Goal: Task Accomplishment & Management: Complete application form

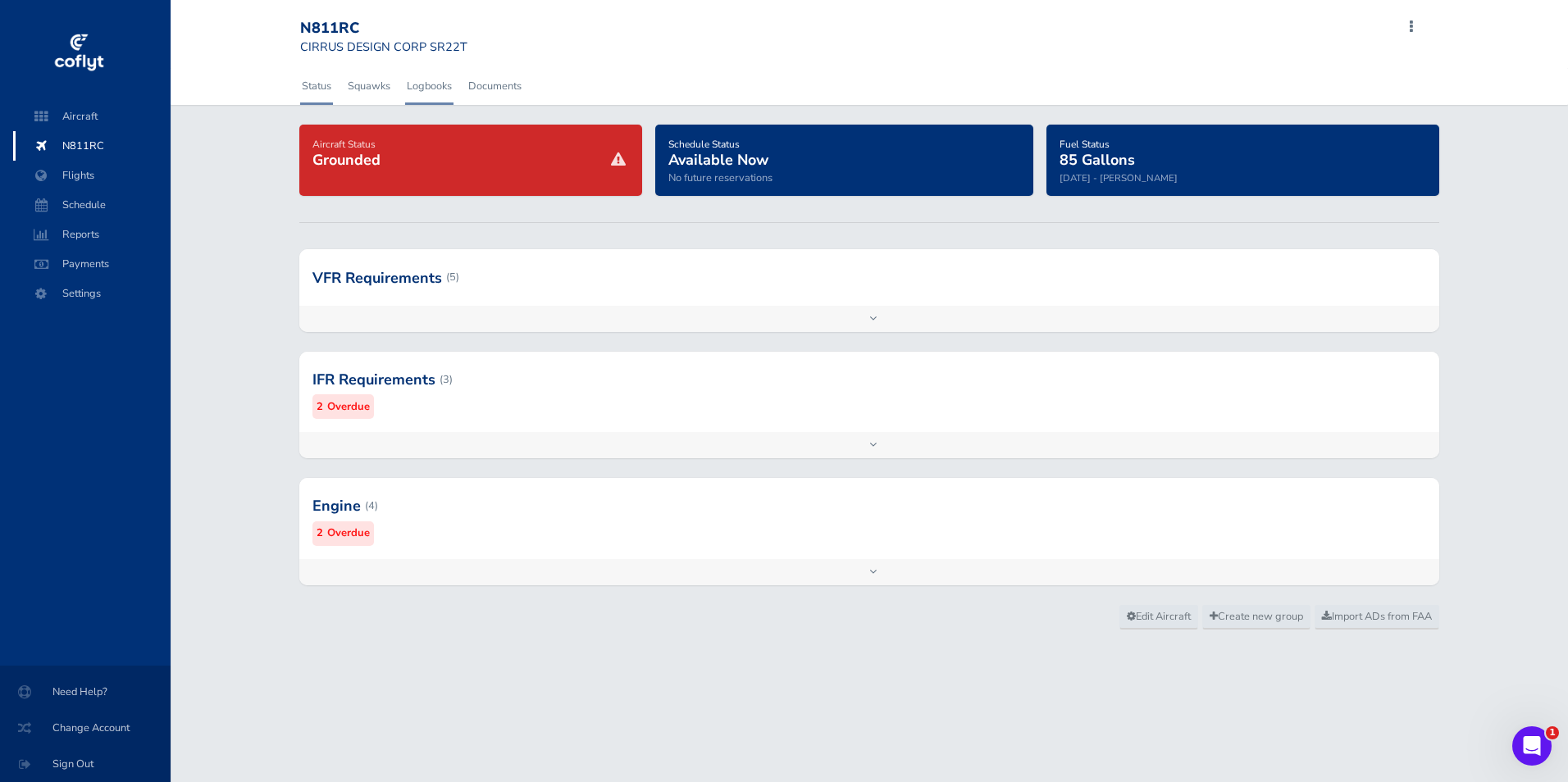
click at [433, 78] on link "Logbooks" at bounding box center [429, 86] width 49 height 36
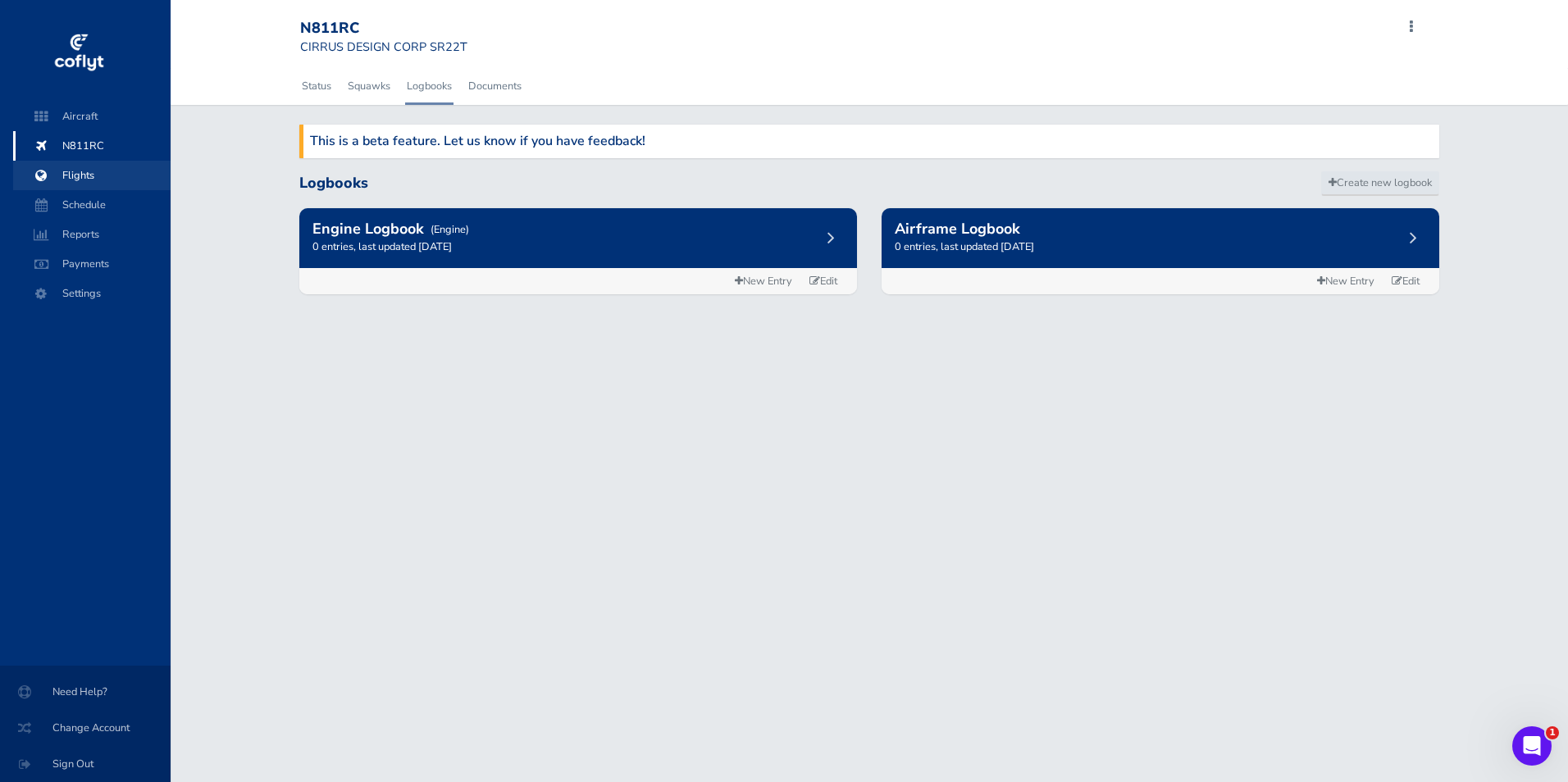
click at [95, 176] on span "Flights" at bounding box center [92, 176] width 124 height 30
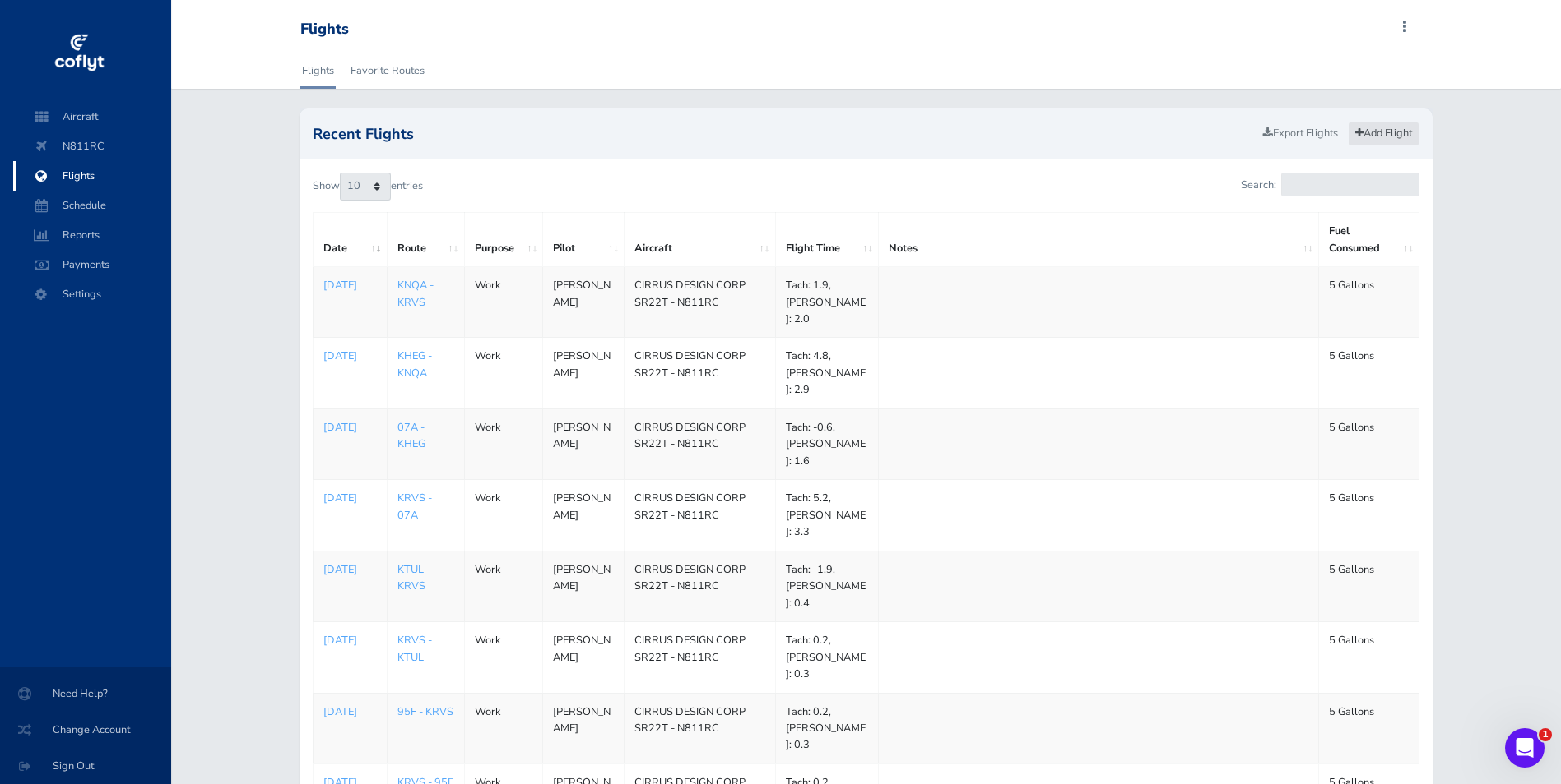
click at [1375, 130] on link "Add Flight" at bounding box center [1383, 134] width 72 height 24
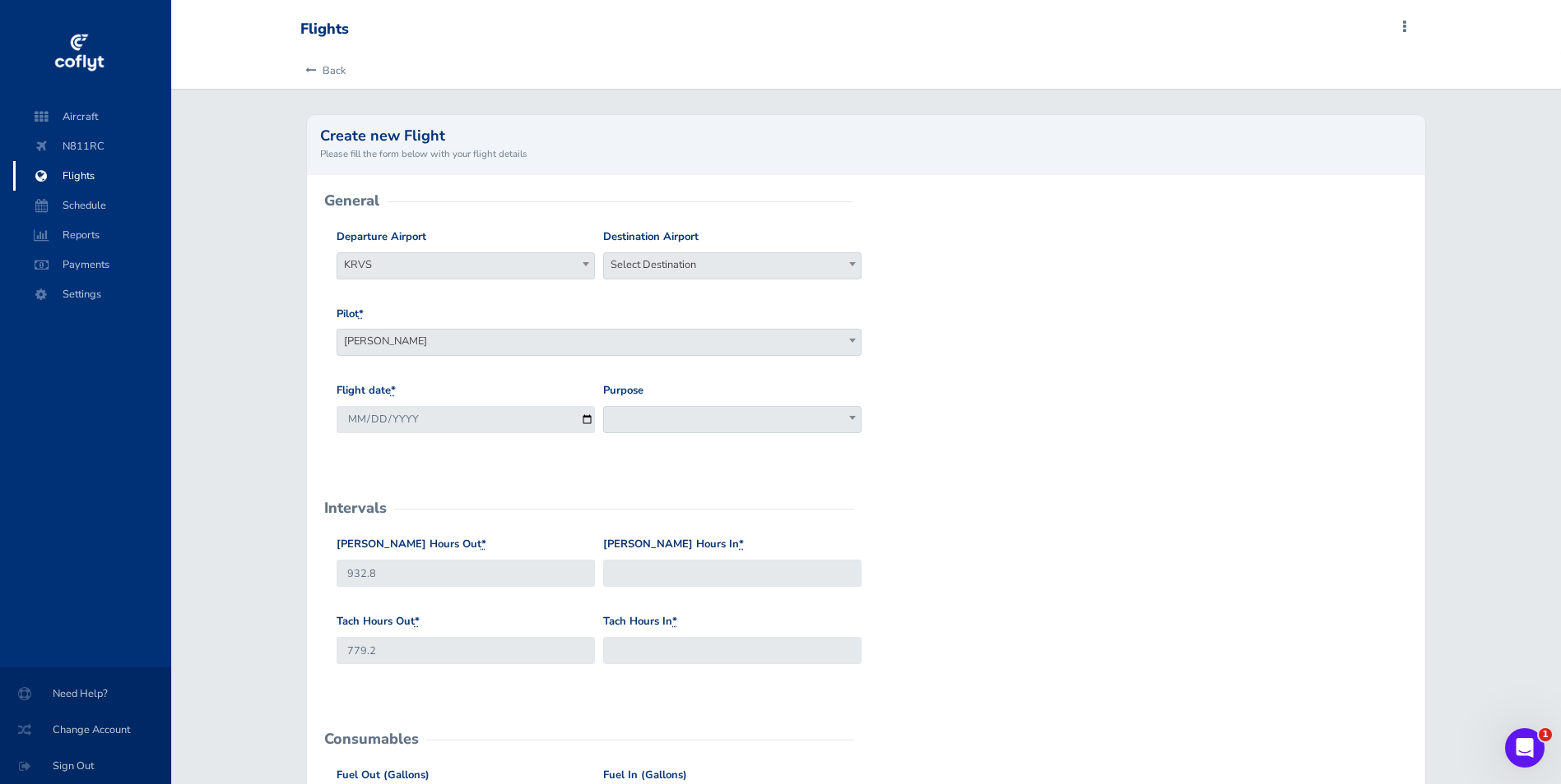
click at [762, 262] on span "Select Destination" at bounding box center [732, 264] width 257 height 23
type input "kcxo"
select select "KCXO"
click at [585, 420] on input "[DATE]" at bounding box center [465, 419] width 259 height 27
type input "2025-08-21"
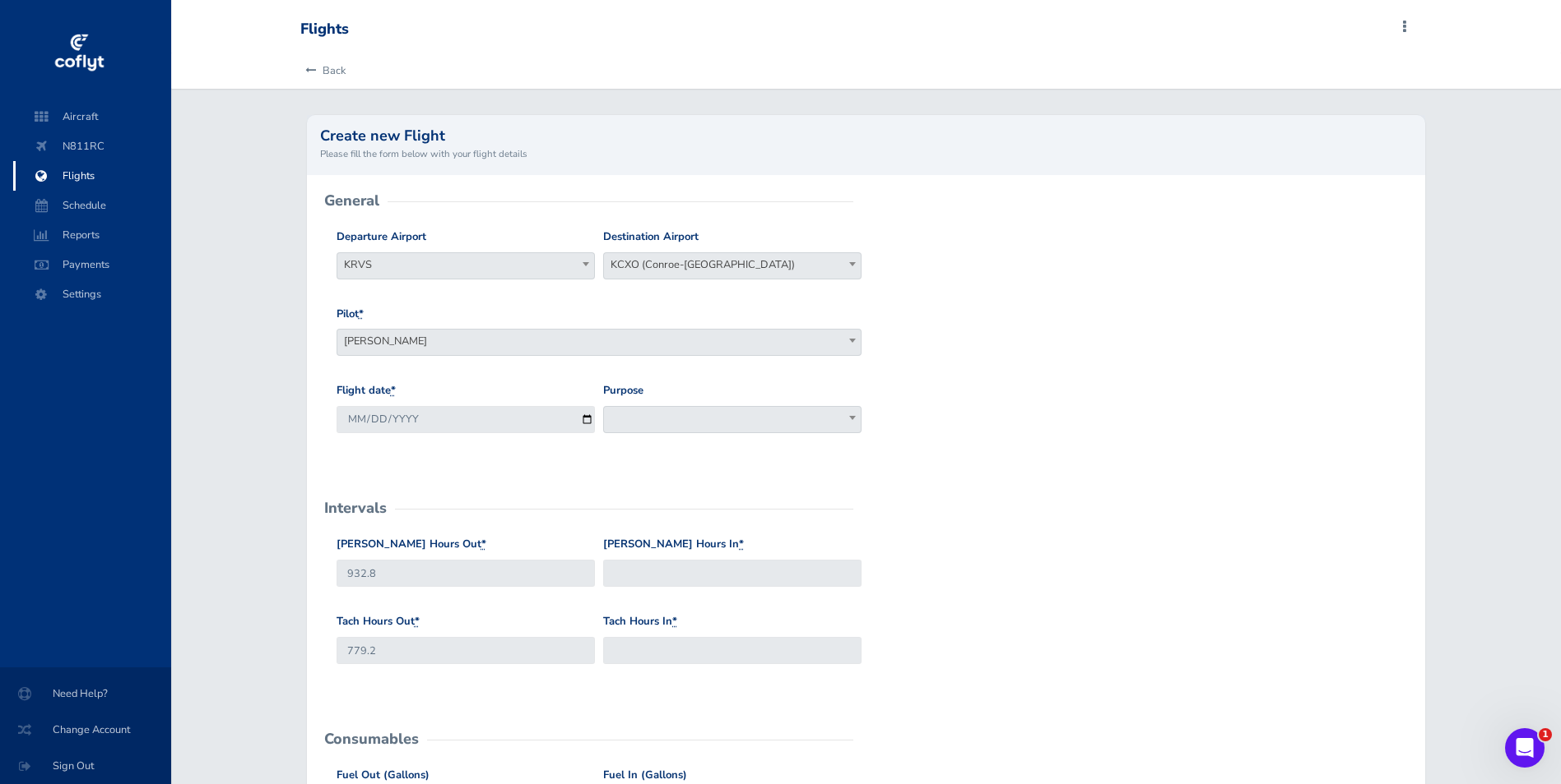
click at [690, 417] on span at bounding box center [732, 419] width 259 height 27
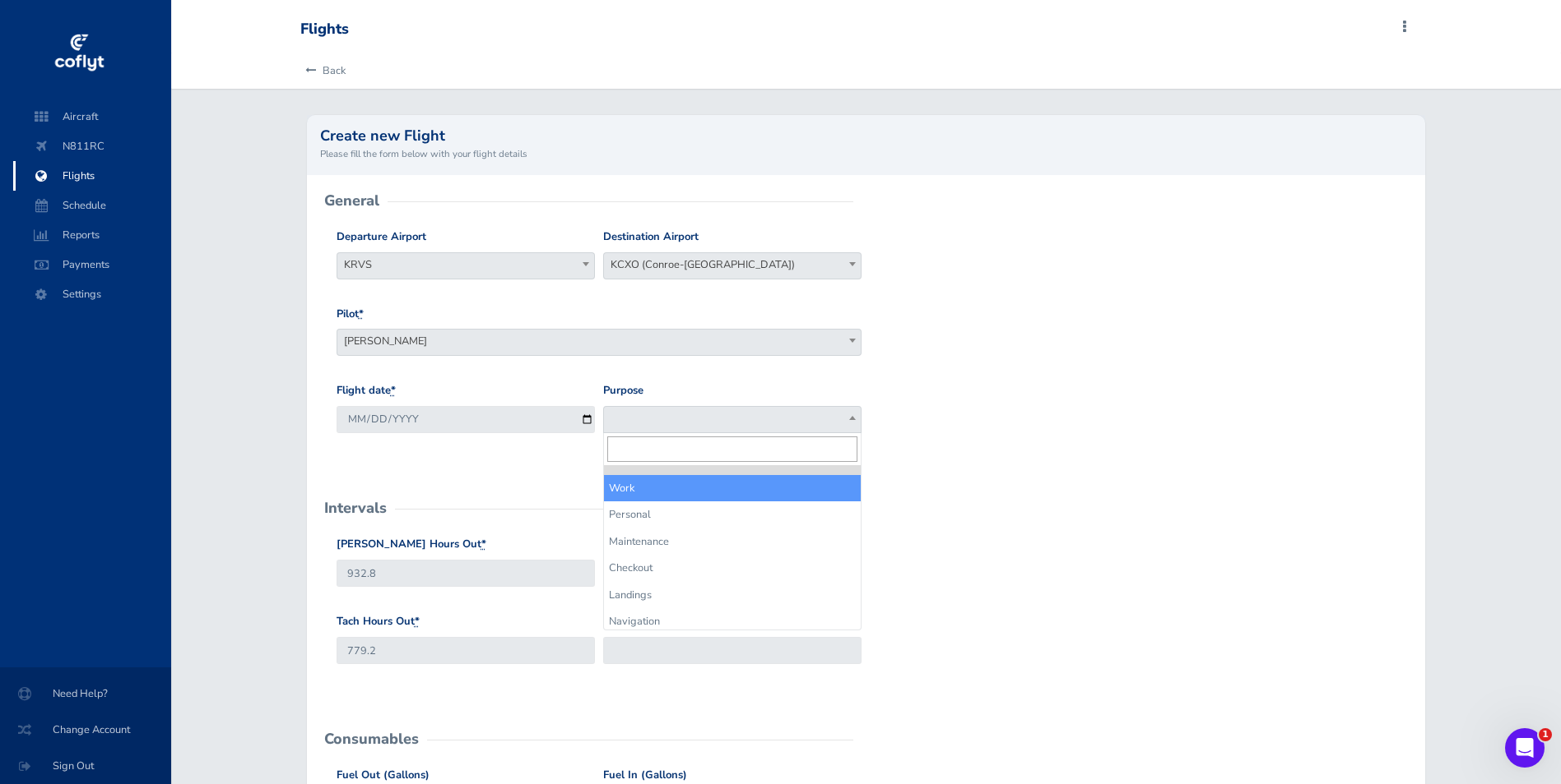
select select "Work"
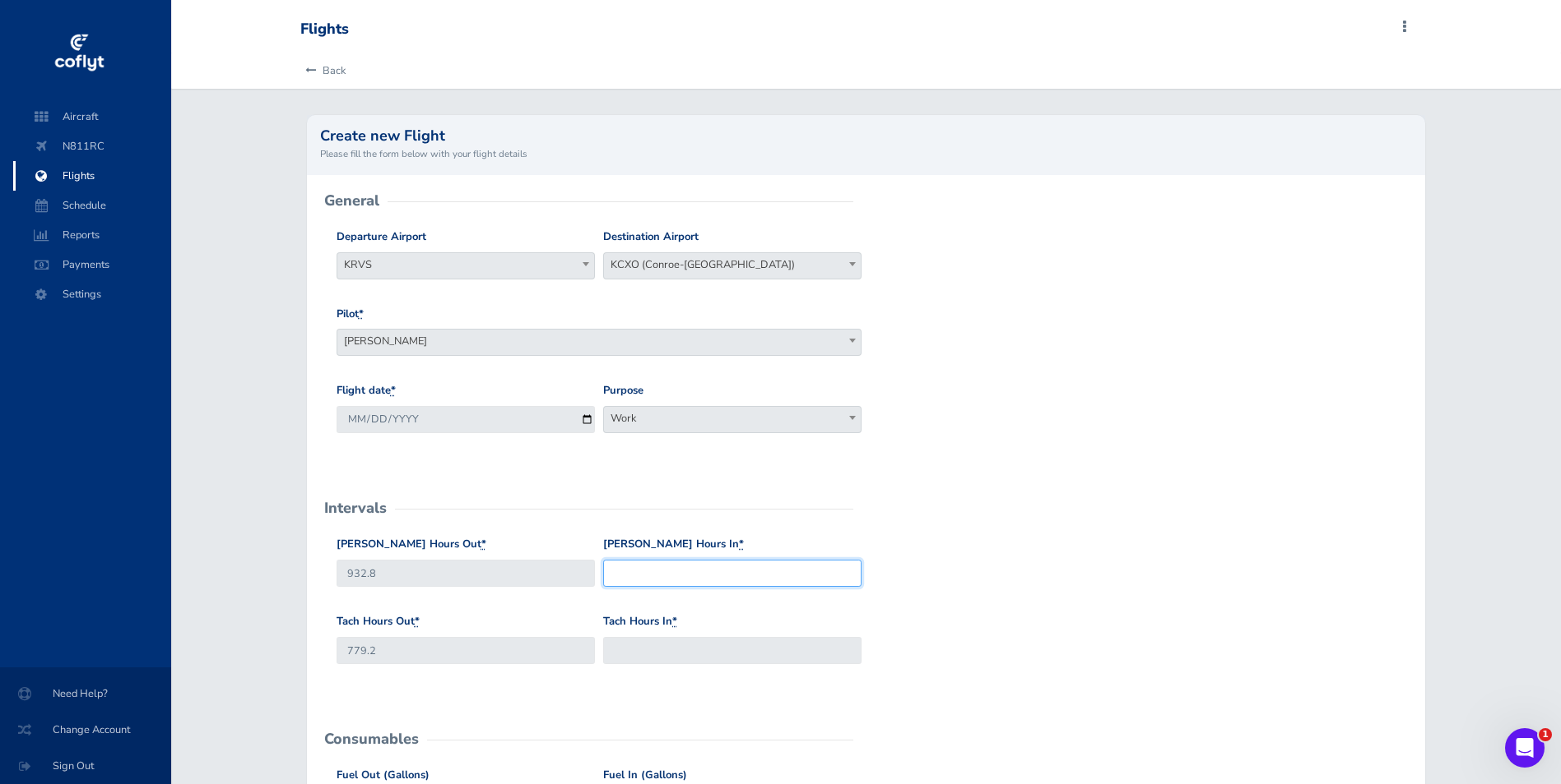
click at [656, 567] on input "Hobbs Hours In *" at bounding box center [732, 573] width 259 height 27
type input "934.8"
click at [653, 651] on input "Tach Hours In *" at bounding box center [732, 650] width 259 height 27
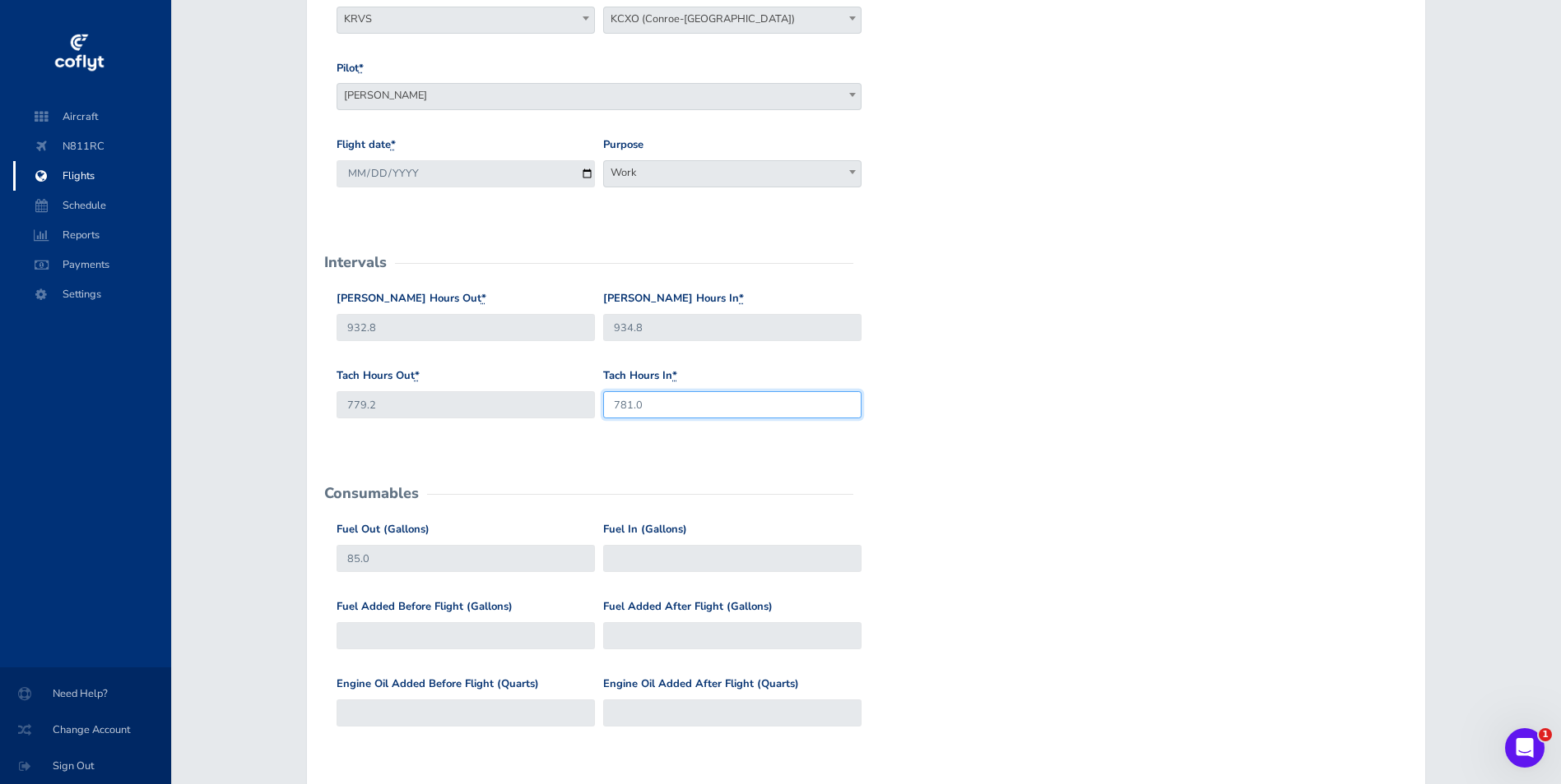
scroll to position [246, 0]
type input "781.0"
click at [655, 559] on input "Fuel In (Gallons)" at bounding box center [732, 558] width 259 height 27
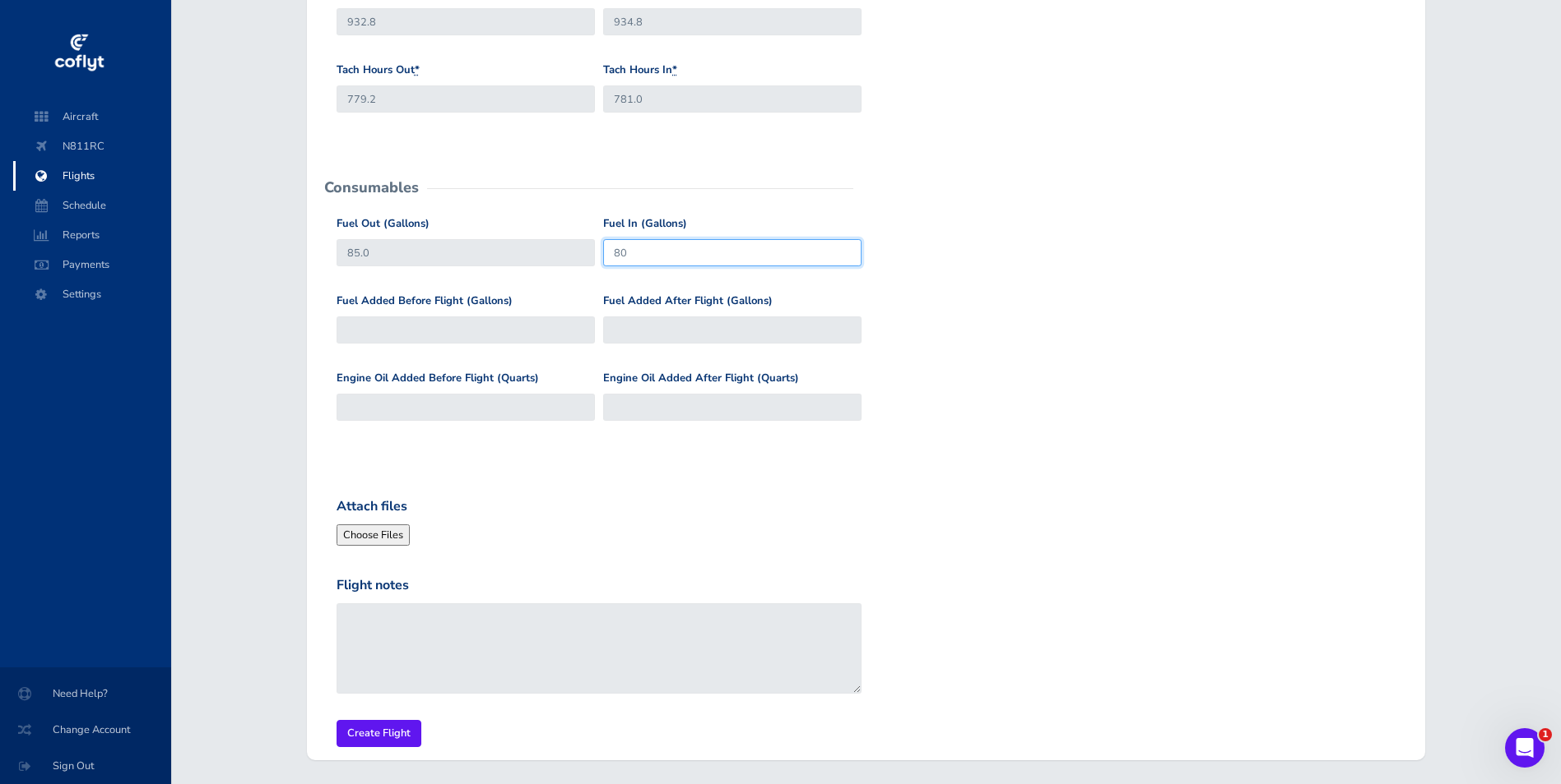
scroll to position [576, 0]
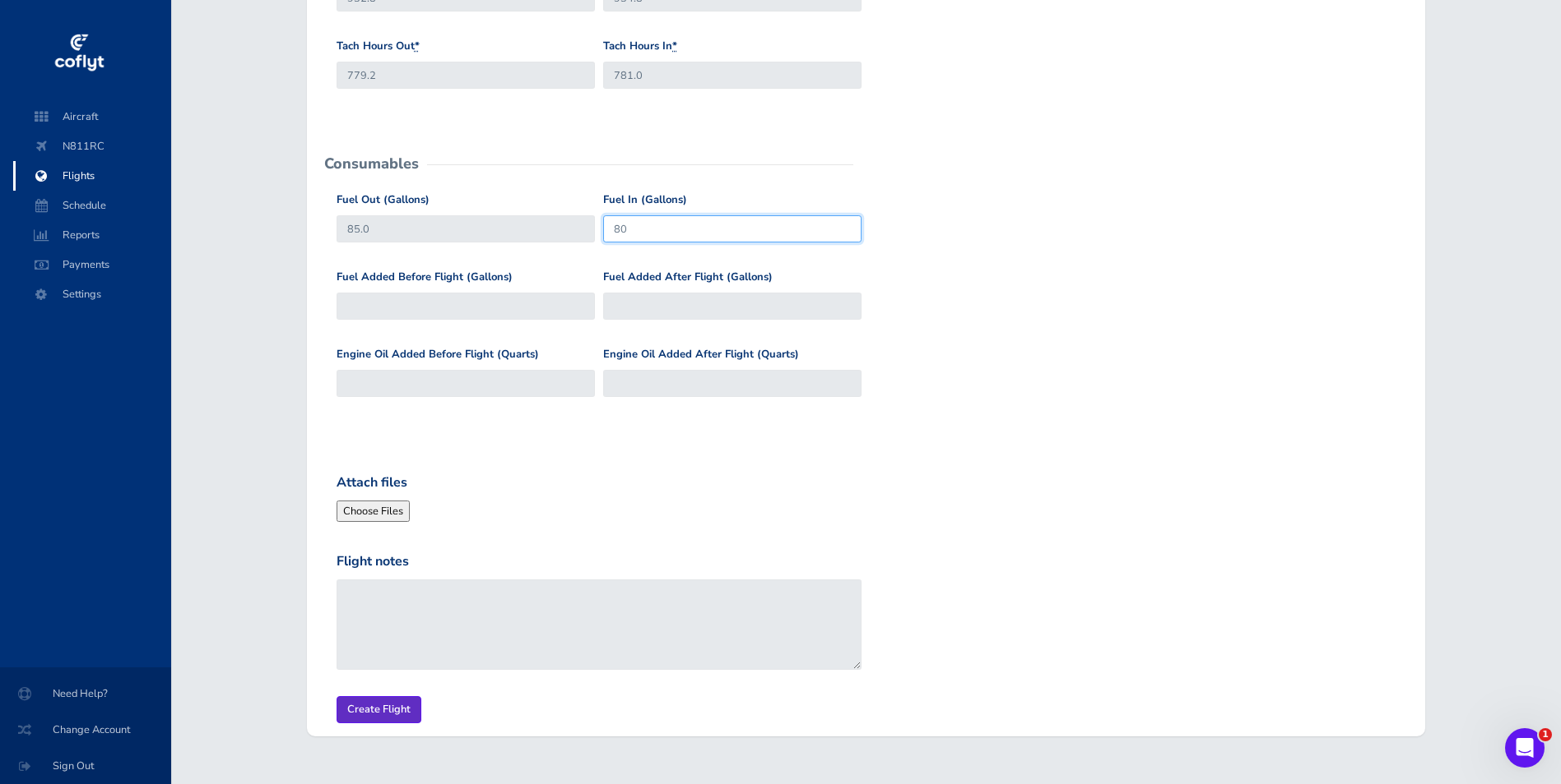
type input "80"
click at [382, 708] on input "Create Flight" at bounding box center [378, 709] width 85 height 27
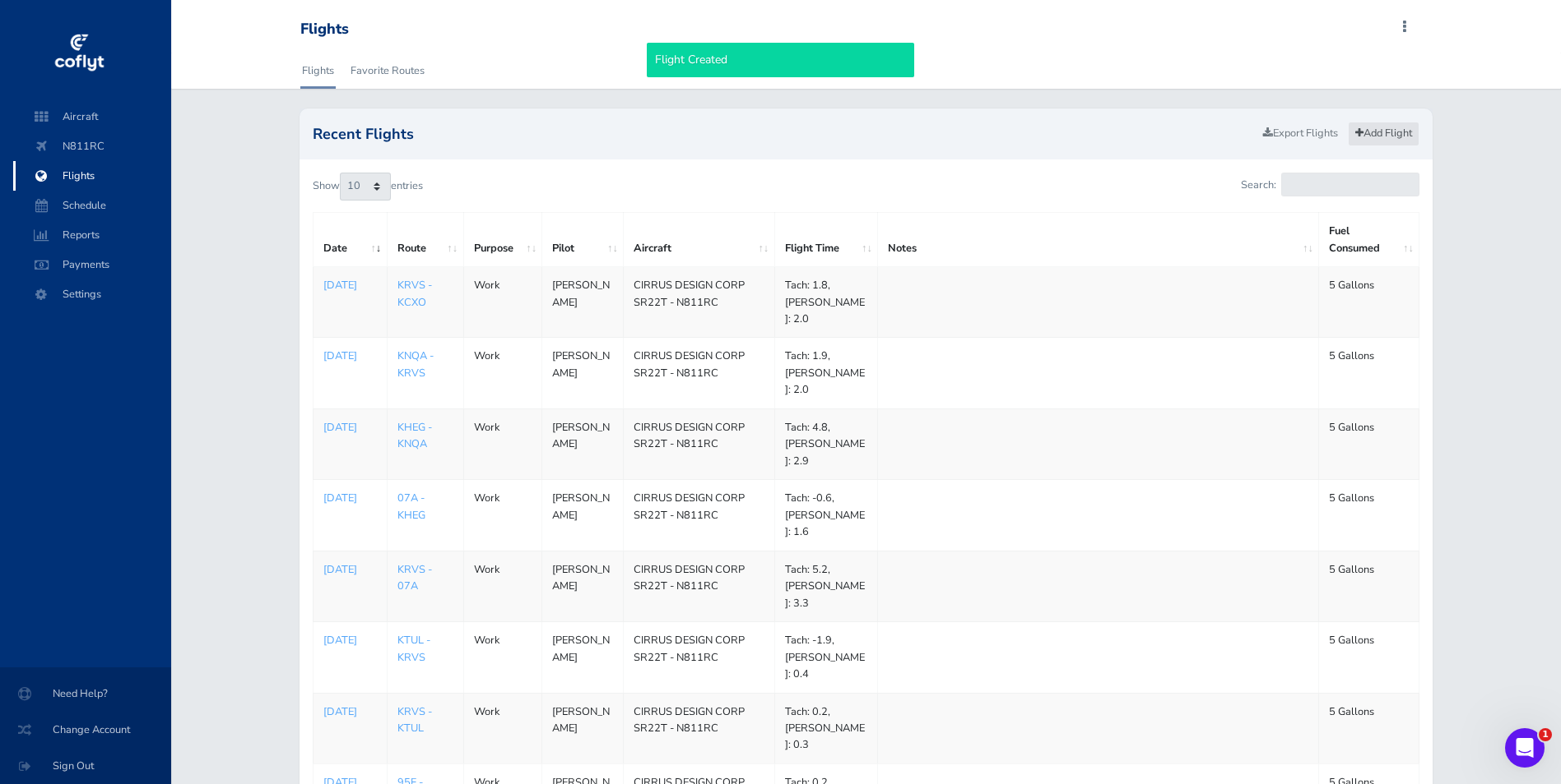
click at [1383, 133] on link "Add Flight" at bounding box center [1383, 134] width 72 height 24
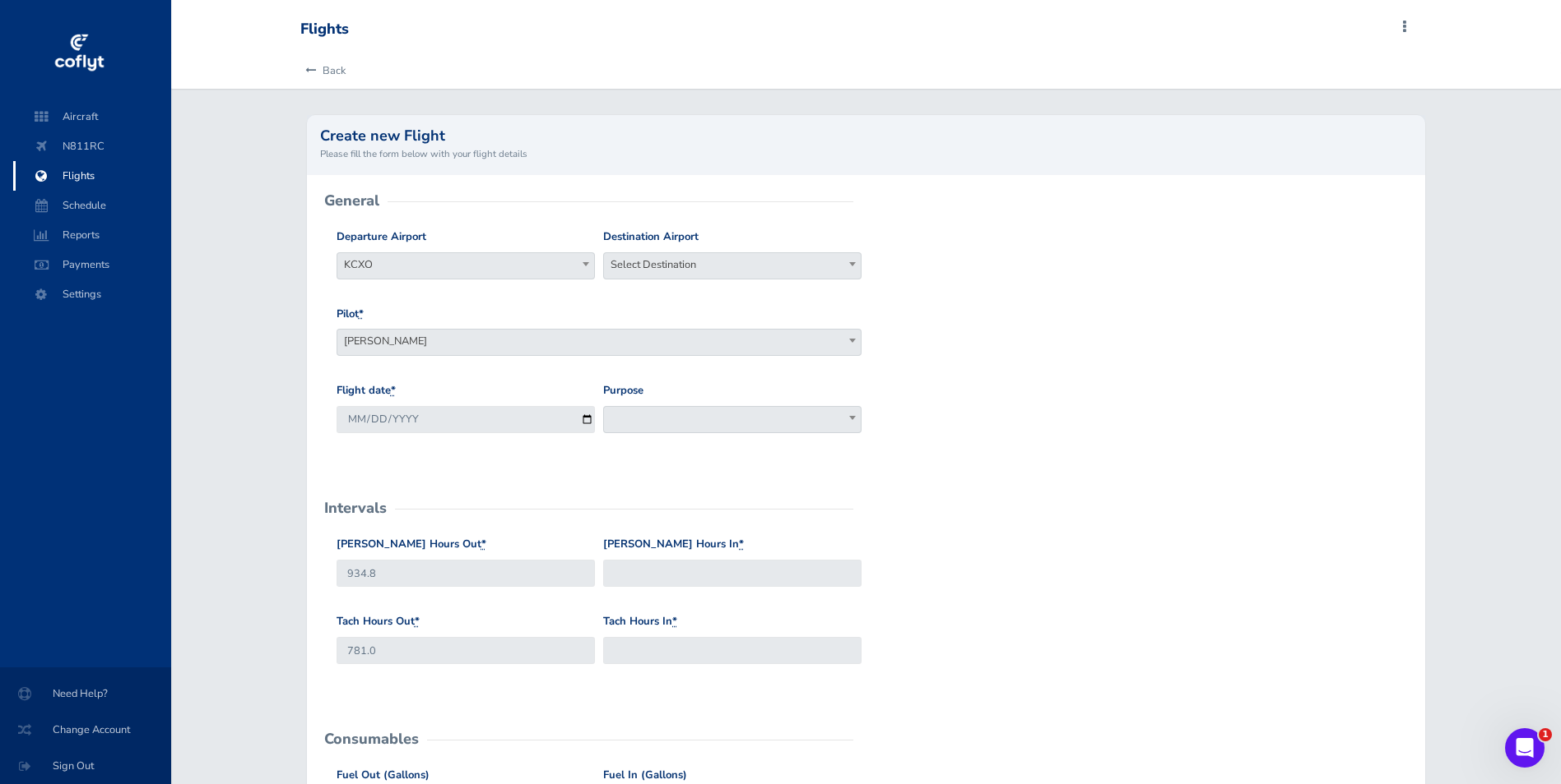
click at [735, 268] on span "Select Destination" at bounding box center [732, 264] width 257 height 23
type input "kiws"
select select "KIWS"
click at [587, 419] on input "[DATE]" at bounding box center [465, 419] width 259 height 27
type input "2025-08-21"
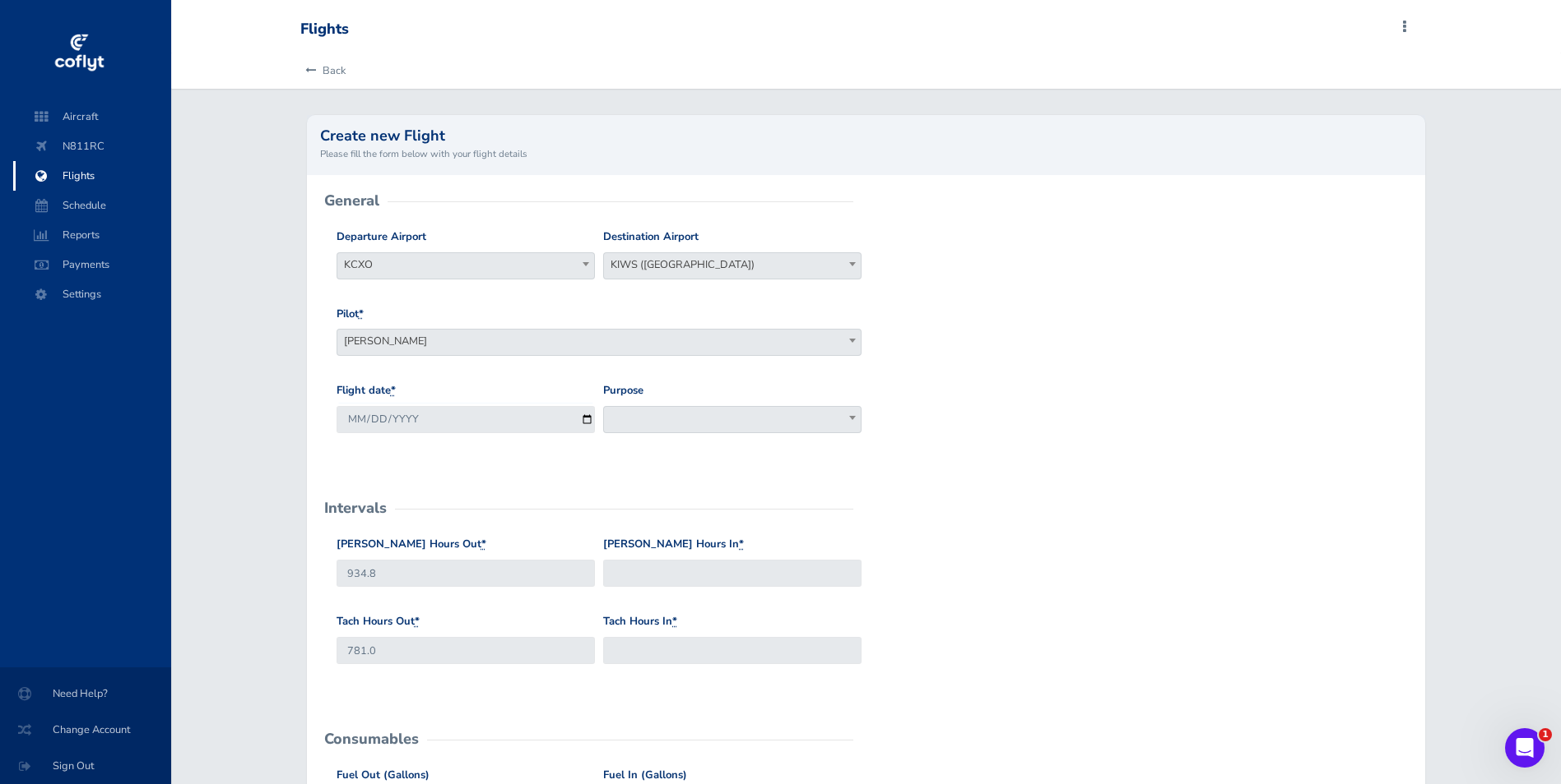
click at [667, 419] on span at bounding box center [732, 419] width 259 height 27
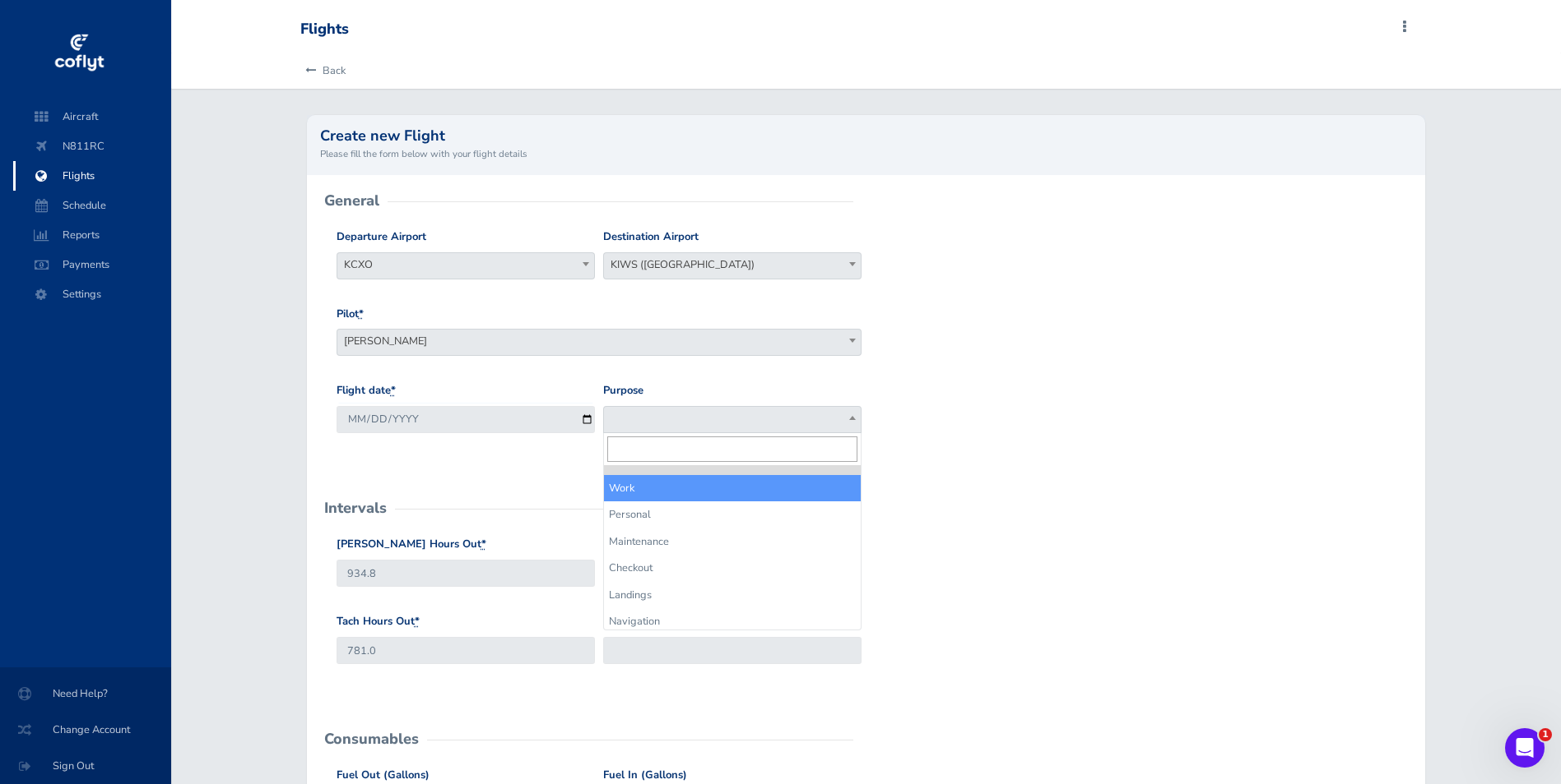
select select "Work"
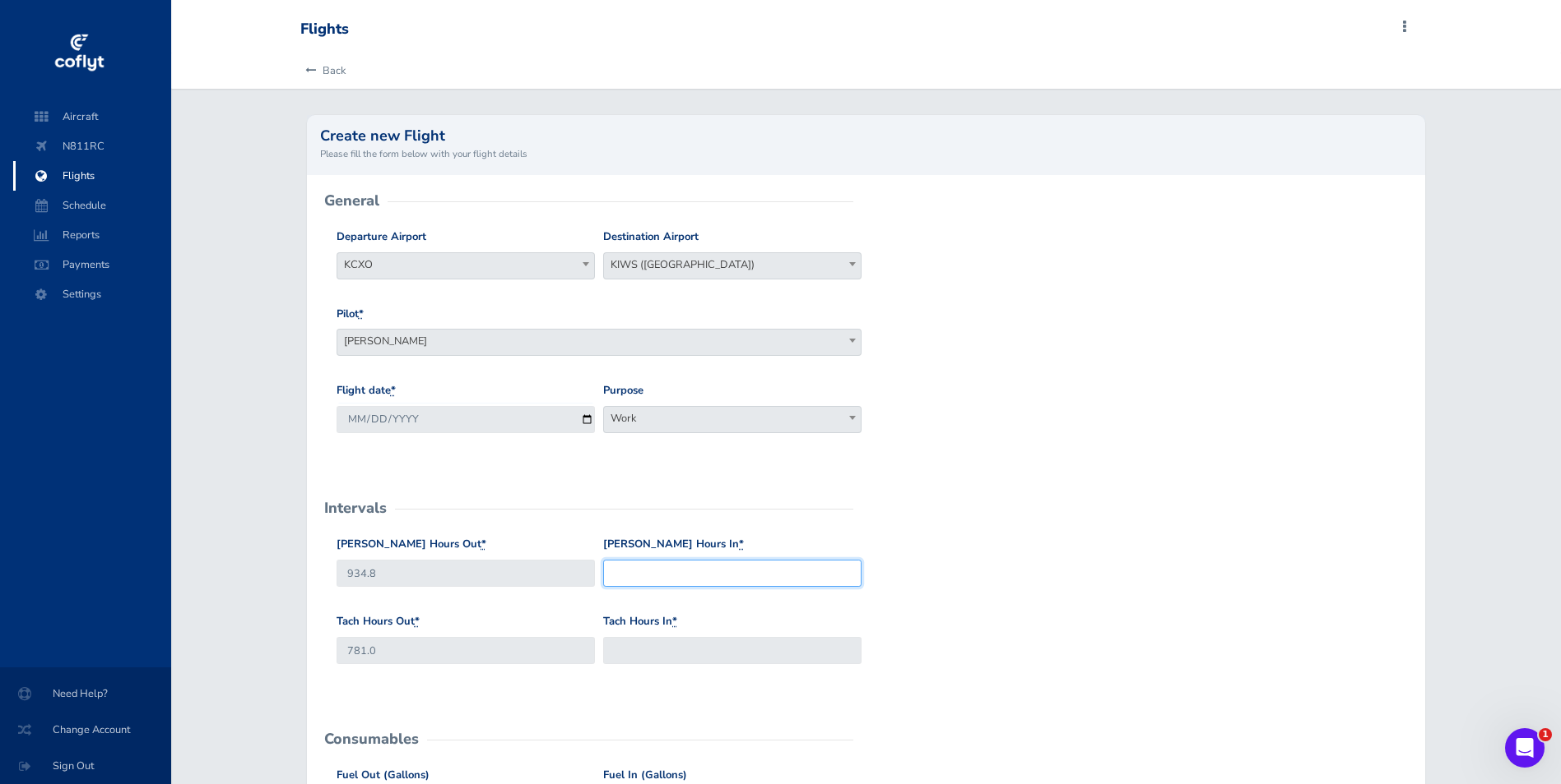
click at [667, 569] on input "[PERSON_NAME] Hours In *" at bounding box center [732, 573] width 259 height 27
type input "935.3"
click at [657, 650] on input "Tach Hours In *" at bounding box center [732, 650] width 259 height 27
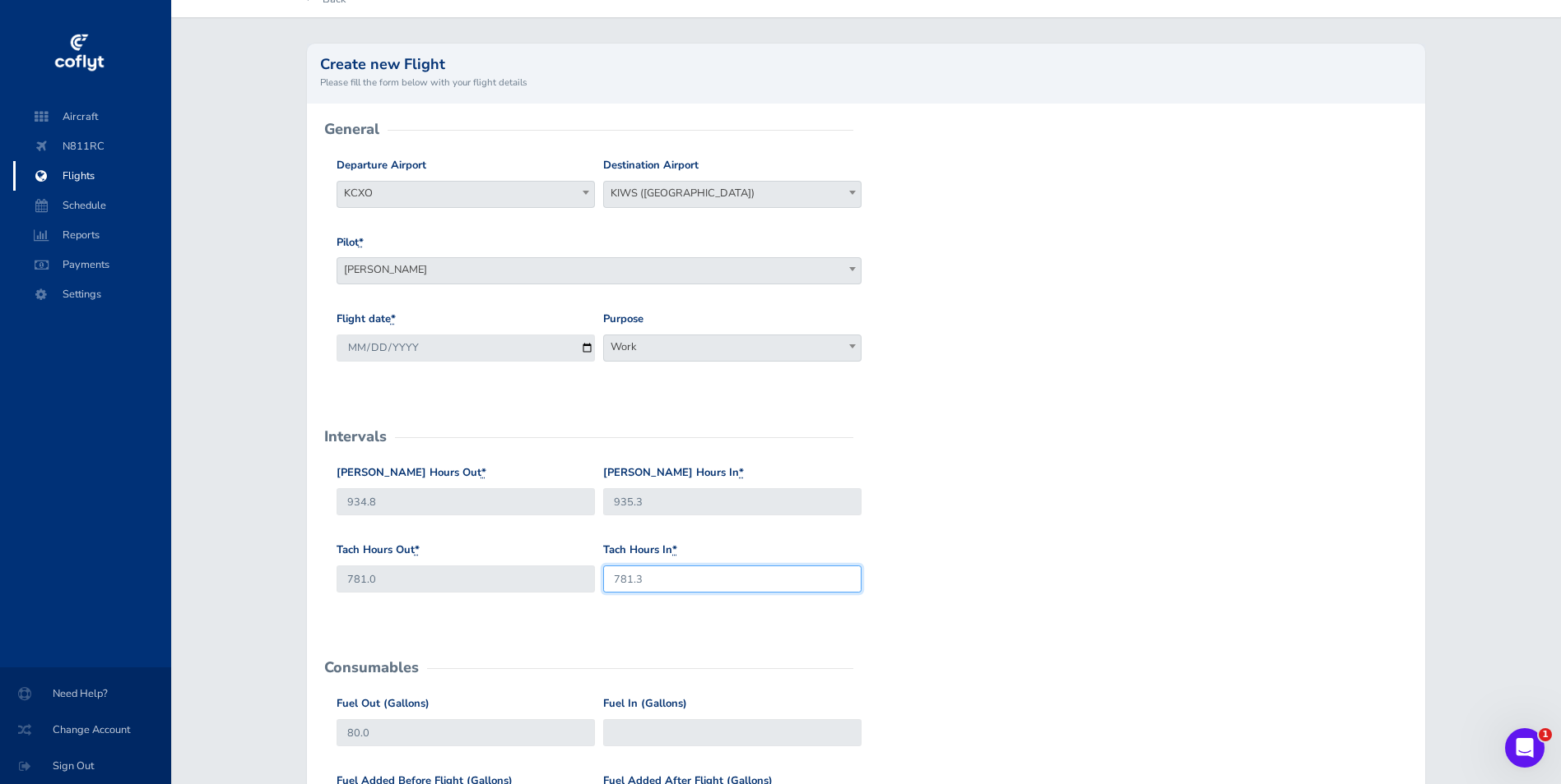
scroll to position [165, 0]
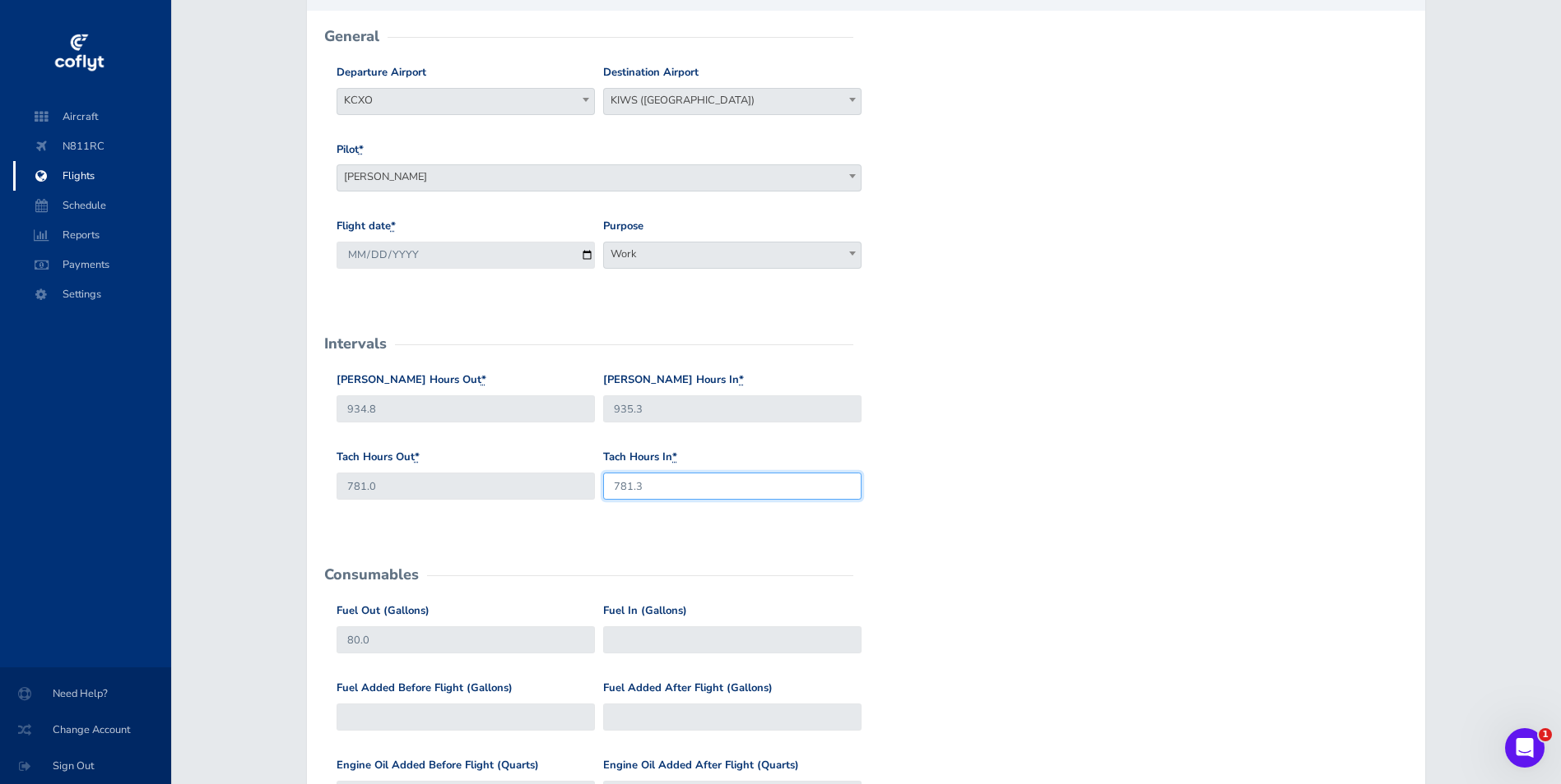
type input "781.3"
click at [636, 640] on input "Fuel In (Gallons)" at bounding box center [732, 639] width 259 height 27
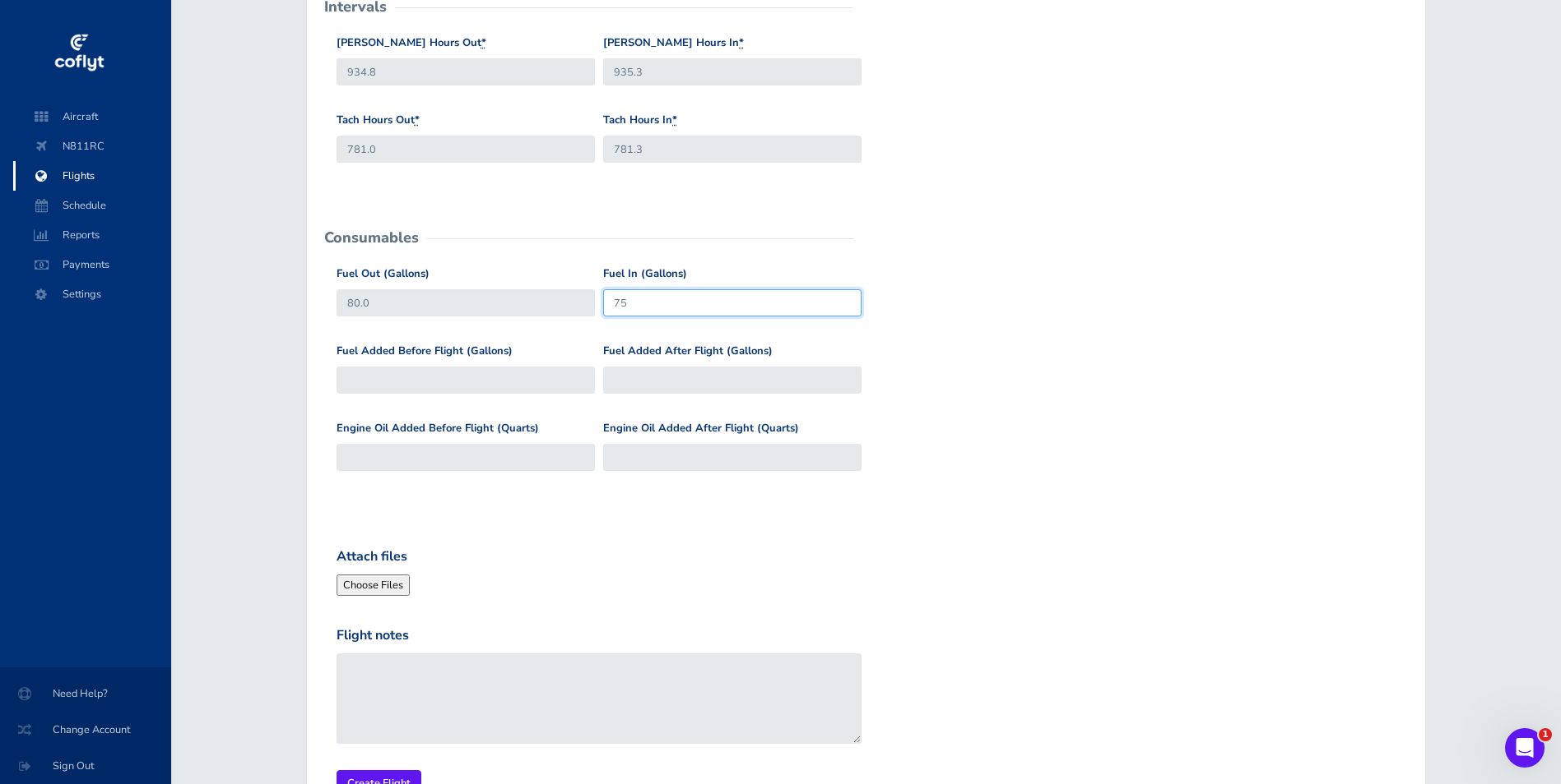
scroll to position [611, 0]
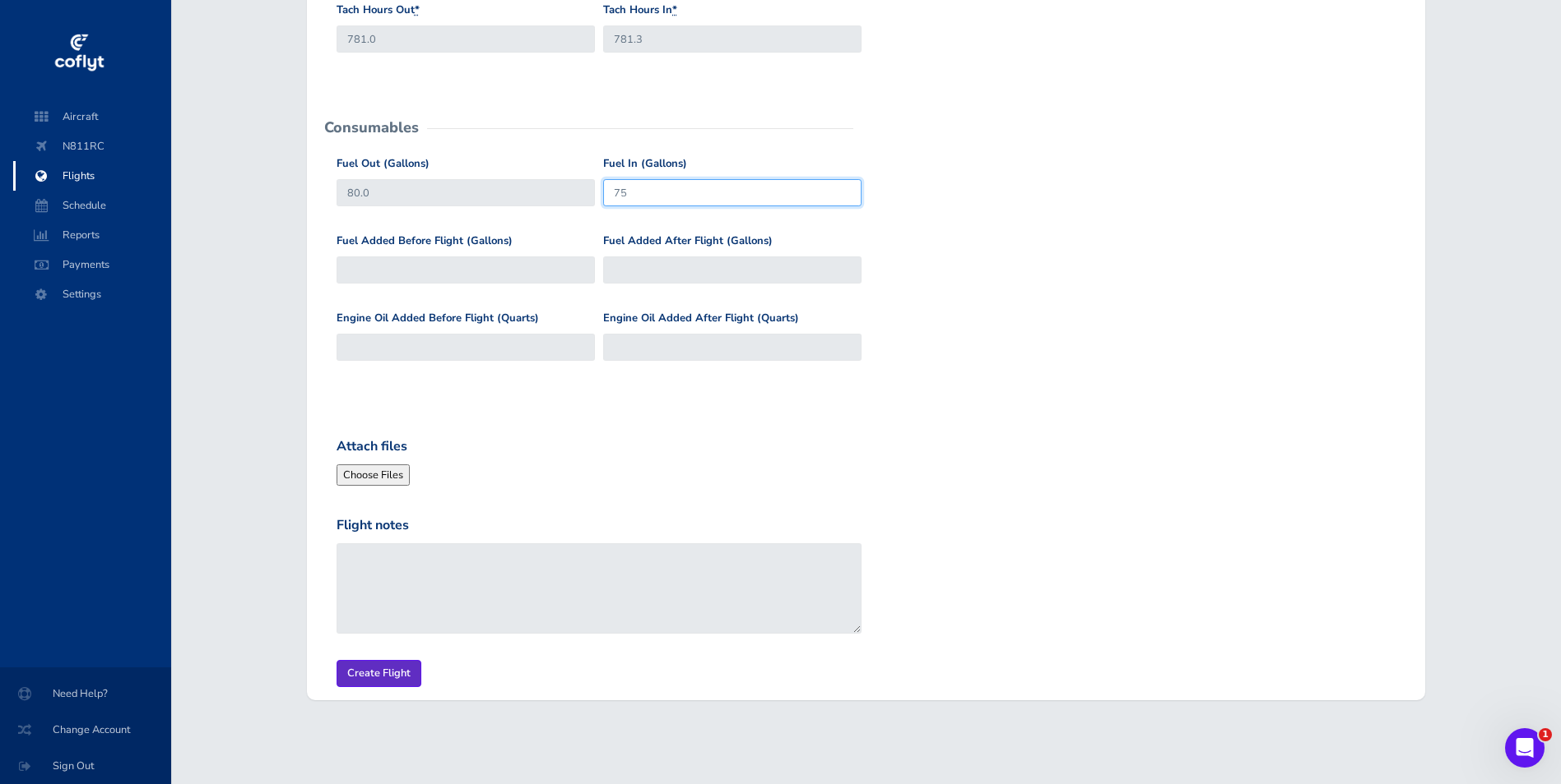
type input "75"
click at [379, 677] on input "Create Flight" at bounding box center [378, 673] width 85 height 27
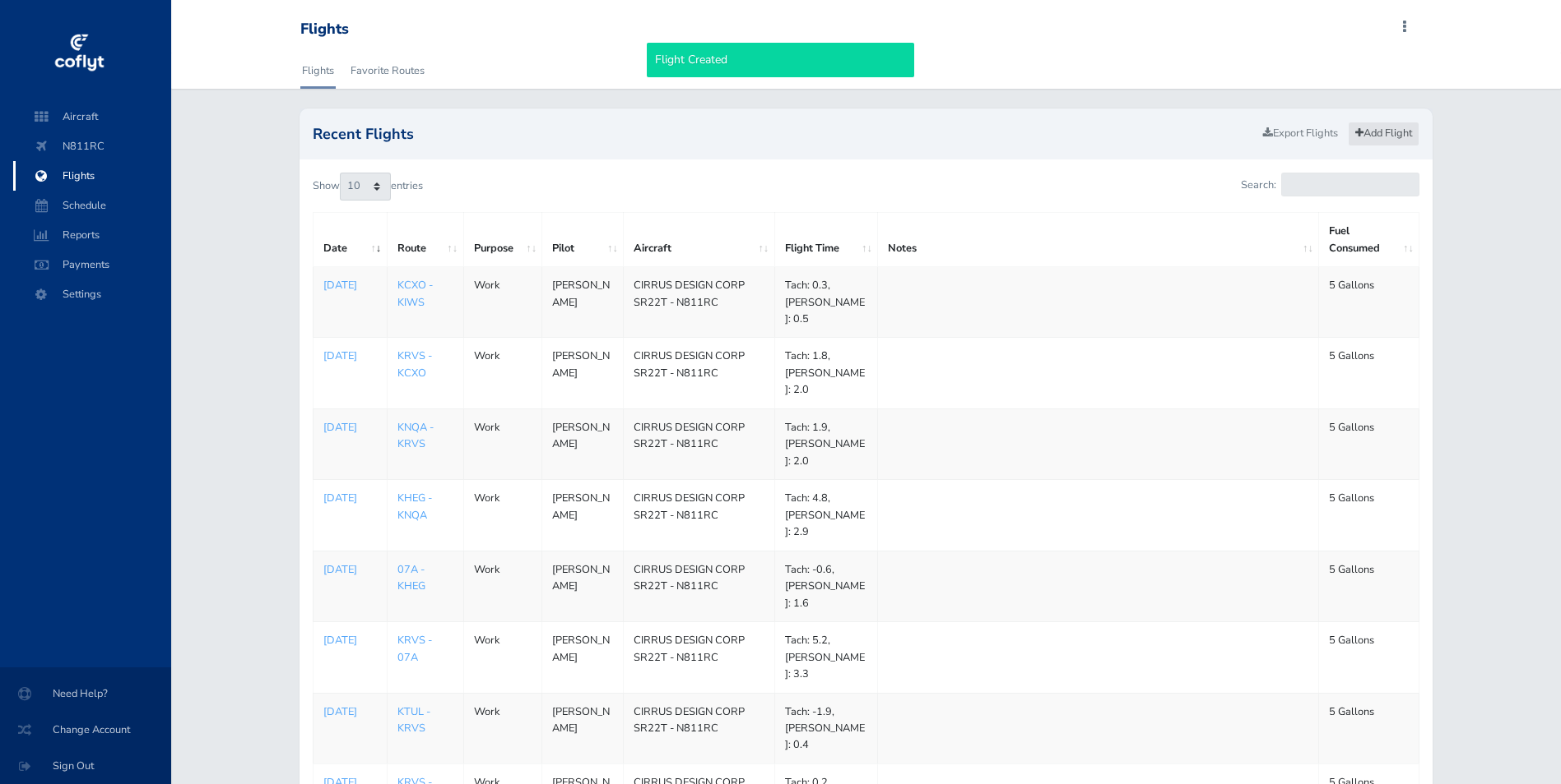
click at [1377, 131] on link "Add Flight" at bounding box center [1383, 134] width 72 height 24
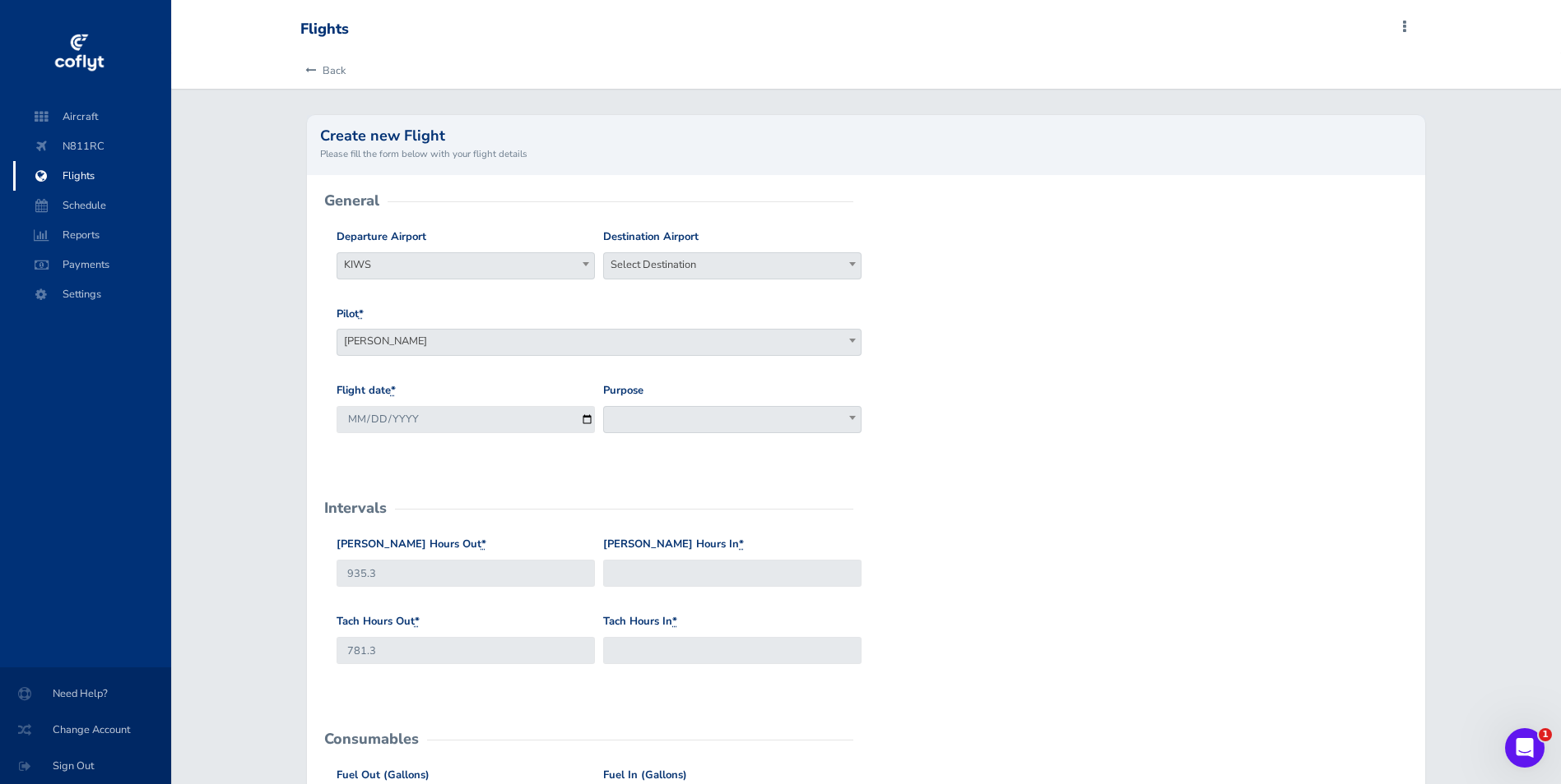
click at [668, 263] on span "Select Destination" at bounding box center [732, 264] width 257 height 23
type input "kcxo"
select select "KCXO"
click at [583, 416] on input "[DATE]" at bounding box center [465, 419] width 259 height 27
type input "[DATE]"
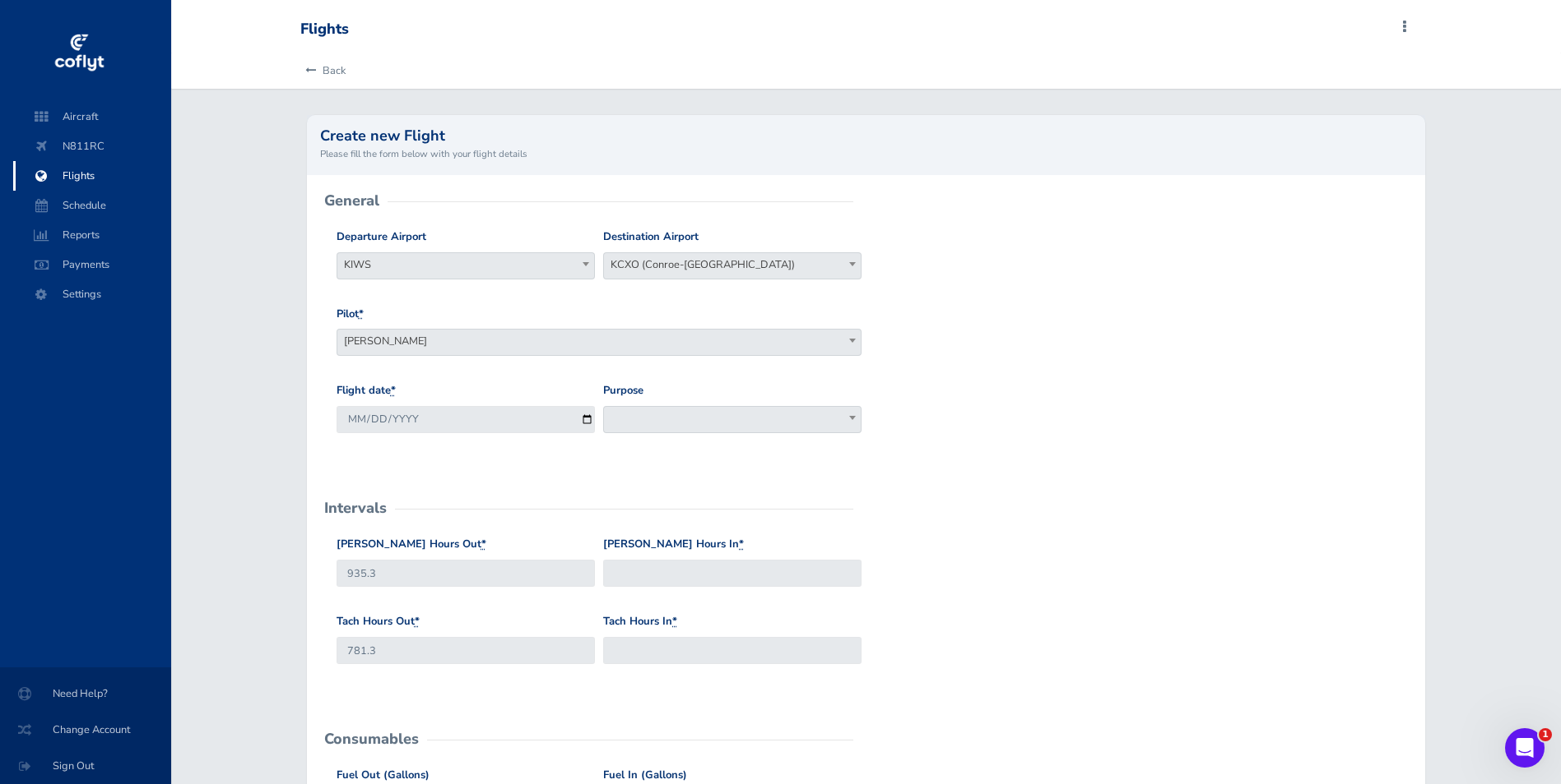
click at [719, 421] on span at bounding box center [732, 419] width 259 height 27
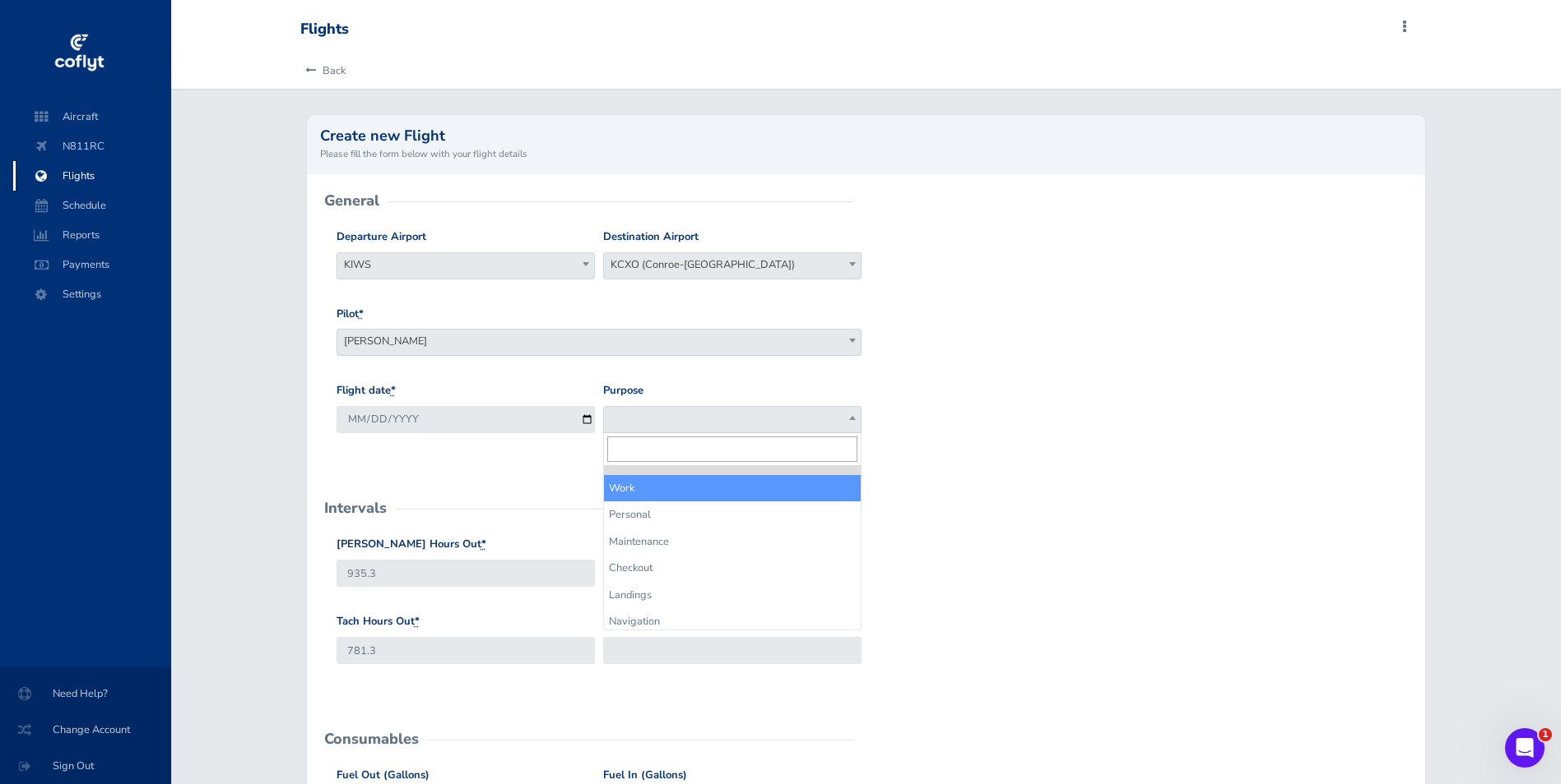
select select "Work"
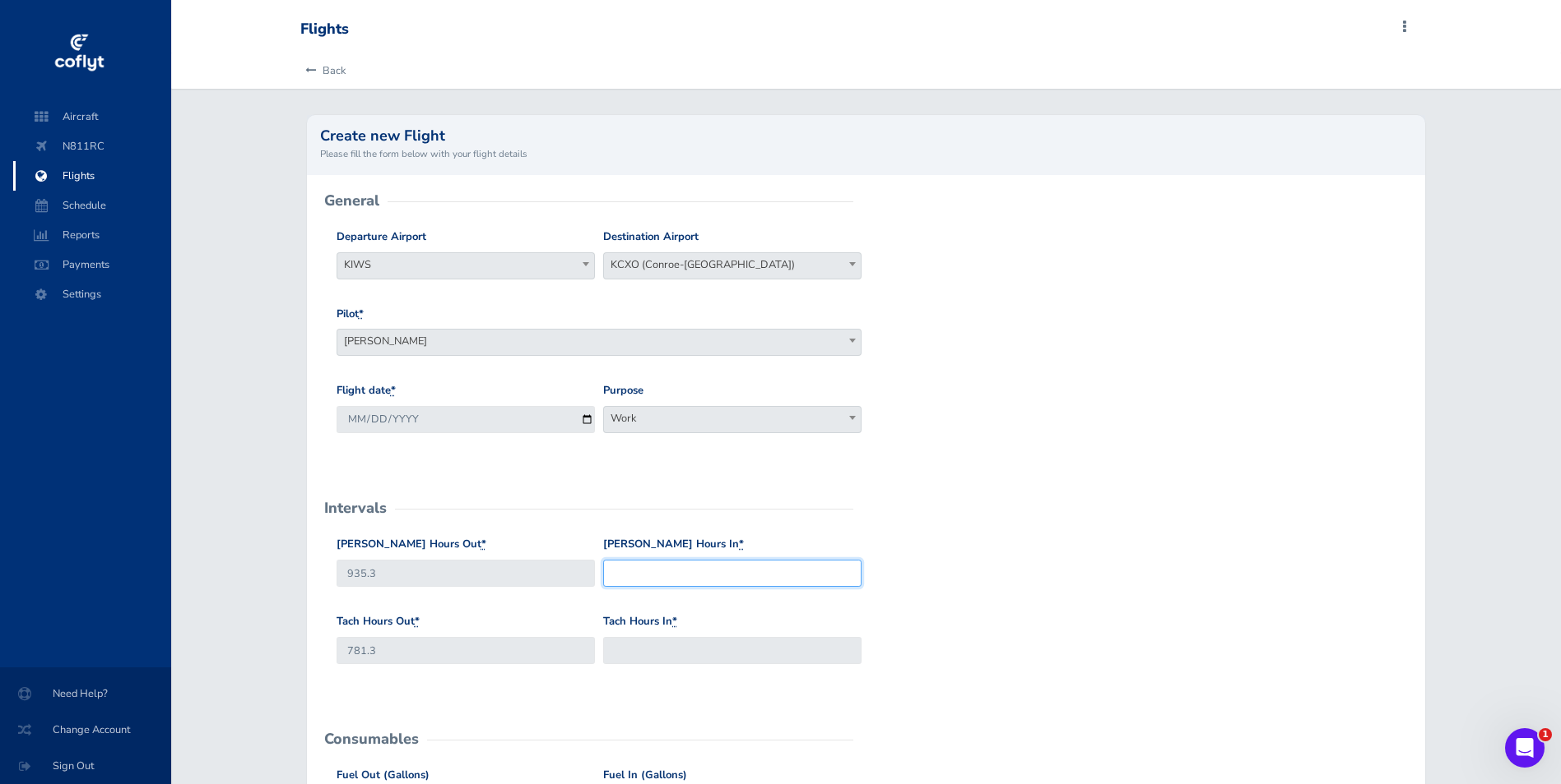
click at [682, 571] on input "Hobbs Hours In *" at bounding box center [732, 573] width 259 height 27
type input "935.7"
click at [646, 653] on input "Tach Hours In *" at bounding box center [732, 650] width 259 height 27
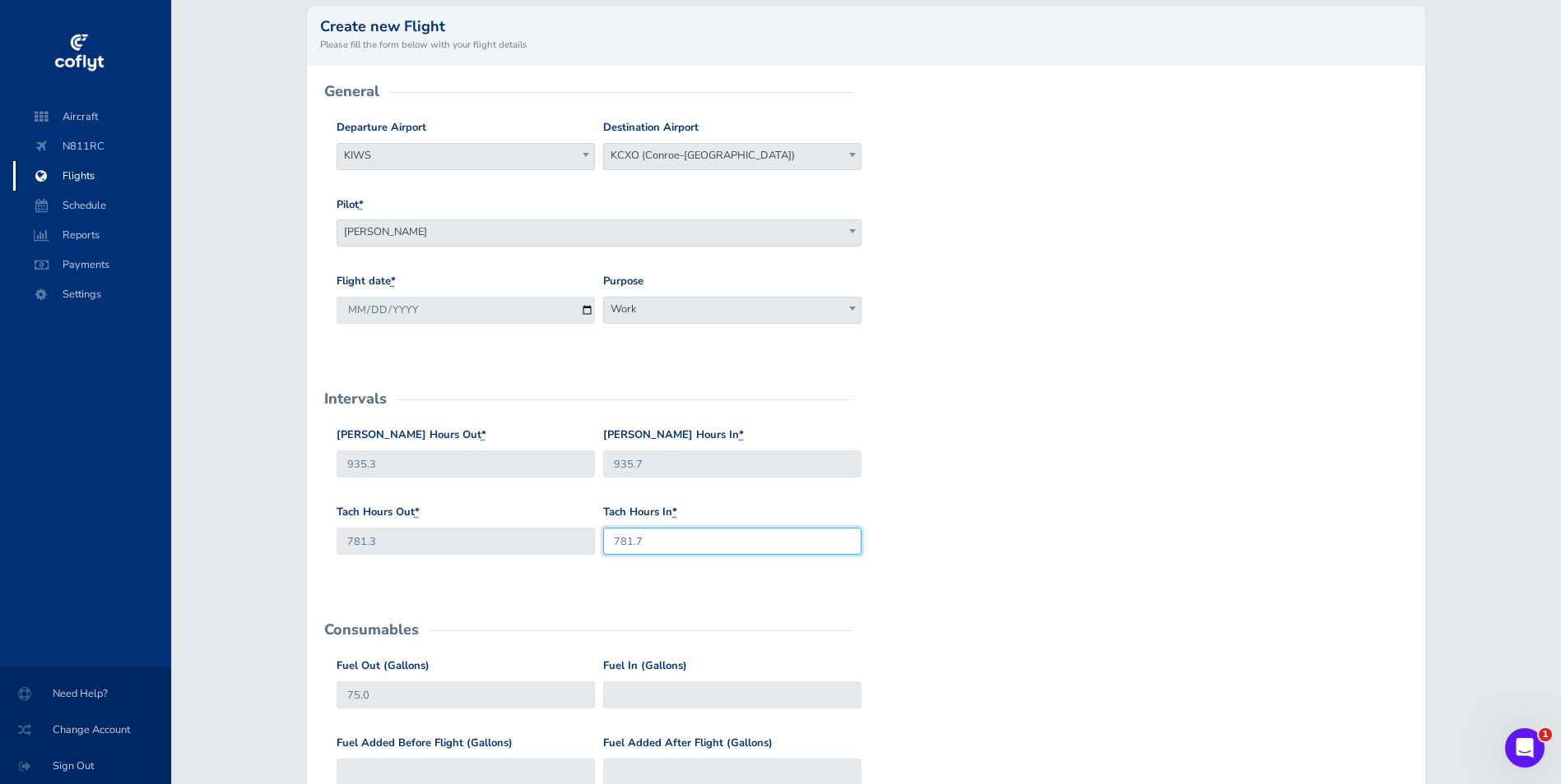
scroll to position [246, 0]
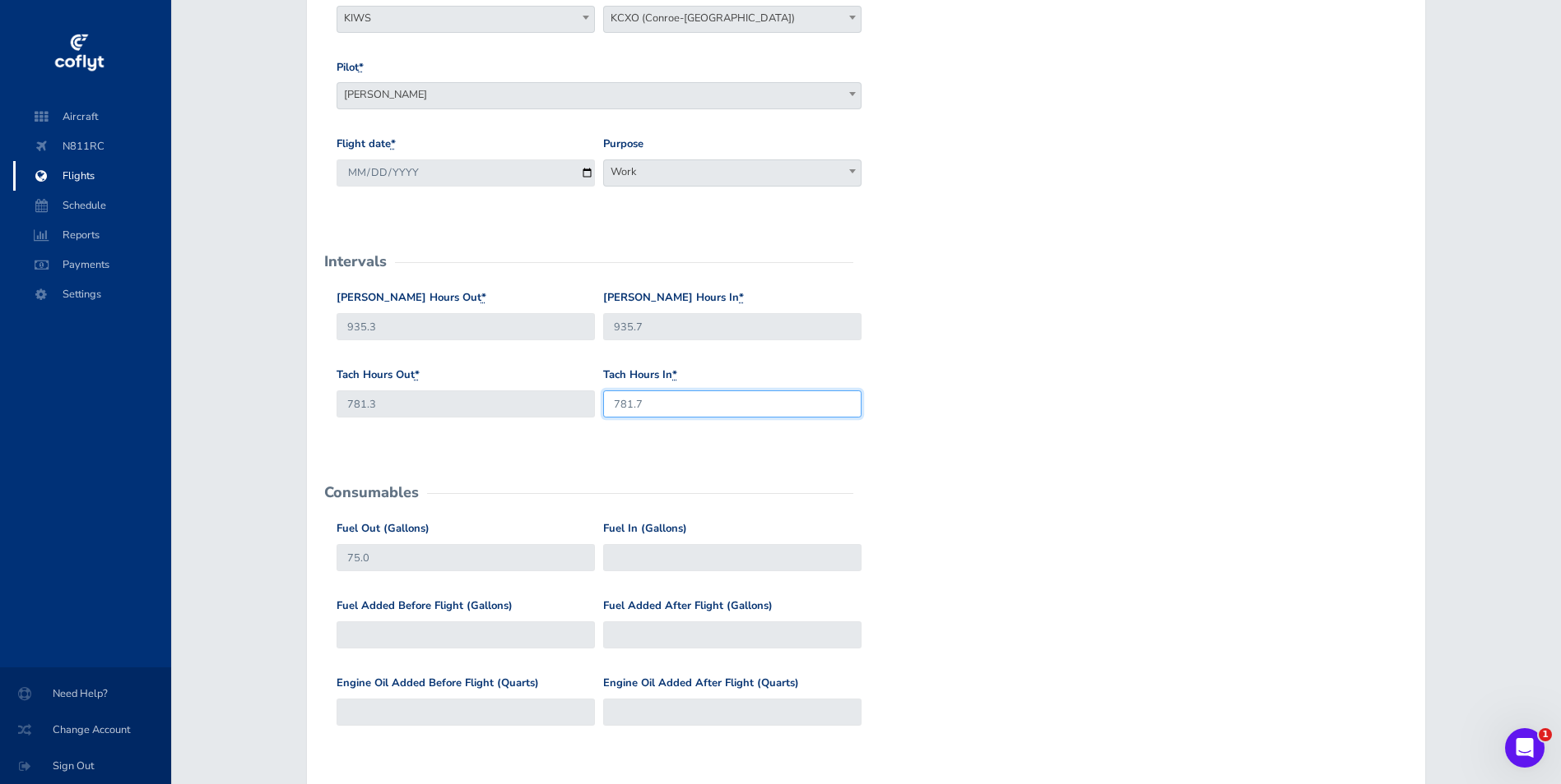
type input "781.7"
click at [633, 561] on input "Fuel In (Gallons)" at bounding box center [732, 558] width 259 height 27
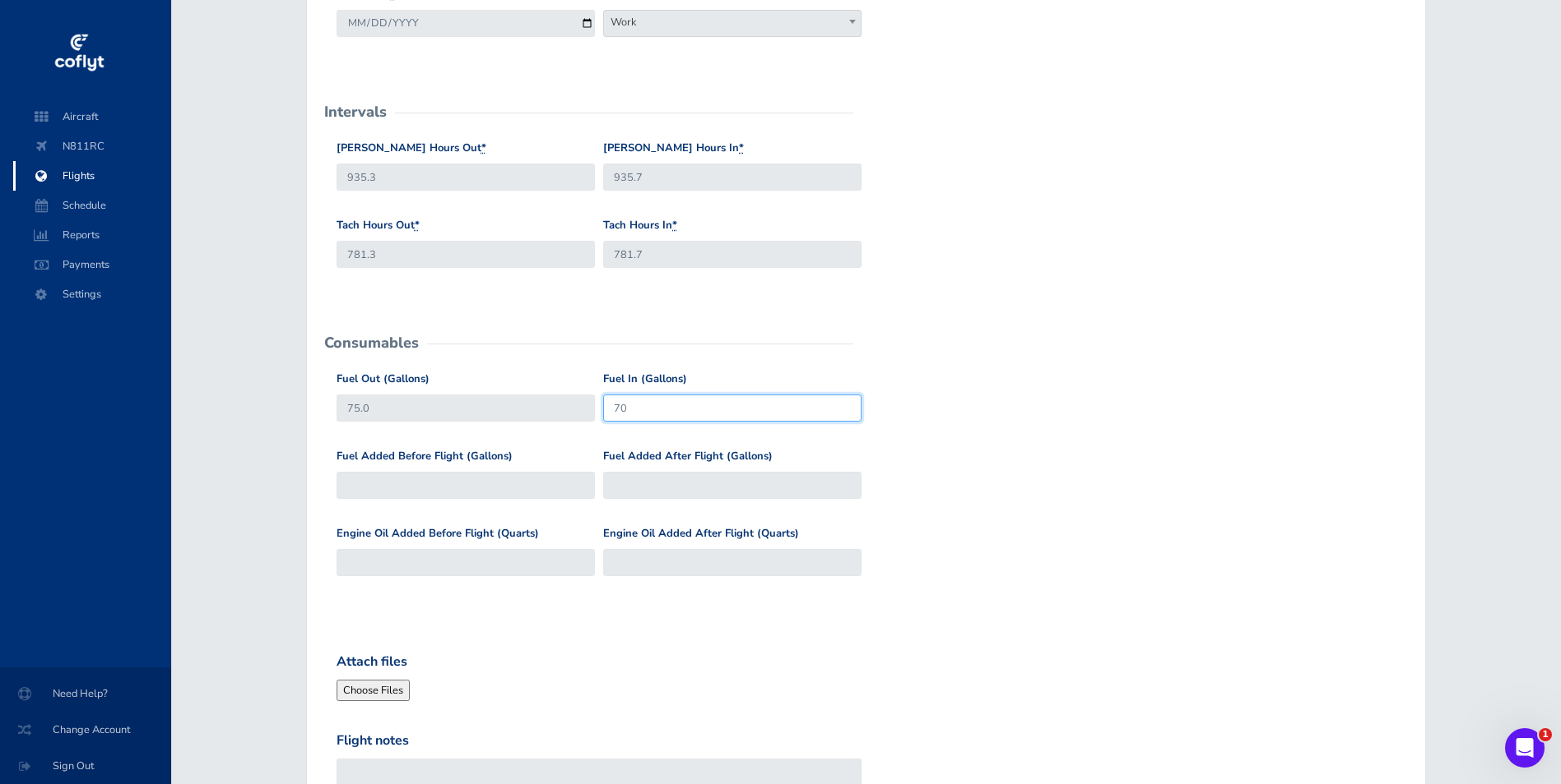
scroll to position [411, 0]
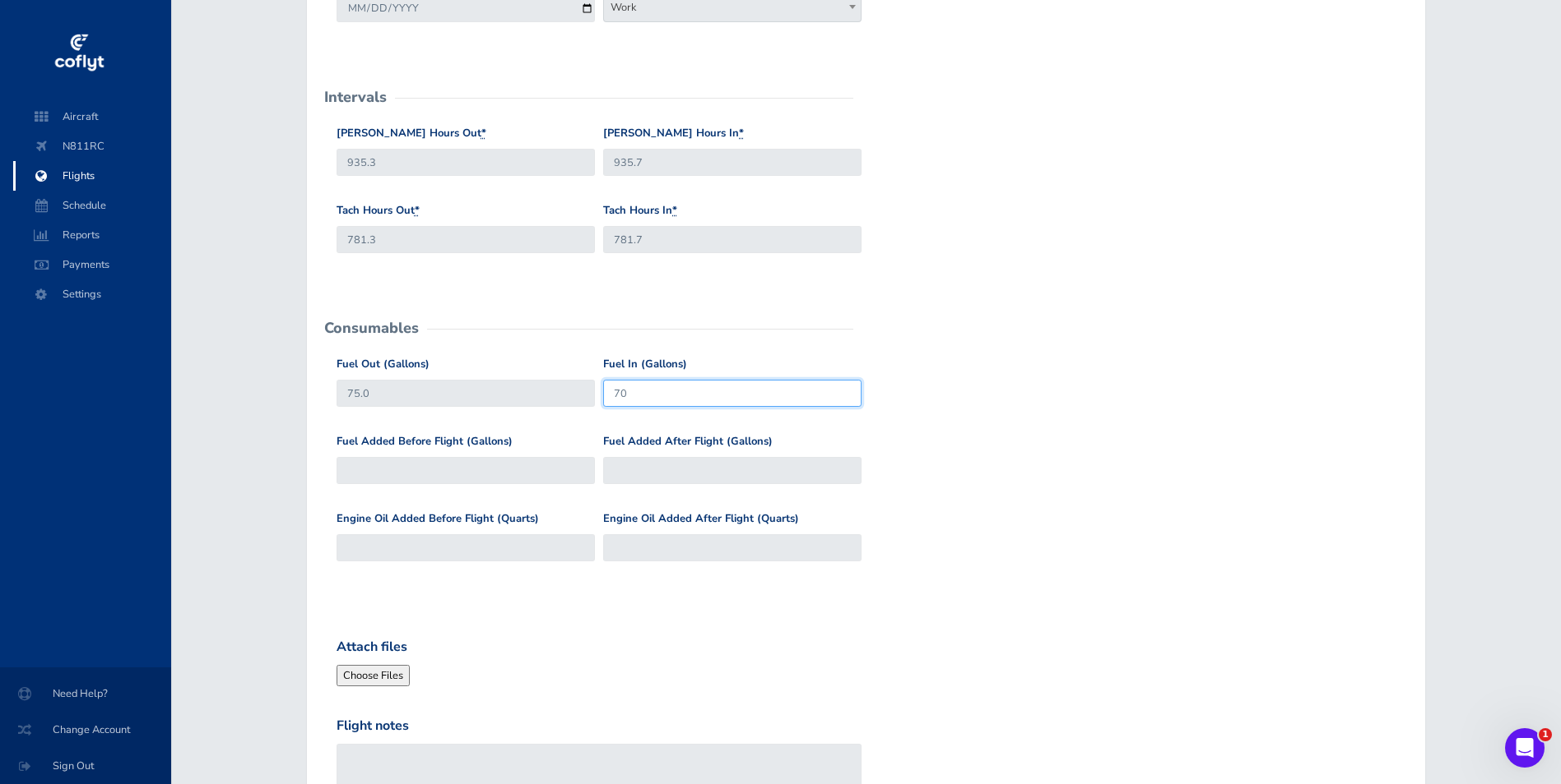
type input "70"
click at [644, 469] on input "Fuel Added After Flight (Gallons)" at bounding box center [732, 470] width 259 height 27
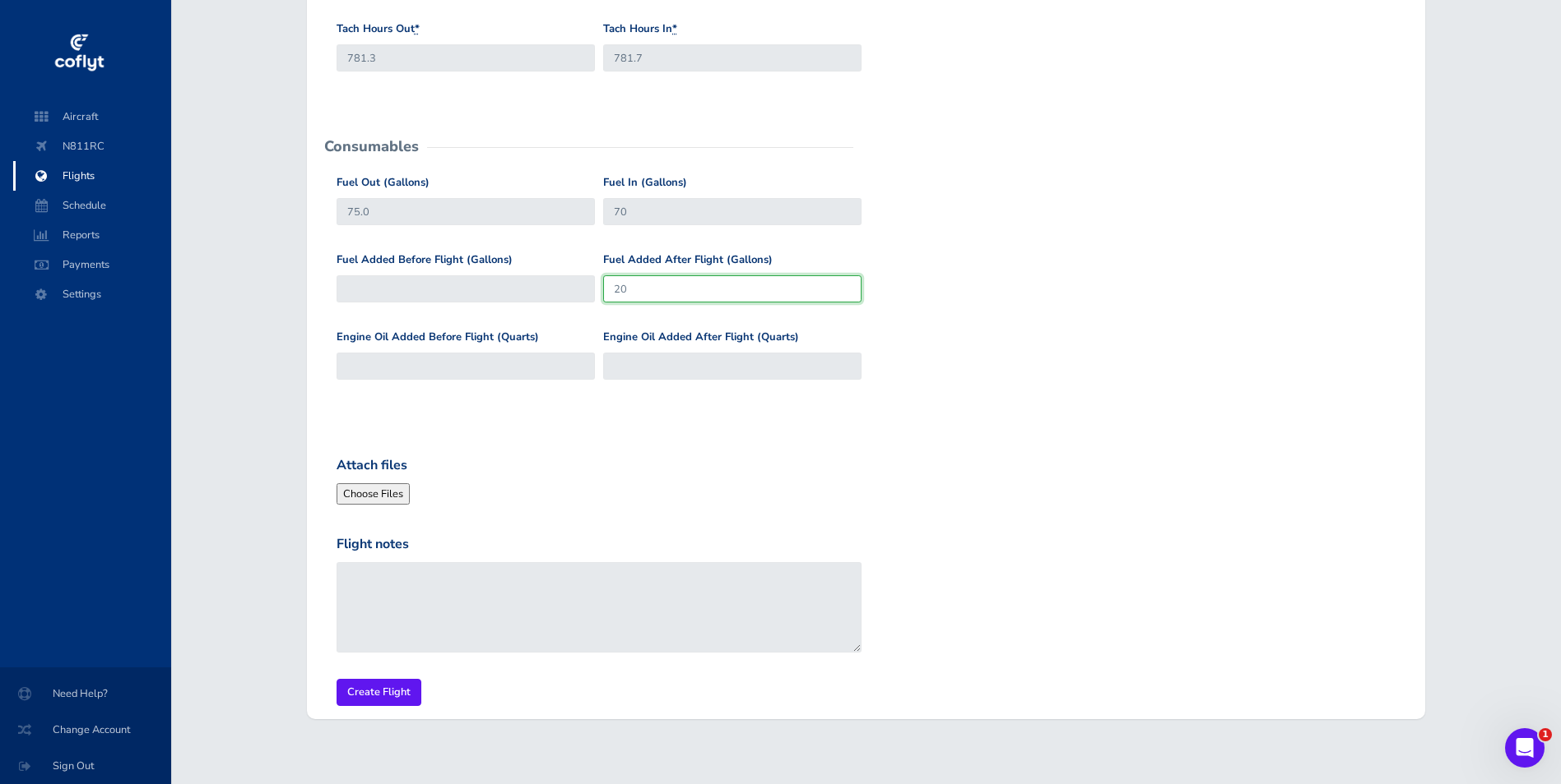
scroll to position [611, 0]
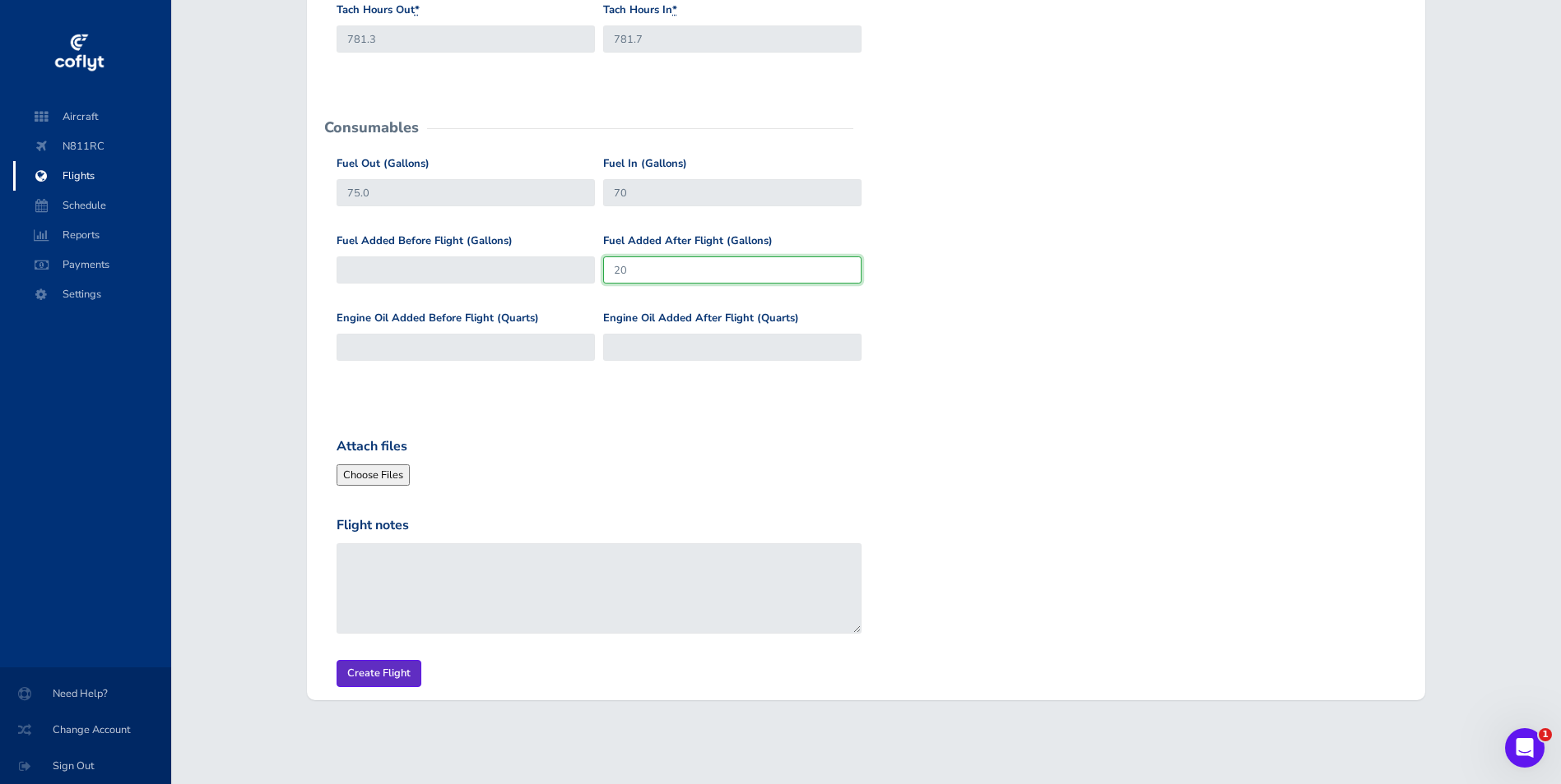
type input "20"
click at [372, 676] on input "Create Flight" at bounding box center [378, 673] width 85 height 27
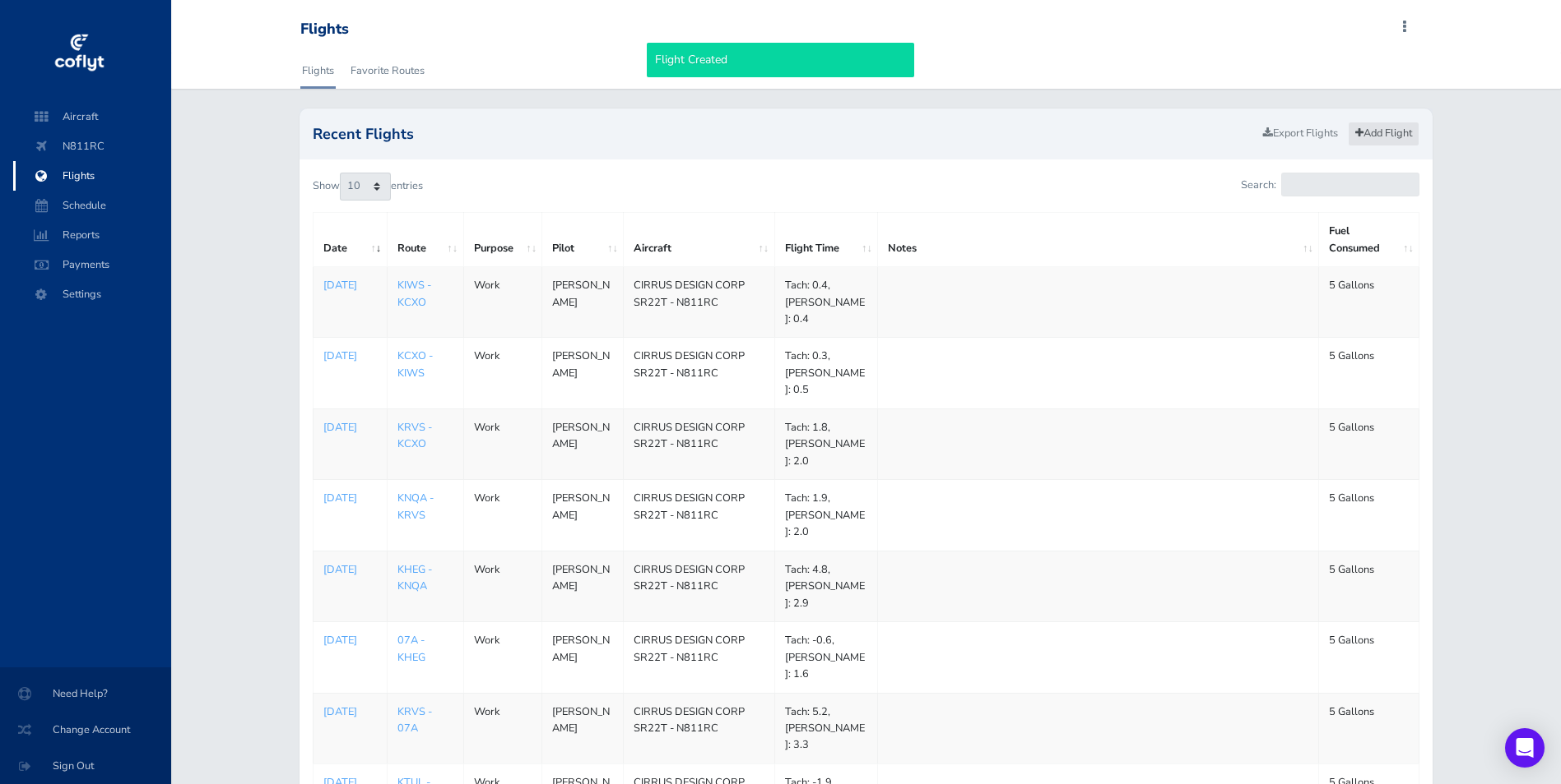
click at [1378, 132] on link "Add Flight" at bounding box center [1383, 134] width 72 height 24
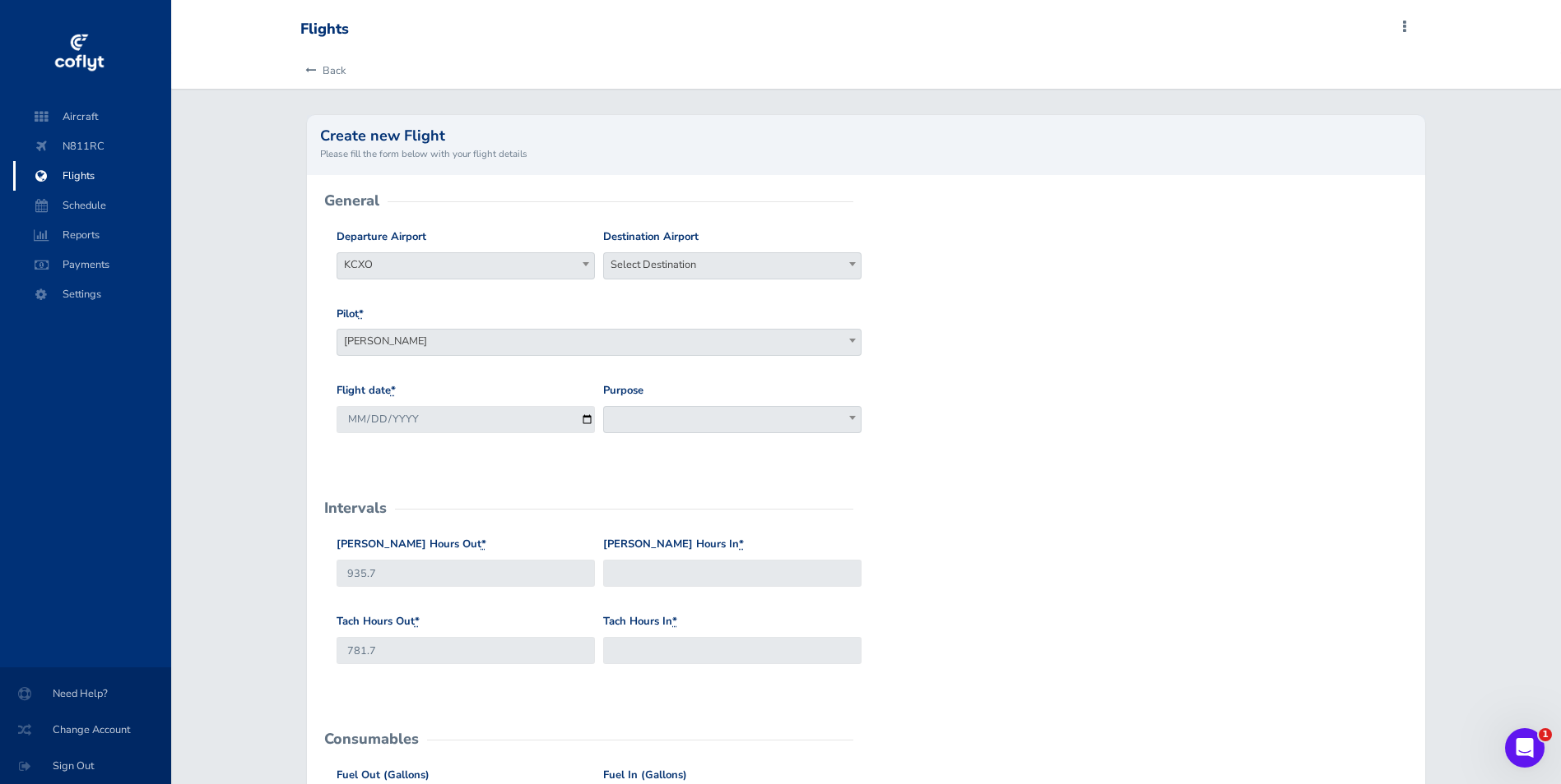
click at [740, 267] on span "Select Destination" at bounding box center [732, 264] width 257 height 23
type input "krvs"
select select "KRVS"
click at [587, 420] on input "2025-09-04" at bounding box center [465, 419] width 259 height 27
type input "2025-08-24"
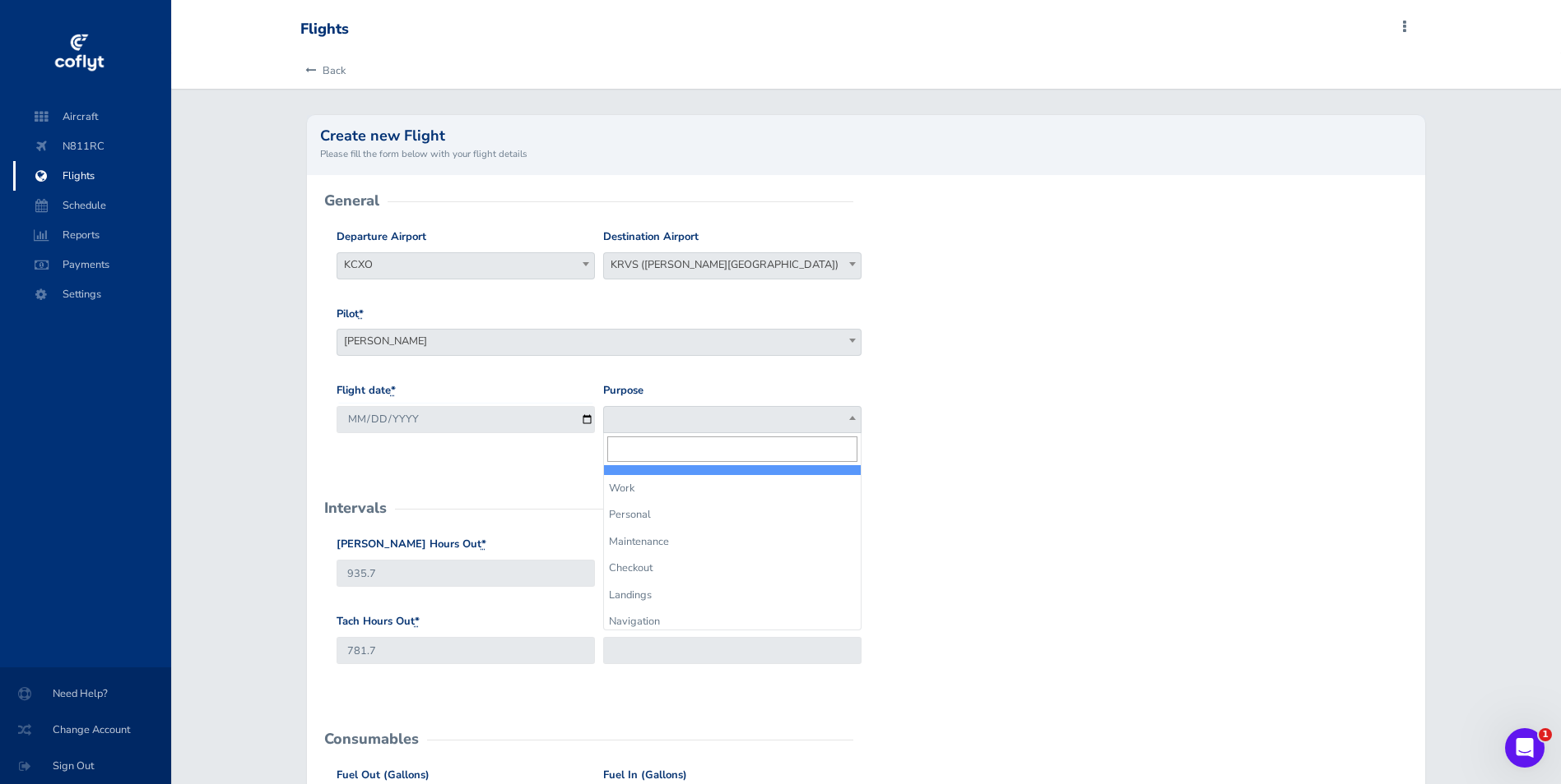
click at [663, 419] on span at bounding box center [732, 419] width 259 height 27
select select "Work"
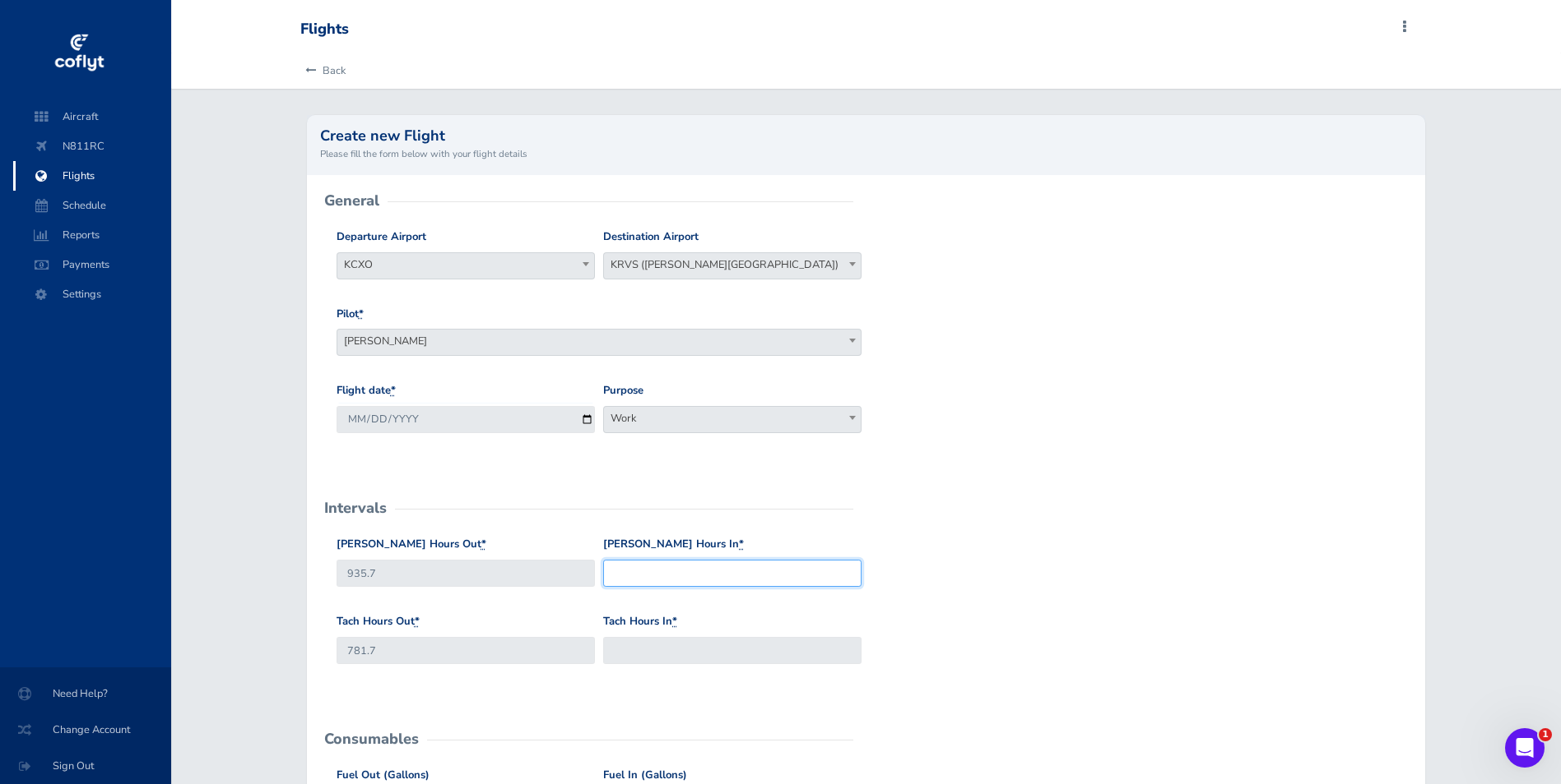
click at [649, 573] on input "Hobbs Hours In *" at bounding box center [732, 573] width 259 height 27
type input "937.9"
click at [636, 651] on input "Tach Hours In *" at bounding box center [732, 650] width 259 height 27
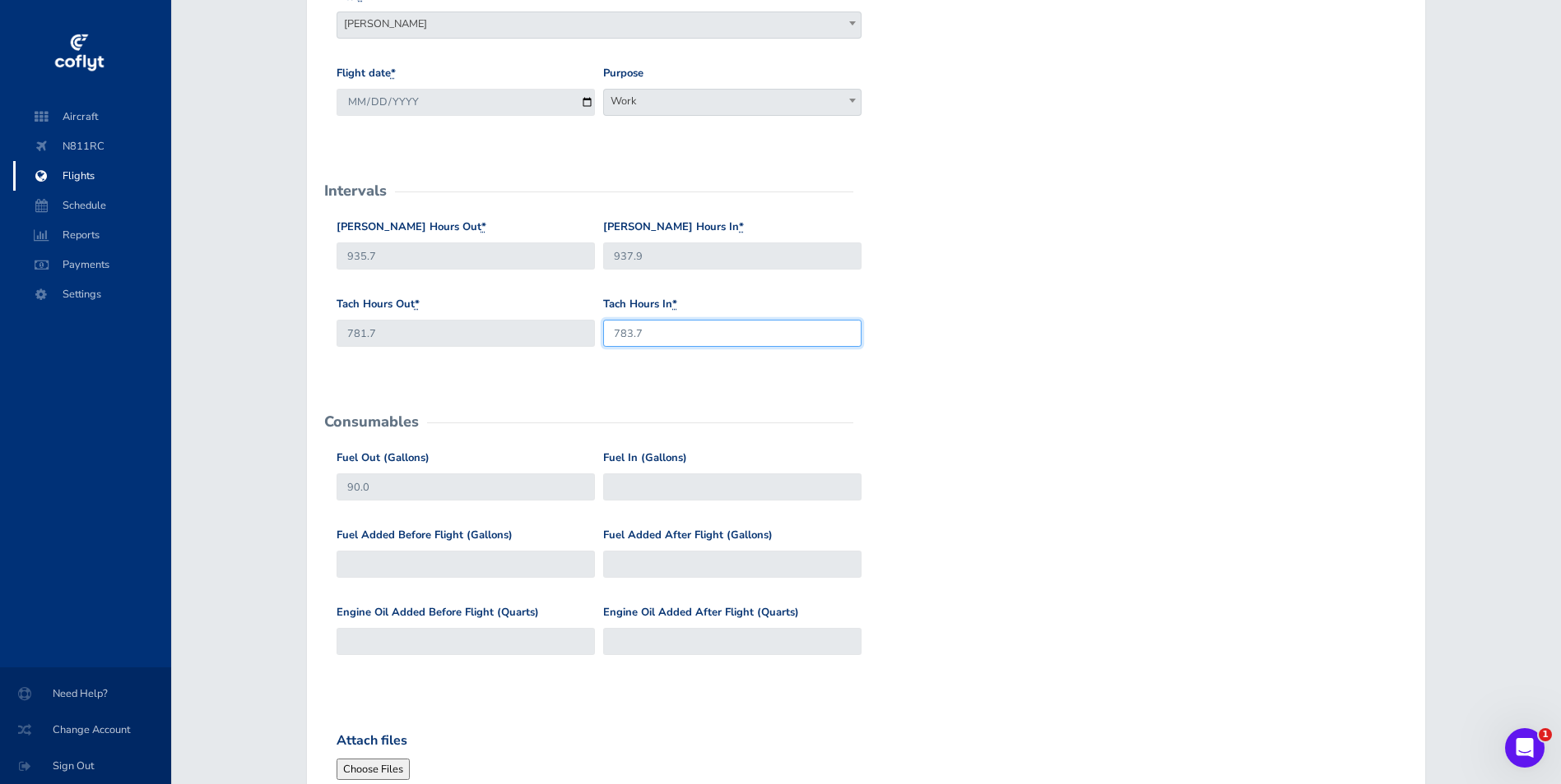
scroll to position [329, 0]
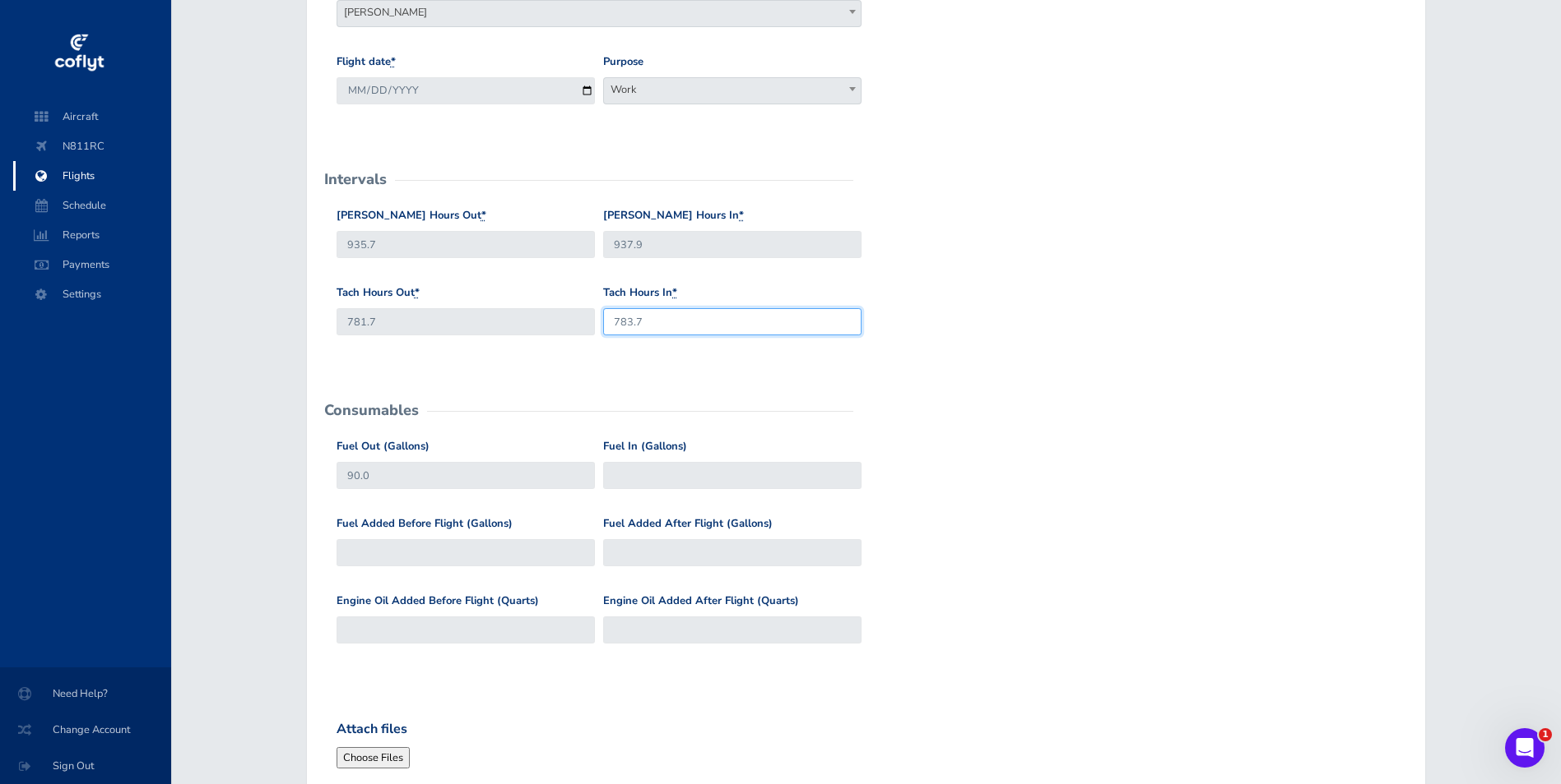
type input "783.7"
click at [671, 475] on input "Fuel In (Gallons)" at bounding box center [732, 475] width 259 height 27
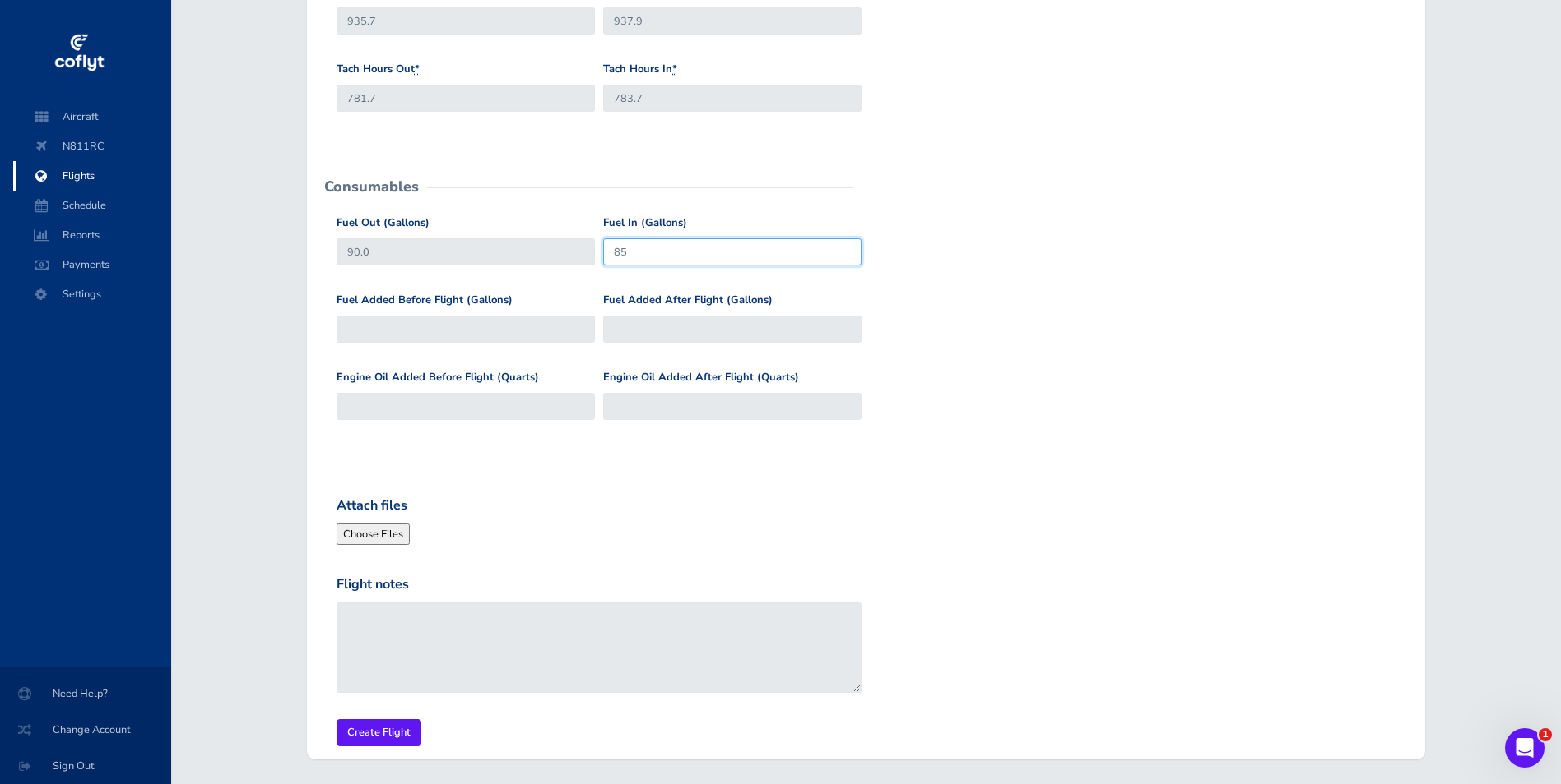
scroll to position [576, 0]
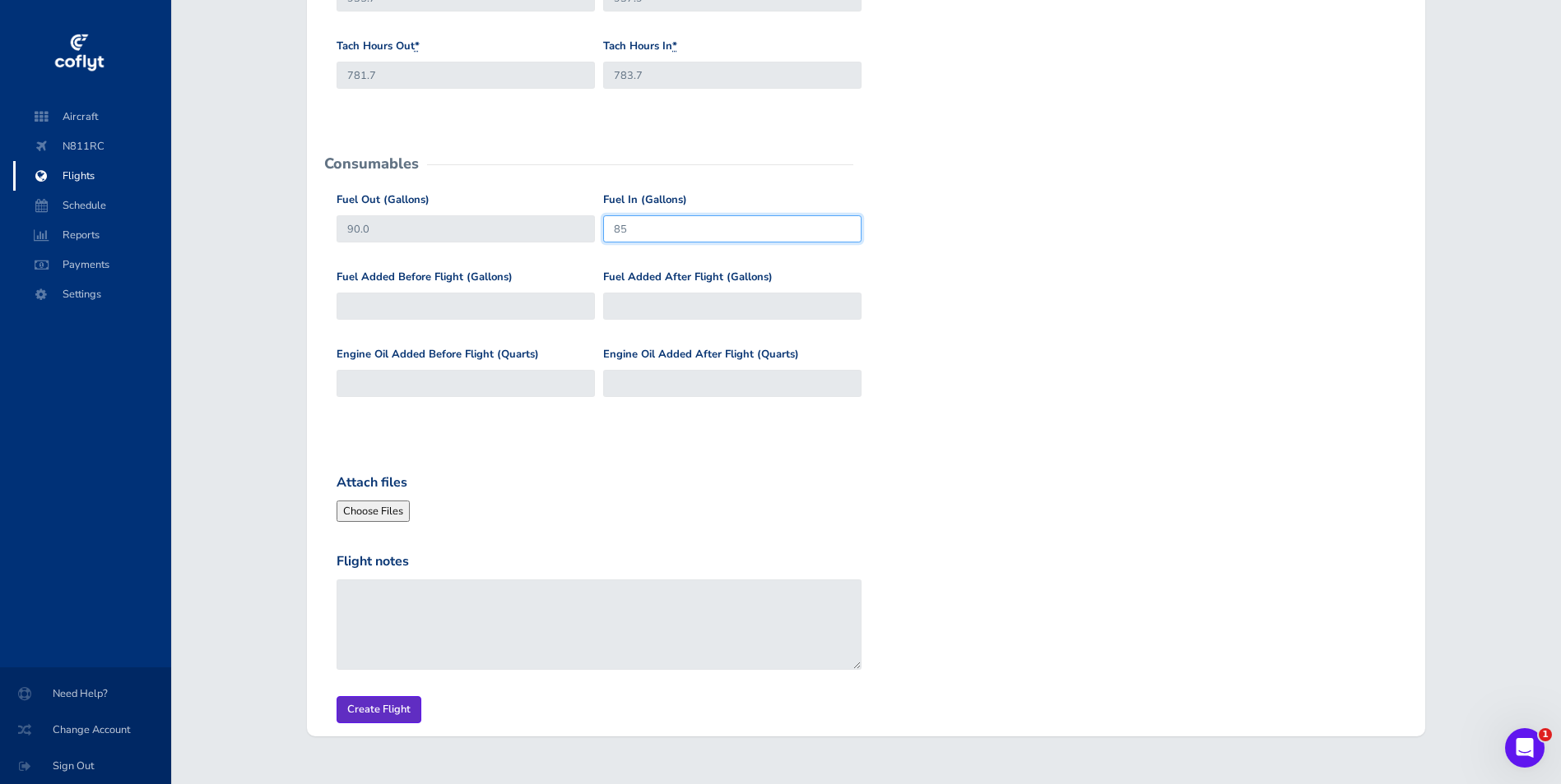
type input "85"
click at [353, 711] on input "Create Flight" at bounding box center [378, 709] width 85 height 27
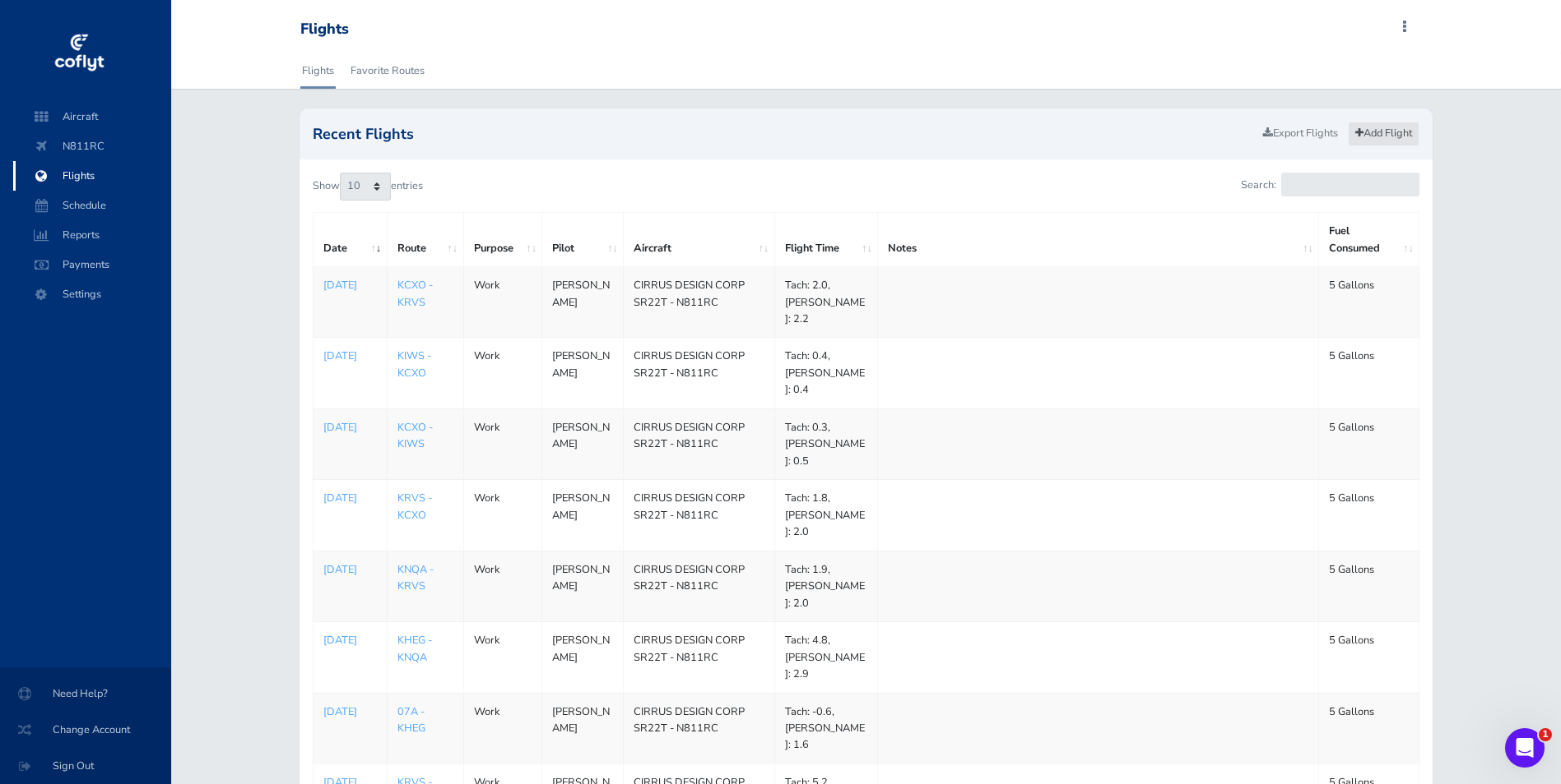
click at [1371, 130] on link "Add Flight" at bounding box center [1383, 134] width 72 height 24
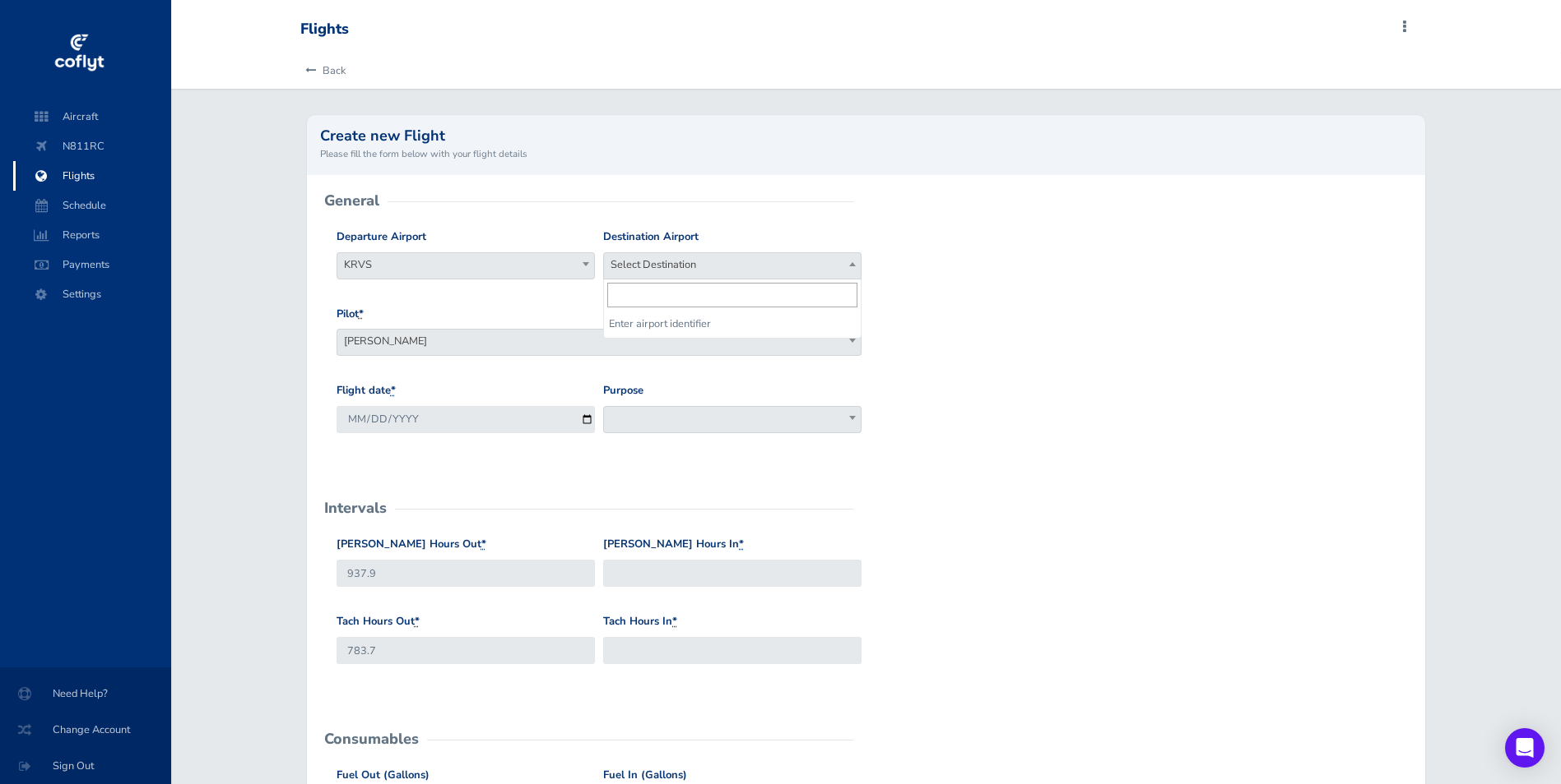
click at [714, 264] on span "Select Destination" at bounding box center [732, 264] width 257 height 23
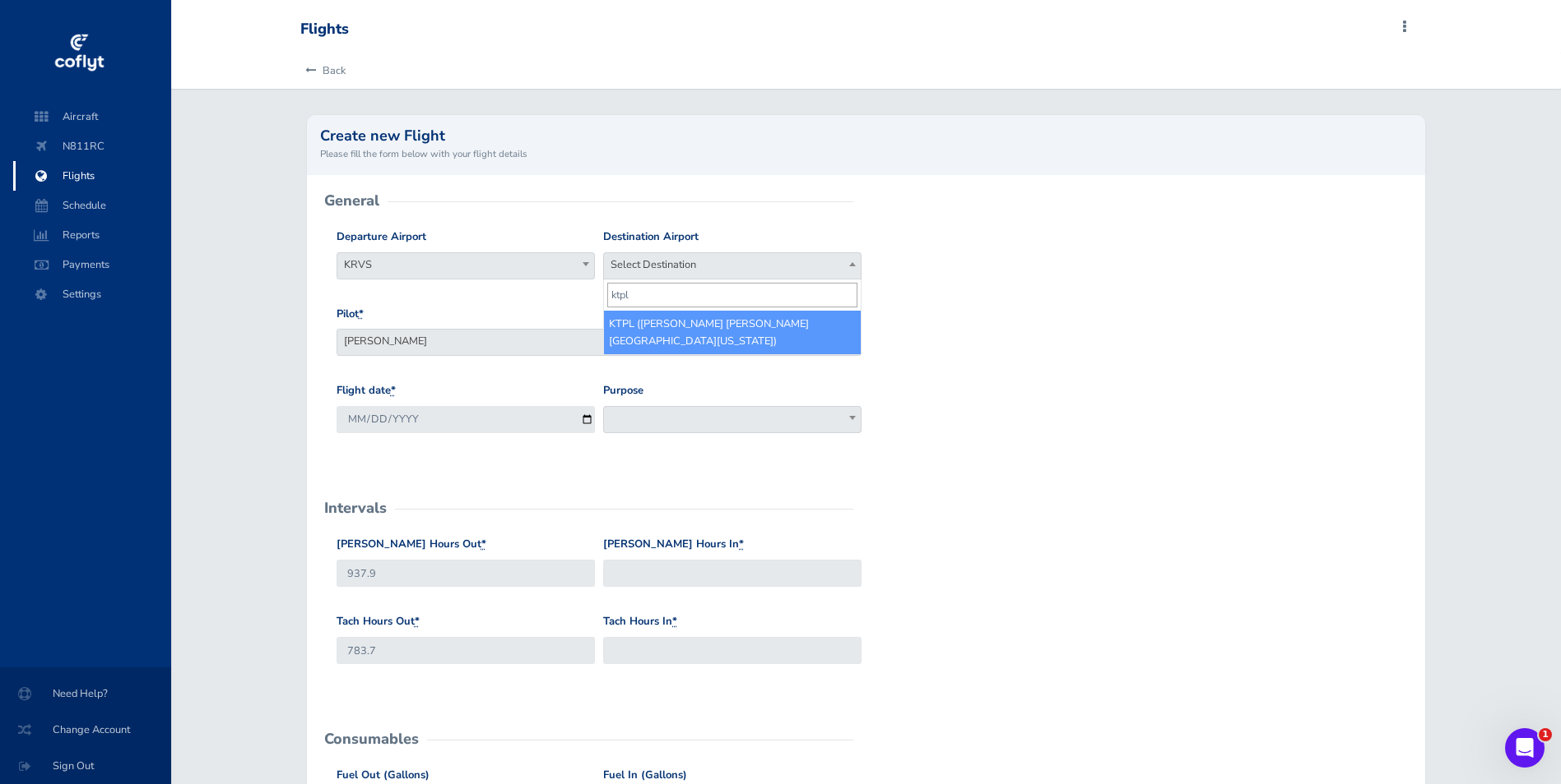
type input "ktpl"
select select "KTPL"
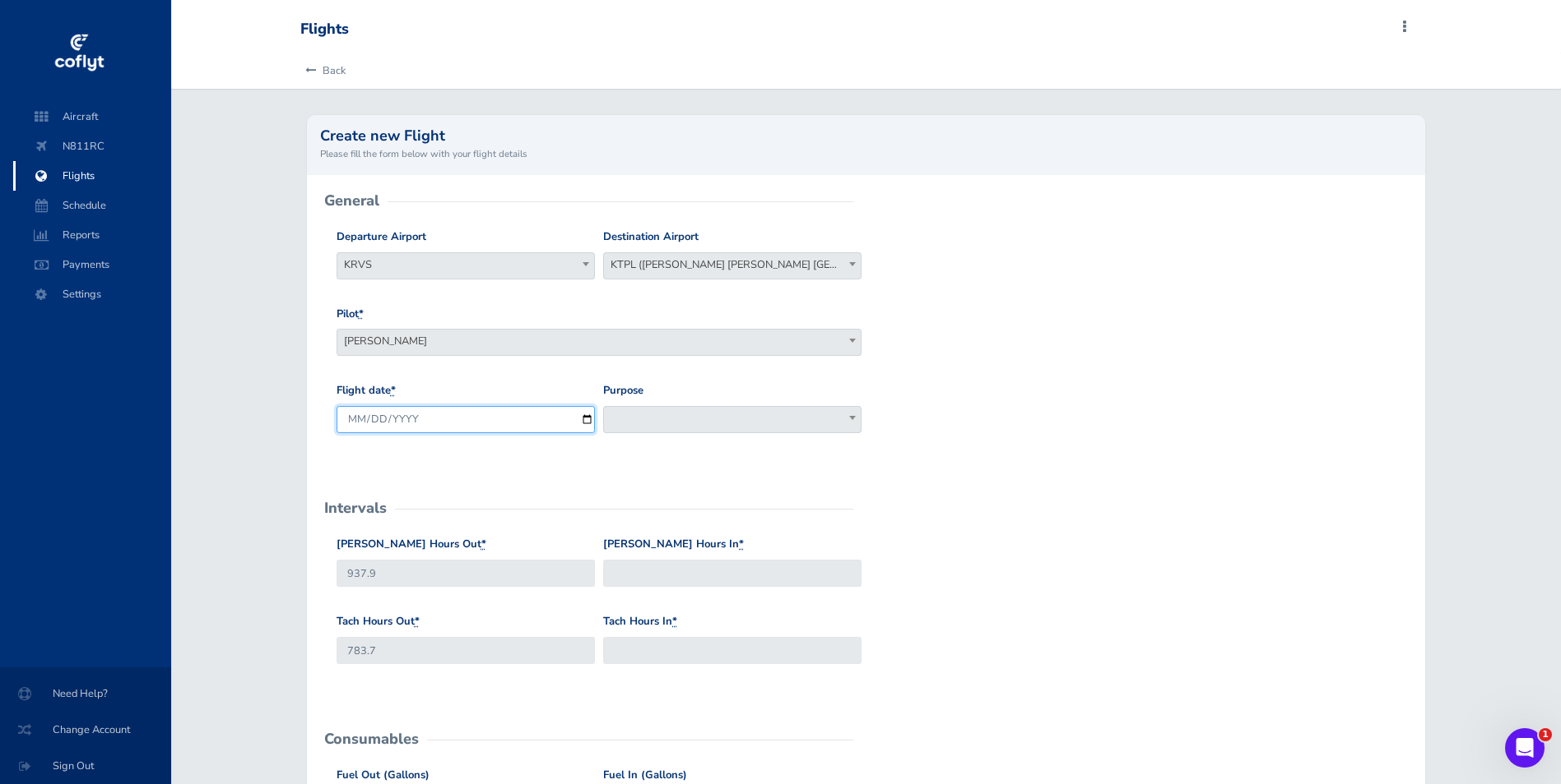
click at [583, 423] on input "2025-09-04" at bounding box center [465, 419] width 259 height 27
type input "2025-08-30"
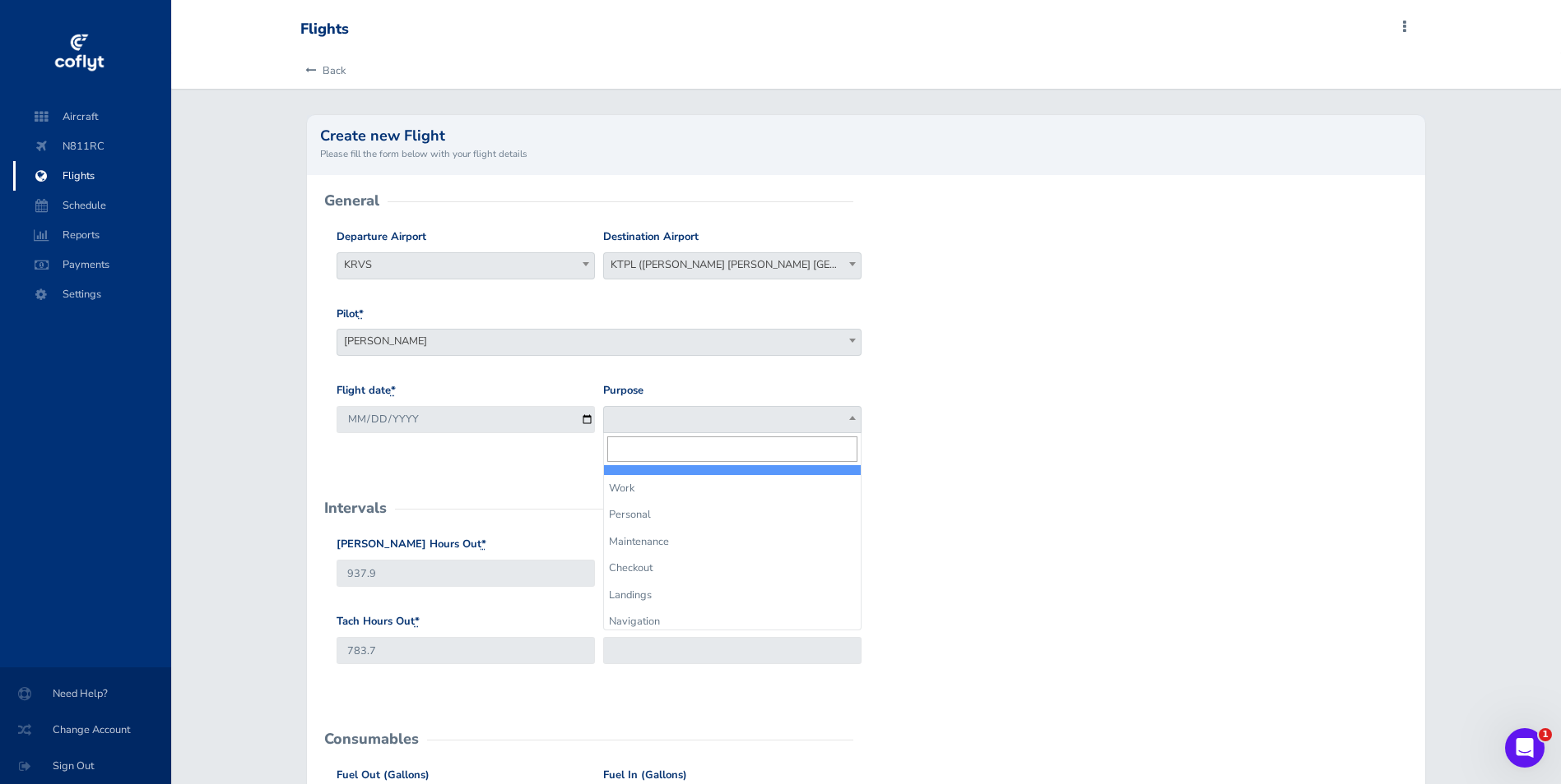
click at [698, 425] on span at bounding box center [732, 419] width 259 height 27
select select "Work"
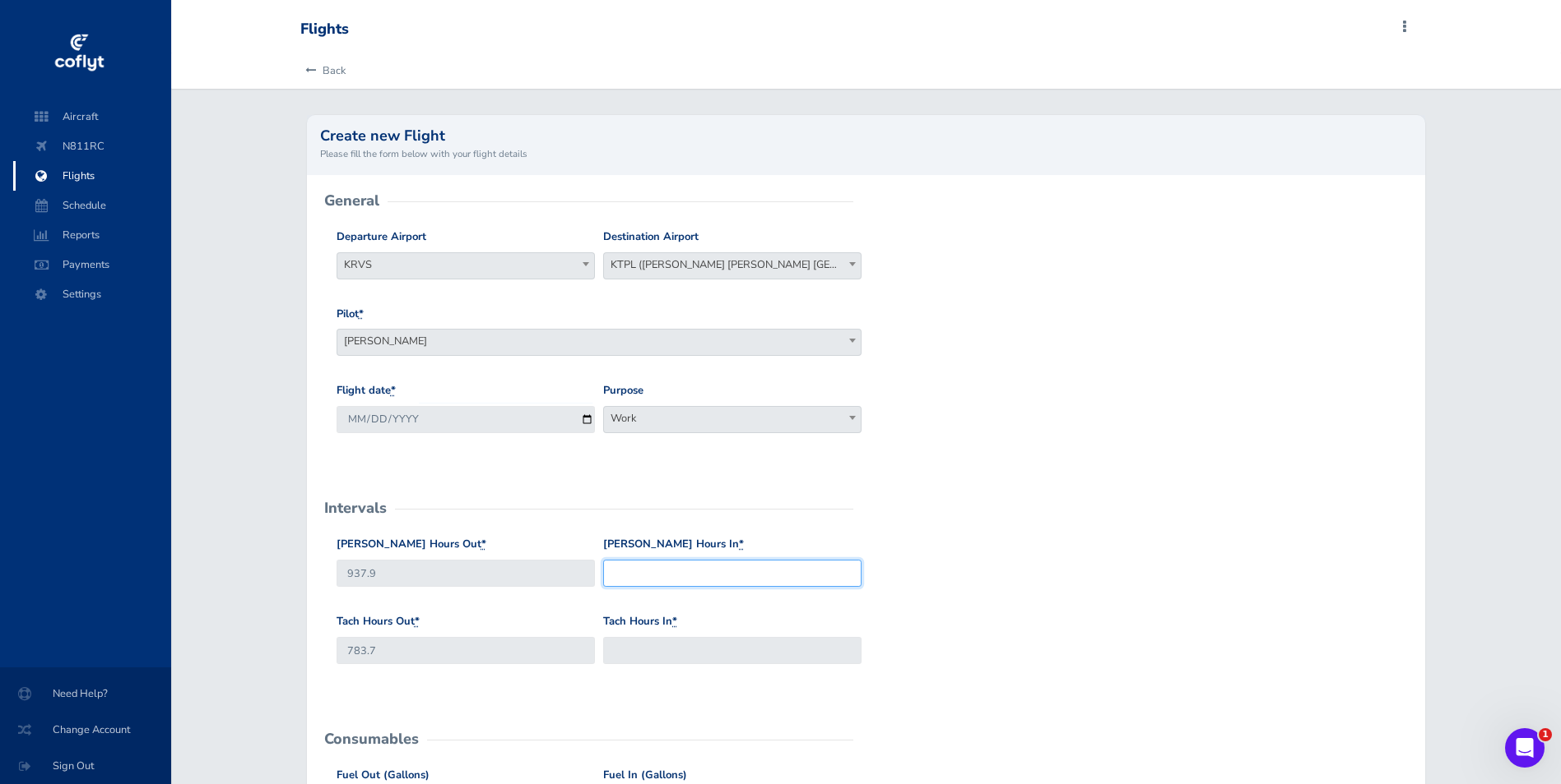
click at [677, 575] on input "Hobbs Hours In *" at bounding box center [732, 573] width 259 height 27
type input "939.8"
click at [652, 647] on input "Tach Hours In *" at bounding box center [732, 650] width 259 height 27
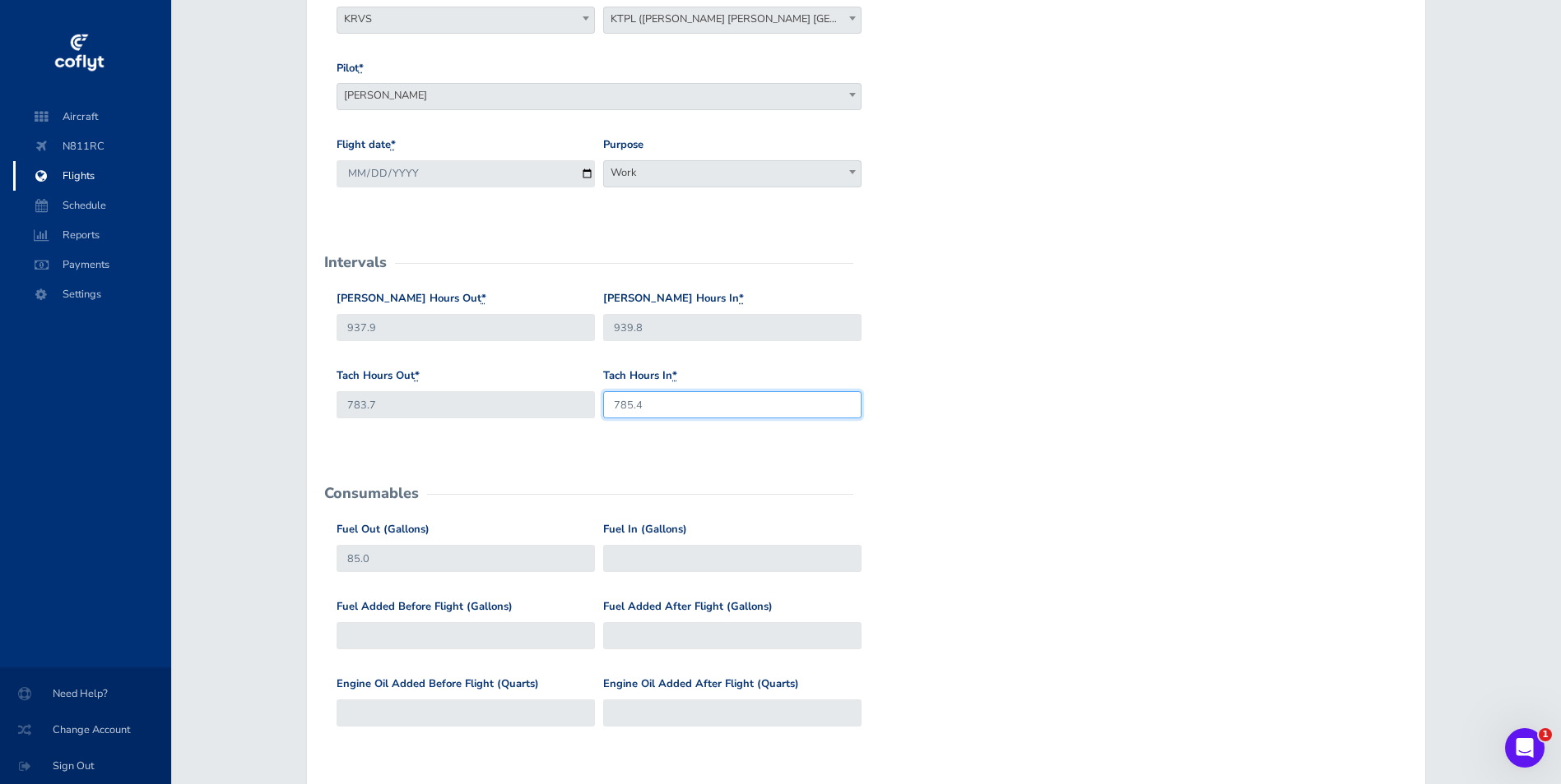
scroll to position [246, 0]
type input "785.4"
click at [661, 559] on input "Fuel In (Gallons)" at bounding box center [732, 558] width 259 height 27
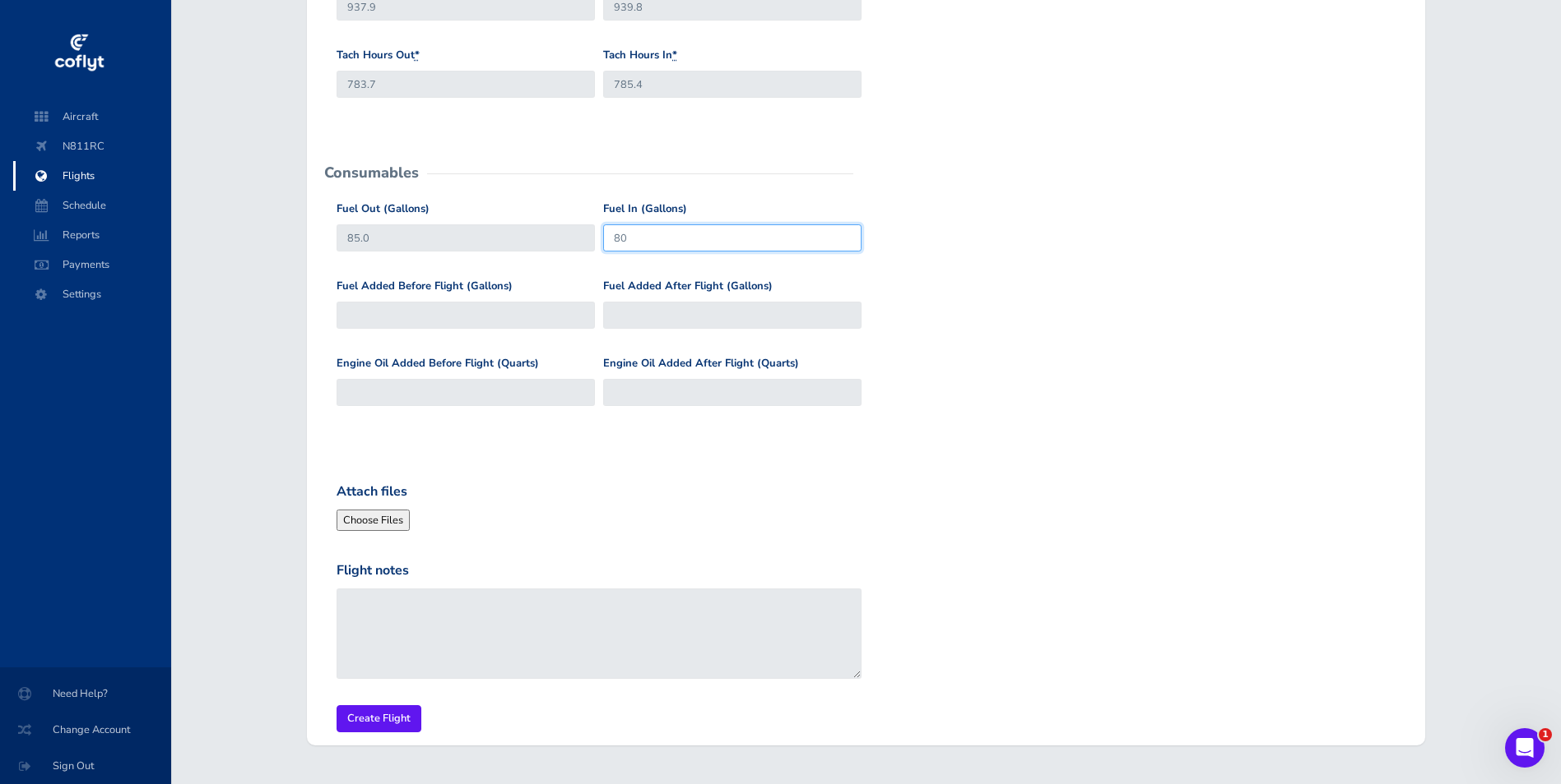
scroll to position [576, 0]
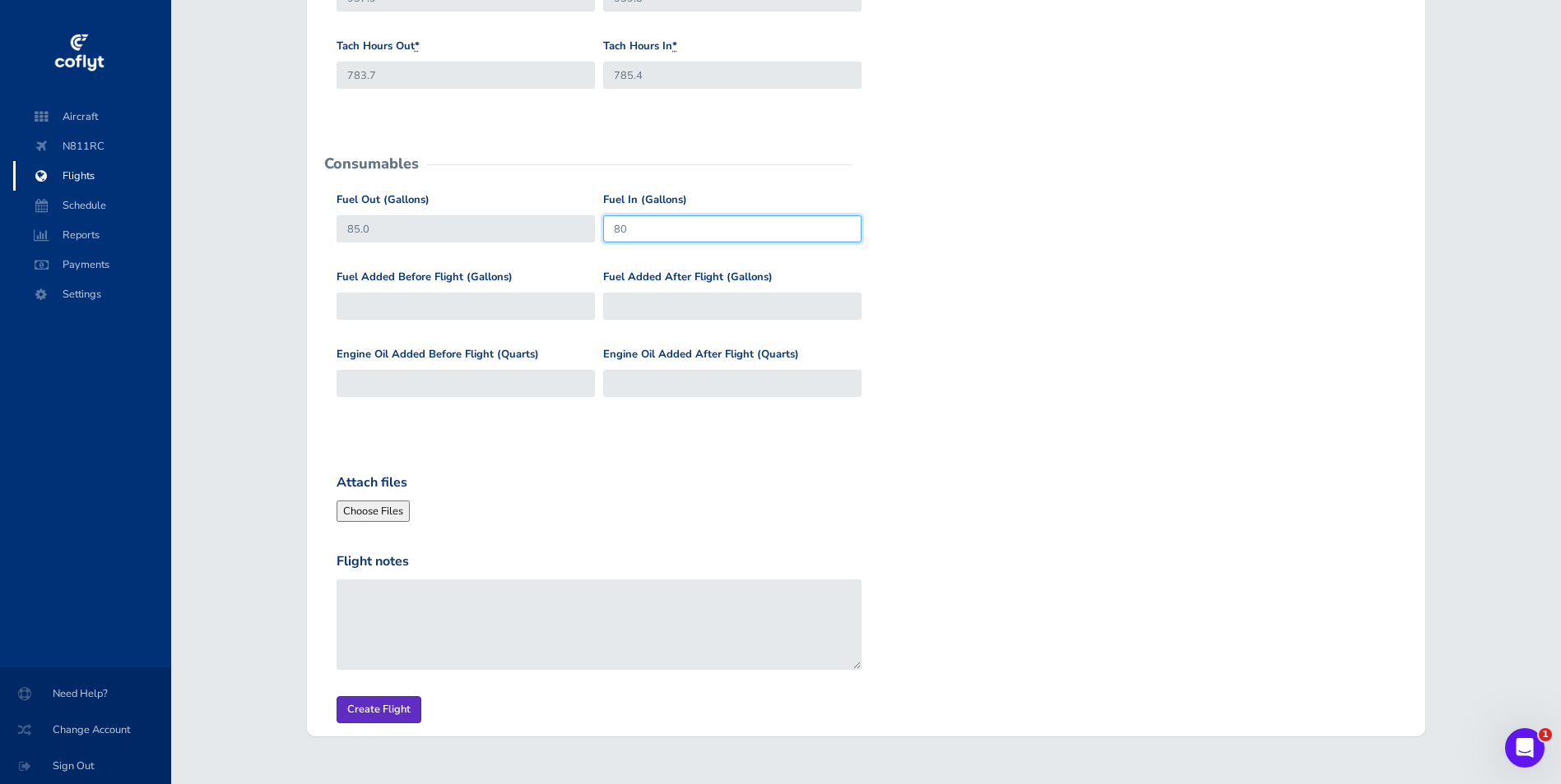
type input "80"
click at [398, 709] on input "Create Flight" at bounding box center [378, 709] width 85 height 27
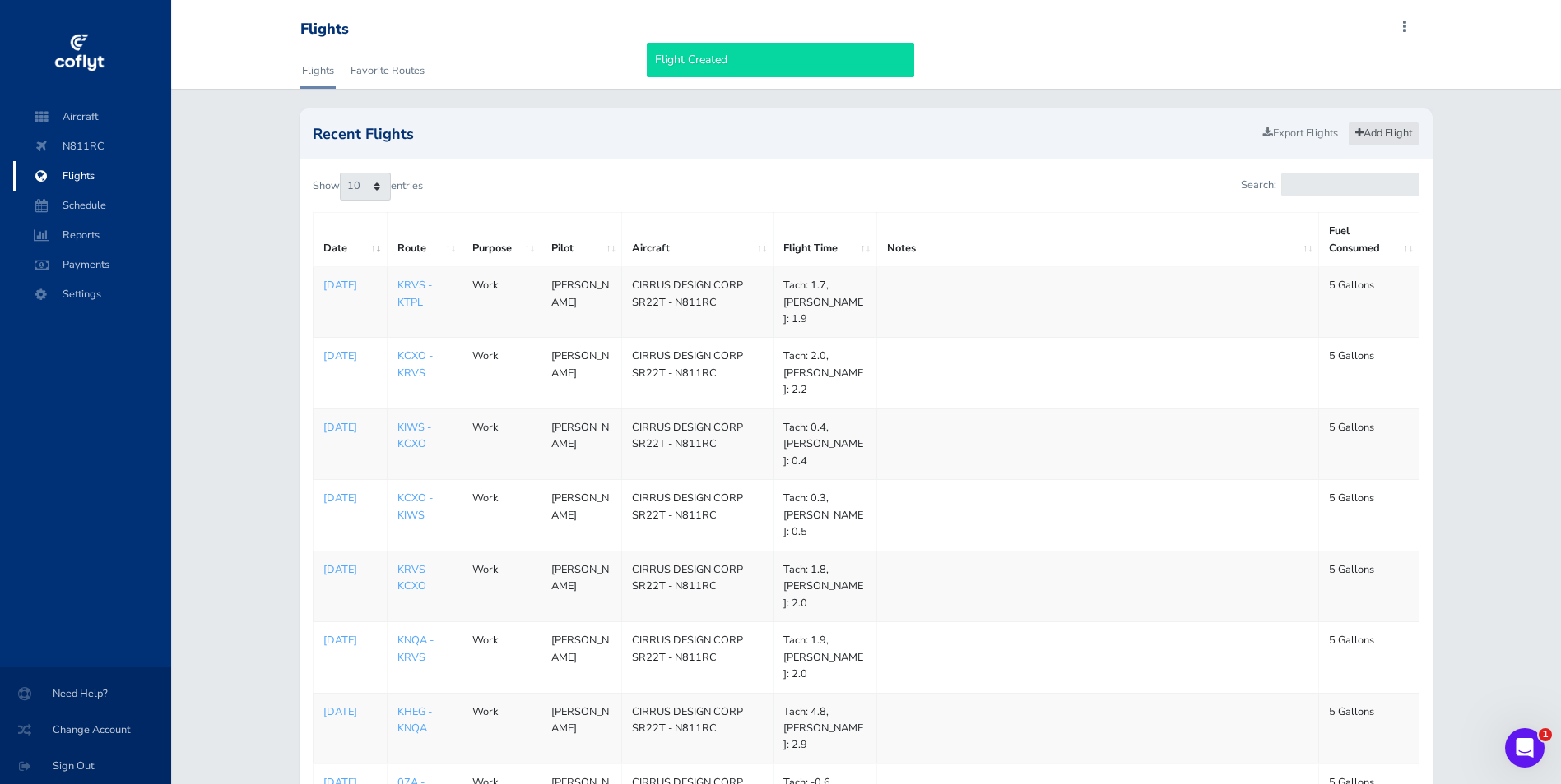
click at [1386, 132] on link "Add Flight" at bounding box center [1383, 134] width 72 height 24
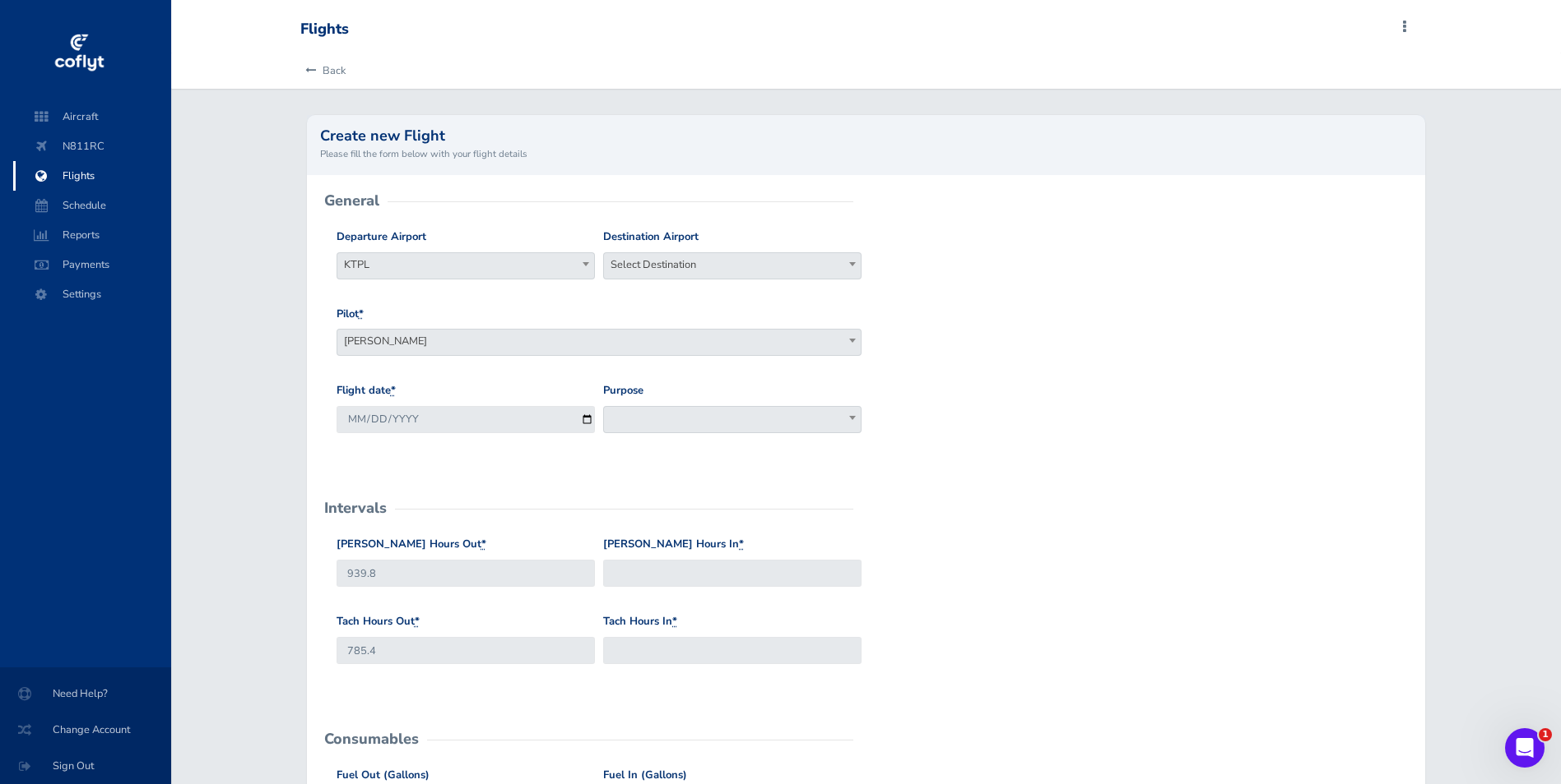
click at [749, 264] on span "Select Destination" at bounding box center [732, 264] width 257 height 23
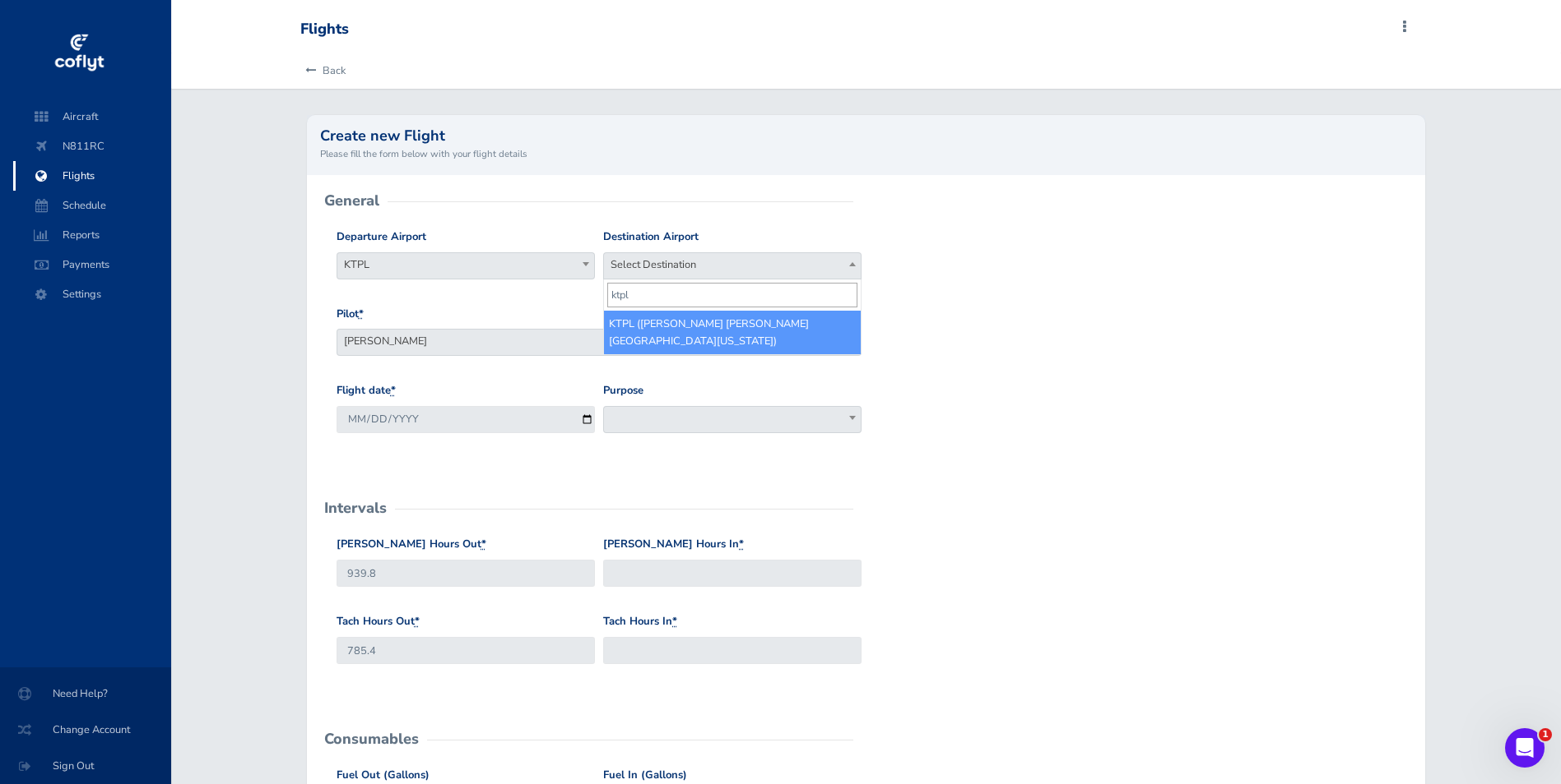
type input "ktpl"
select select "KTPL"
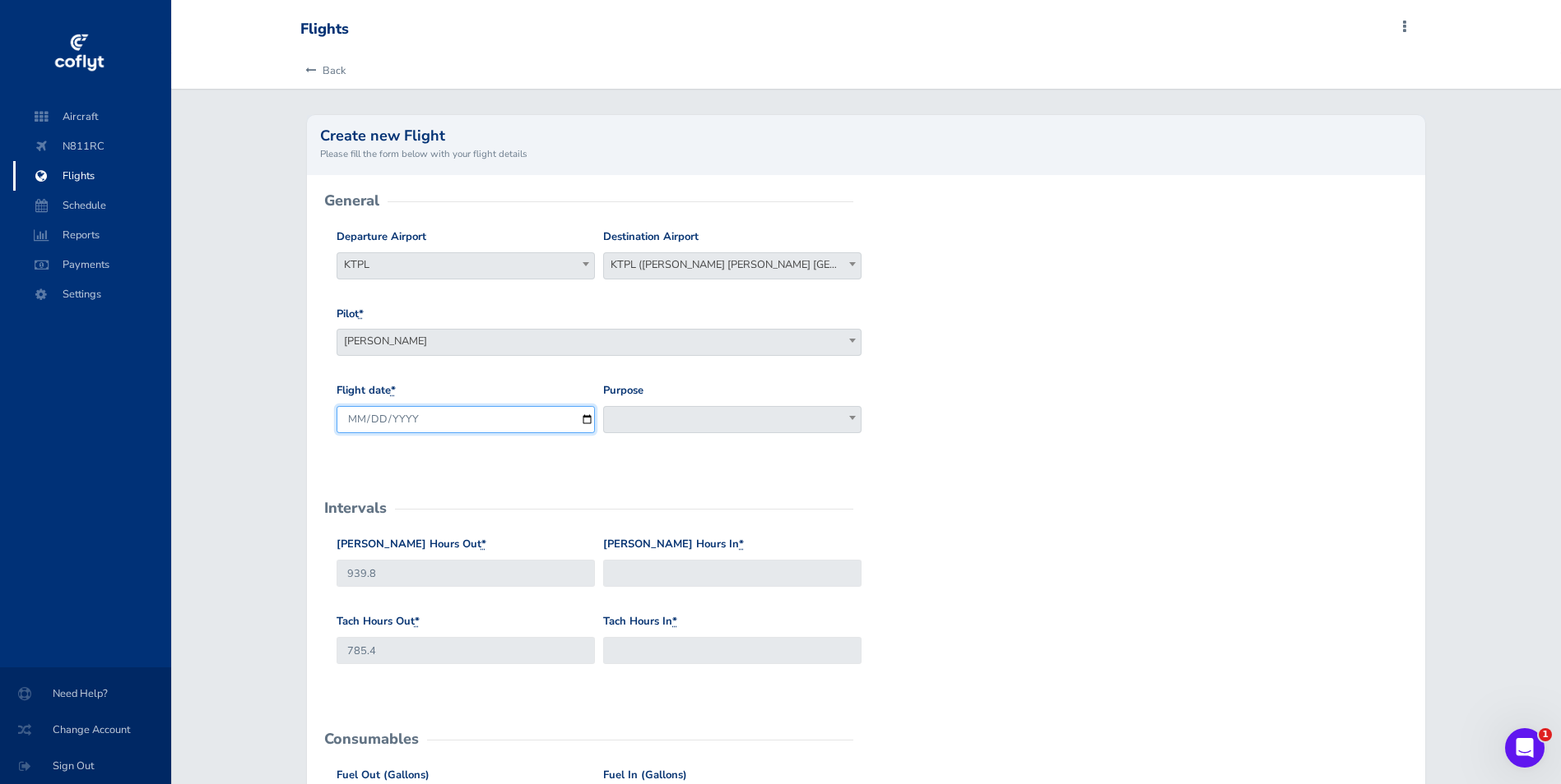
click input "2025-09-04"
type input "2025-08-30"
click span
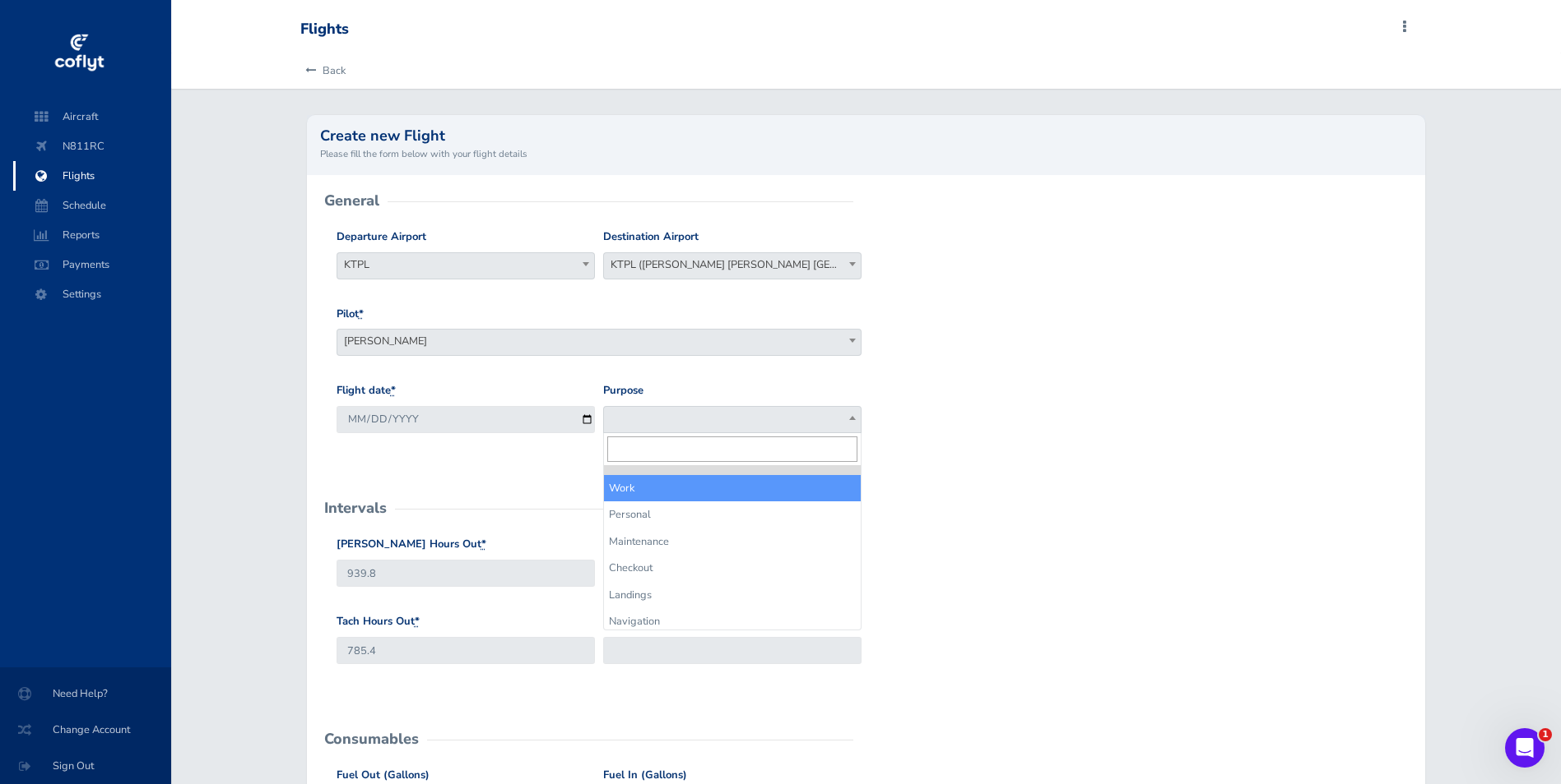
select select "Work"
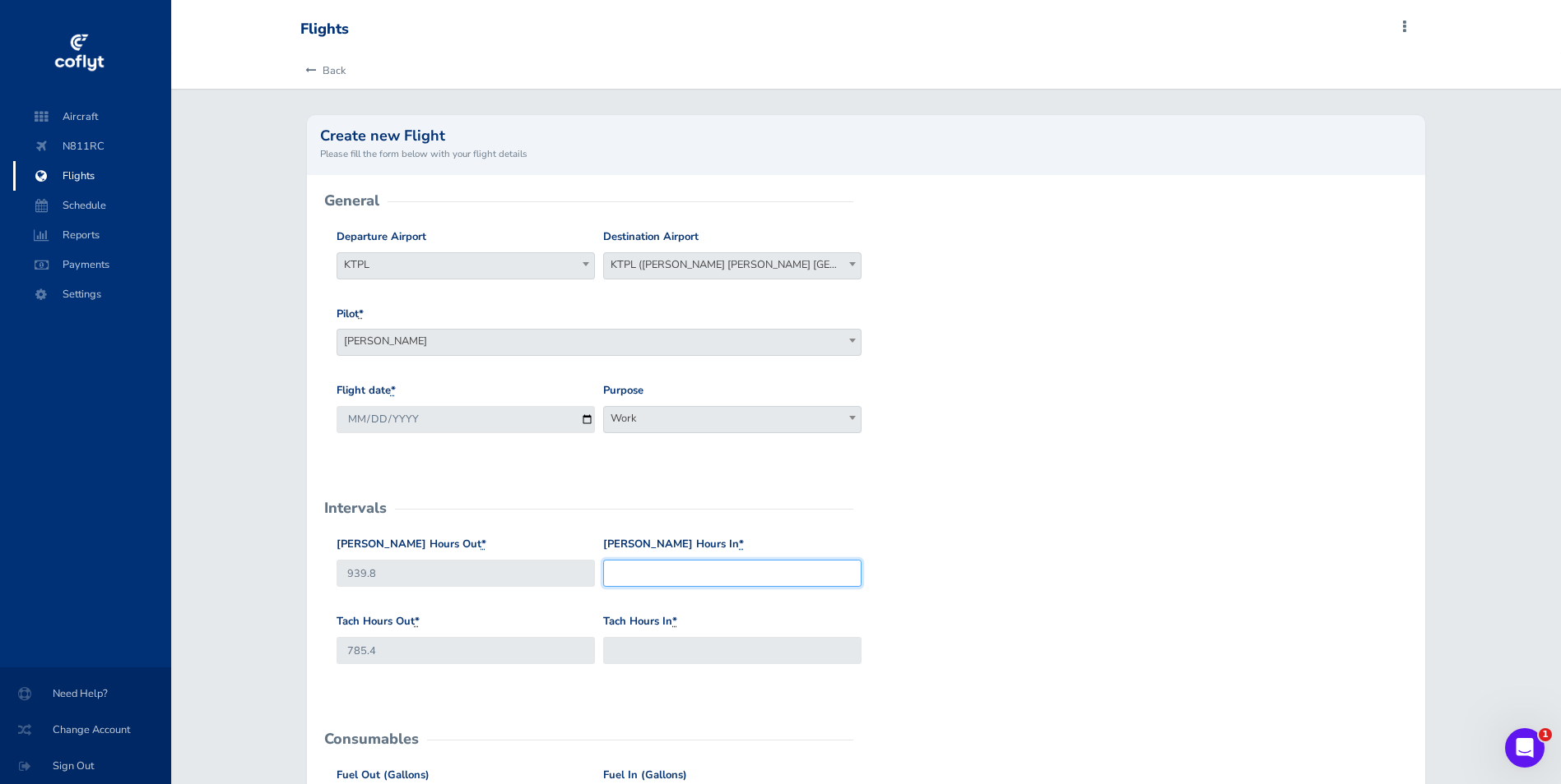
click input "Hobbs Hours In *"
type input "940.8"
click input "Tach Hours In *"
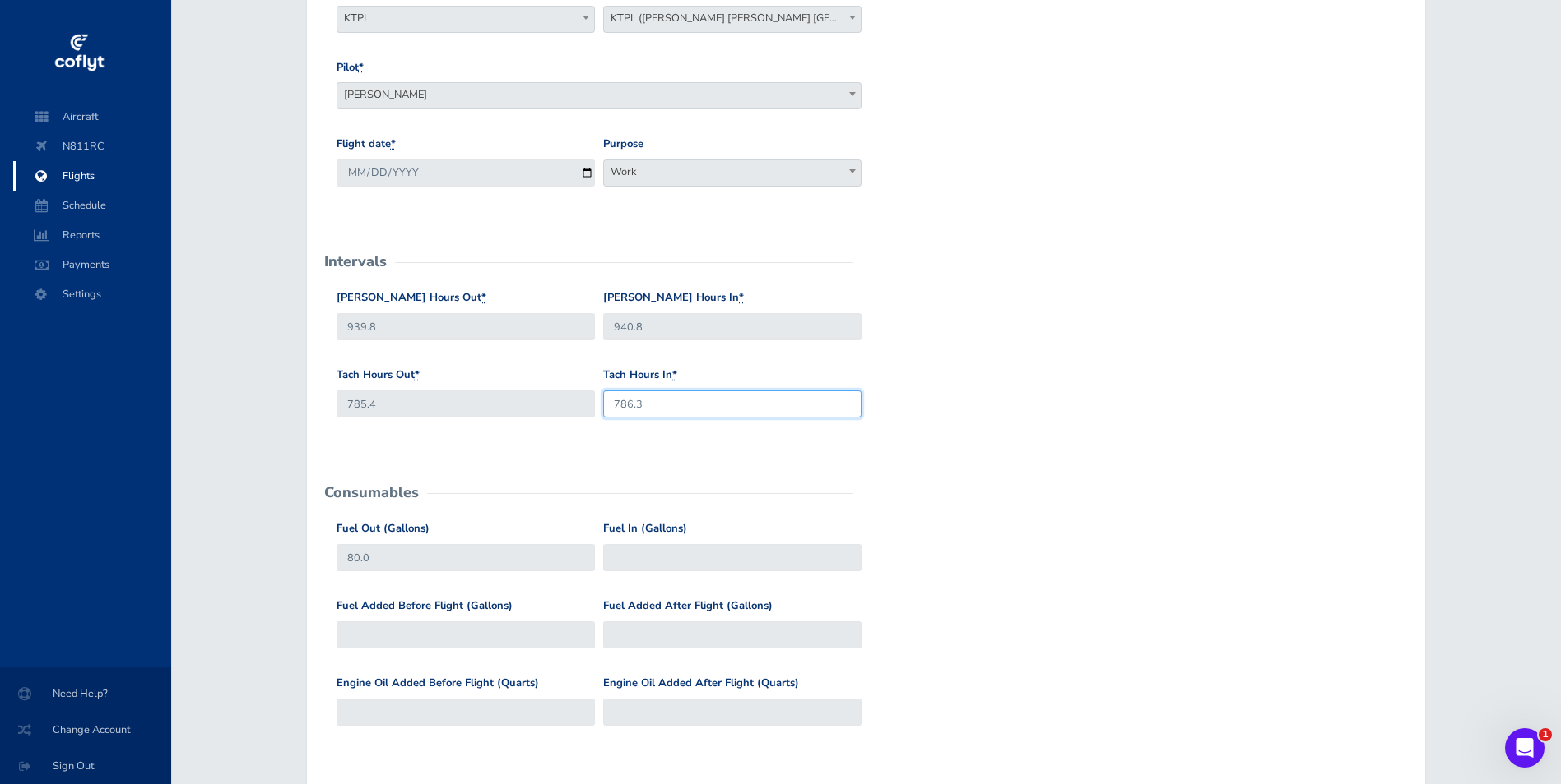
type input "786.3"
click input "Fuel In (Gallons)"
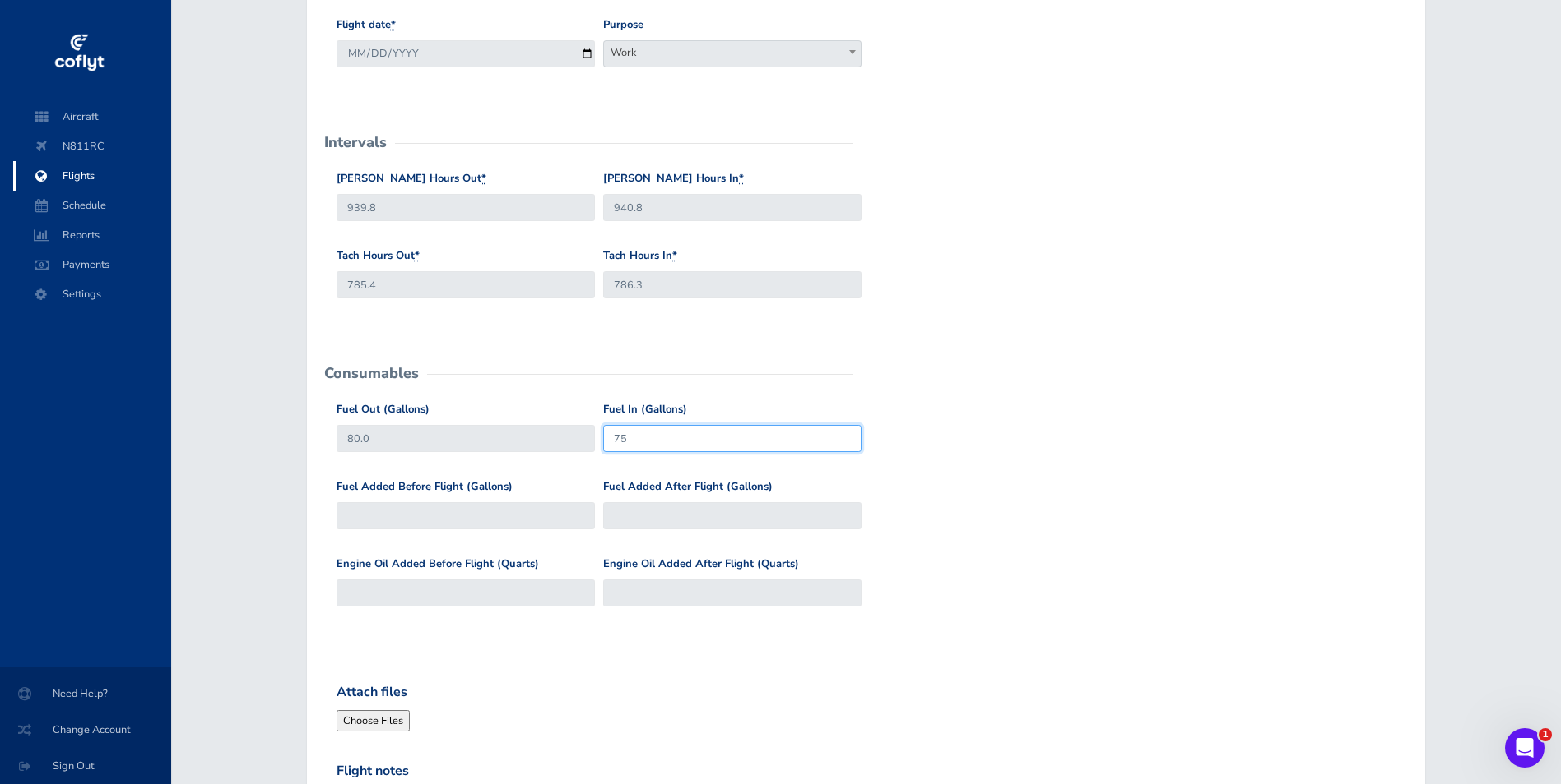
scroll to position [576, 0]
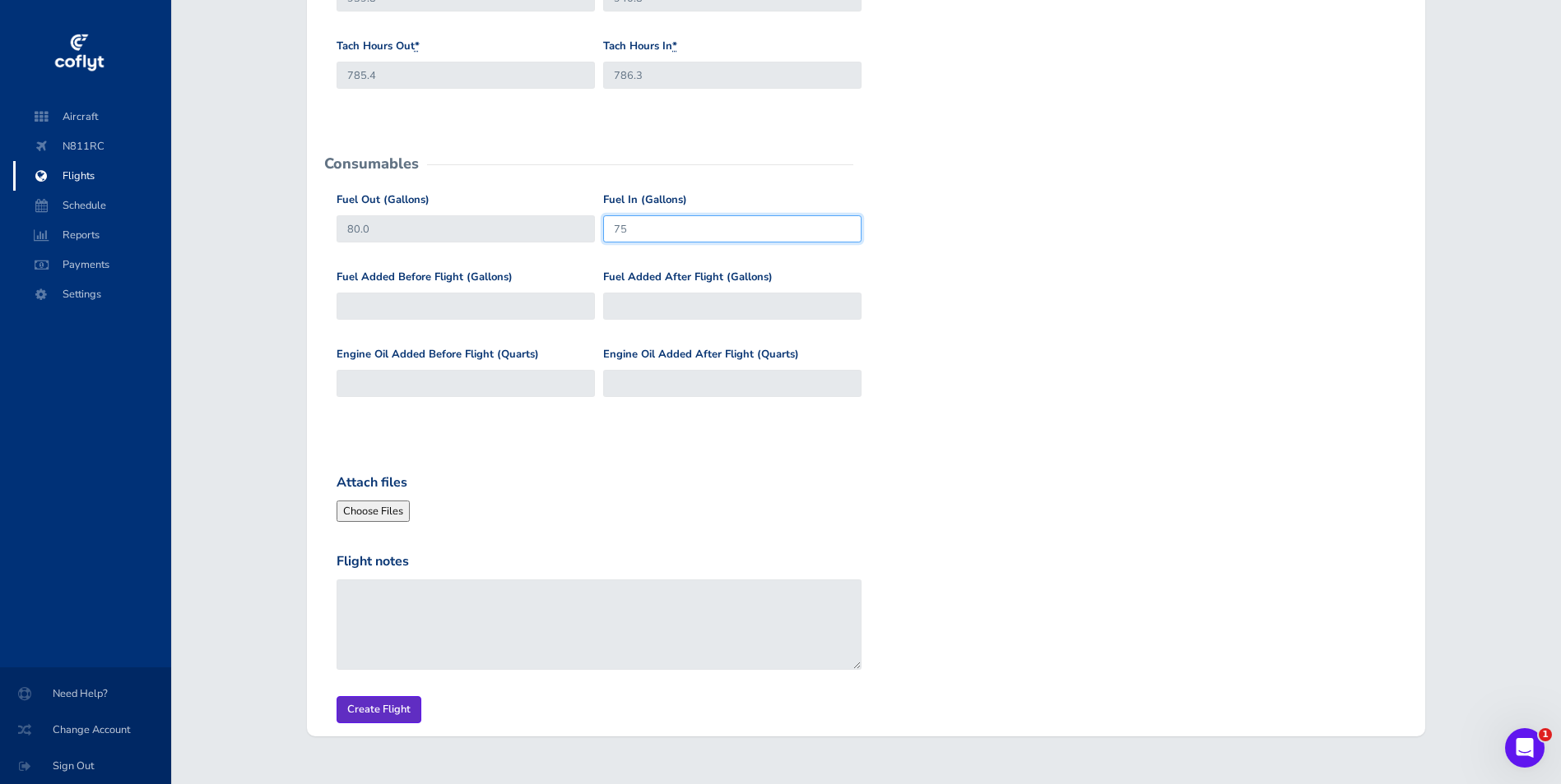
type input "75"
click input "Create Flight"
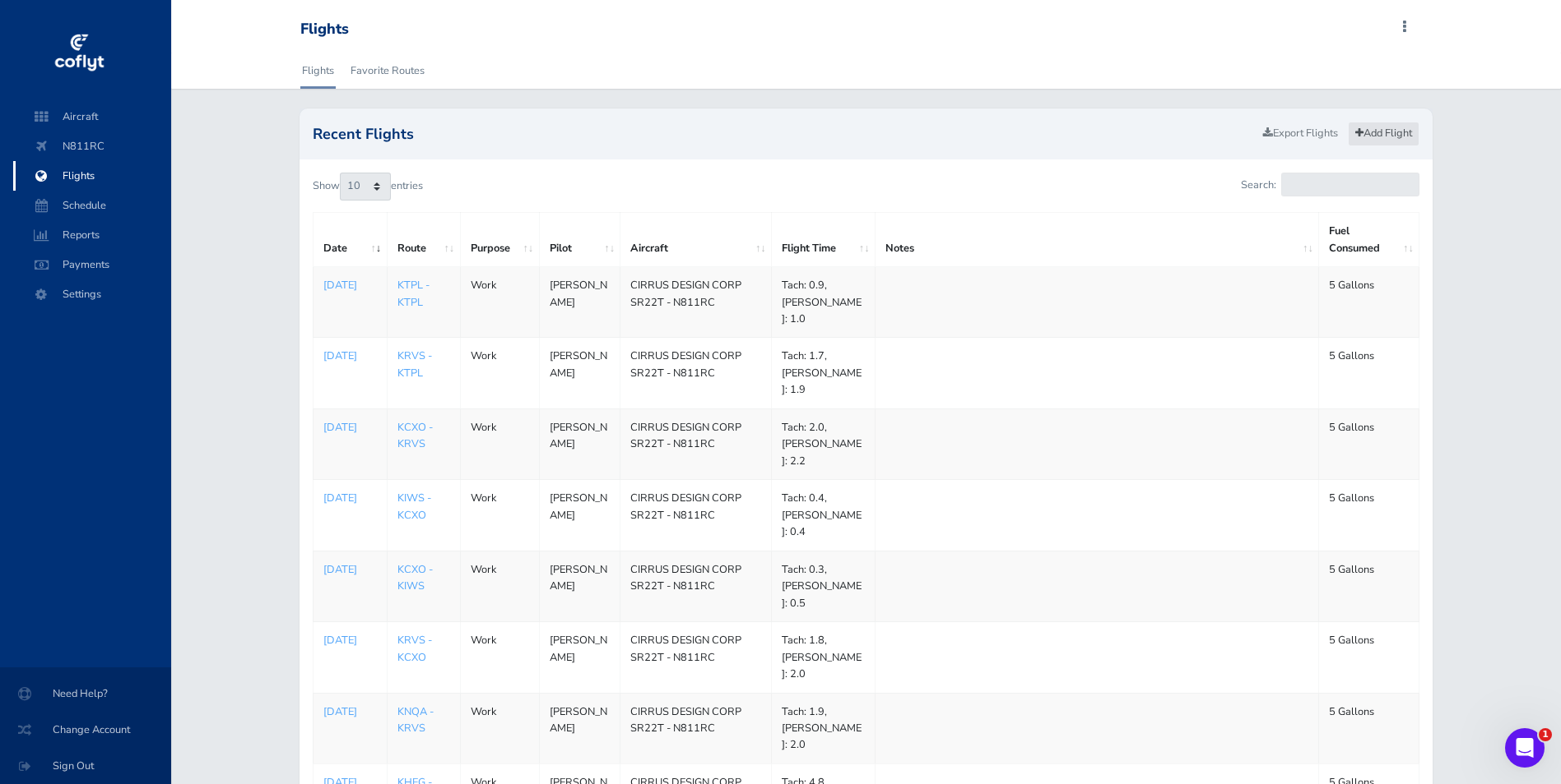
click at [1384, 129] on link "Add Flight" at bounding box center [1383, 134] width 72 height 24
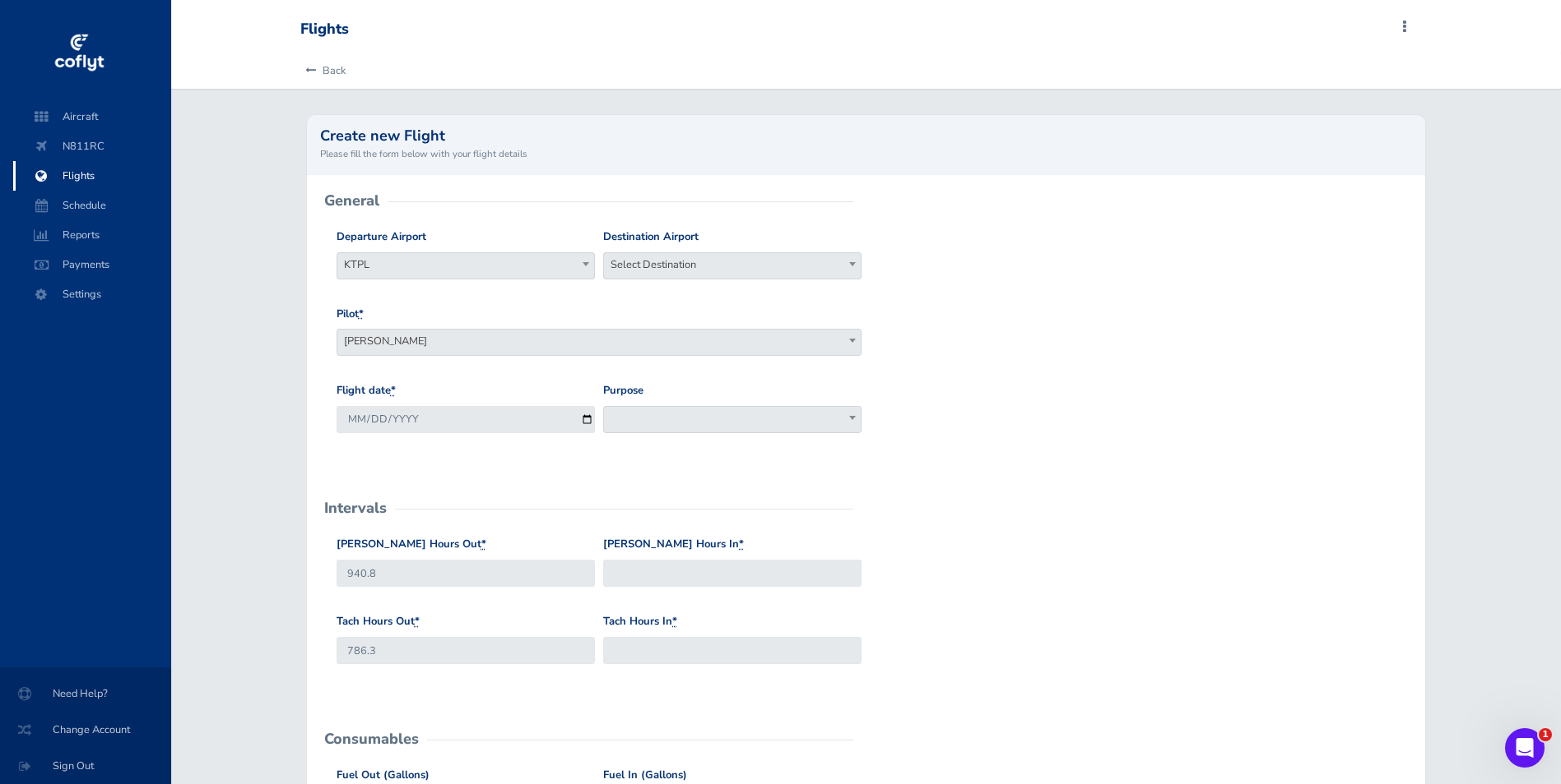
click at [719, 268] on span "Select Destination" at bounding box center [732, 264] width 257 height 23
type input "krvs"
select select "KRVS"
click at [584, 418] on input "2025-09-04" at bounding box center [465, 419] width 259 height 27
type input "2025-08-30"
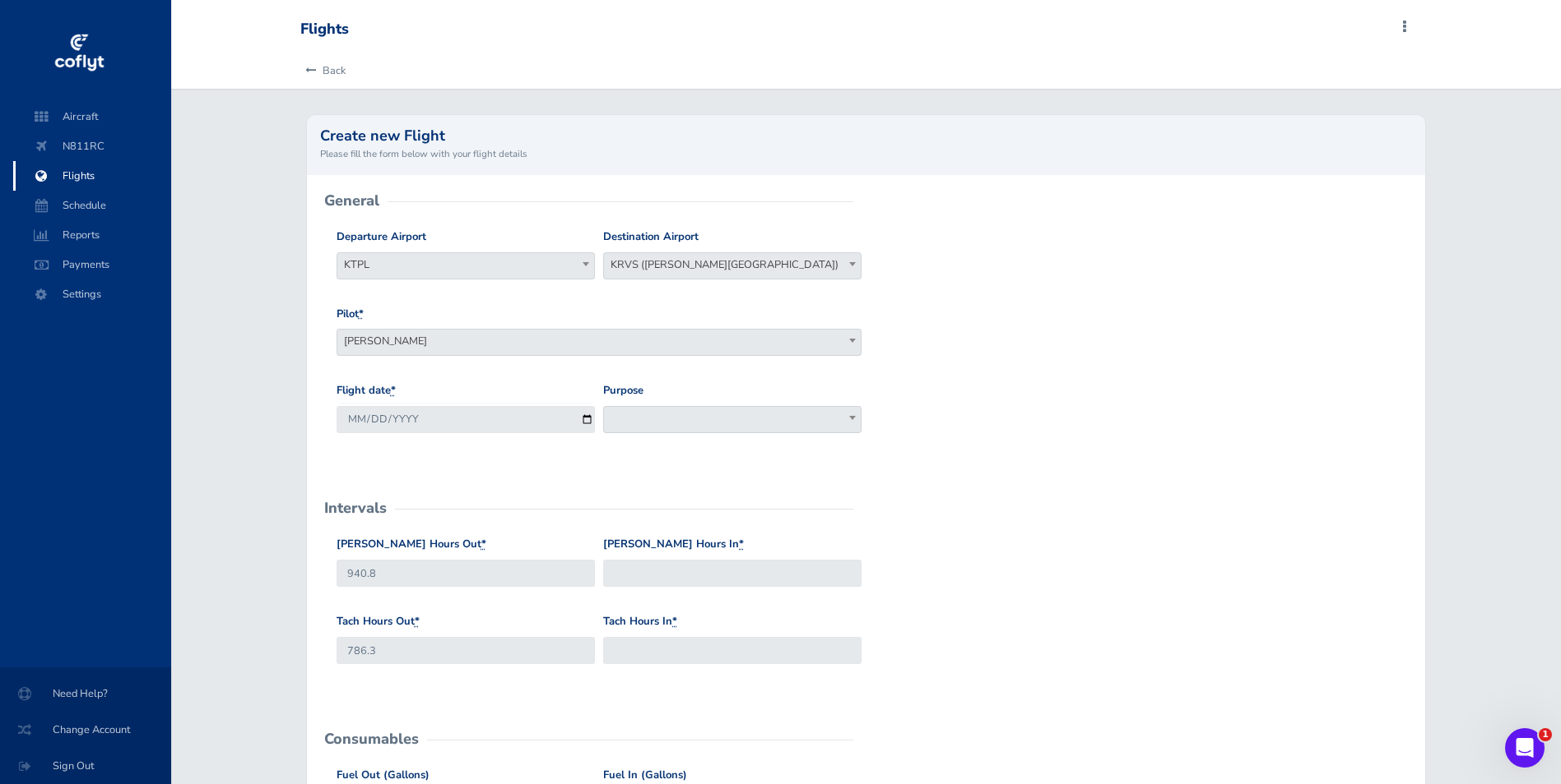
click at [686, 421] on span at bounding box center [732, 419] width 259 height 27
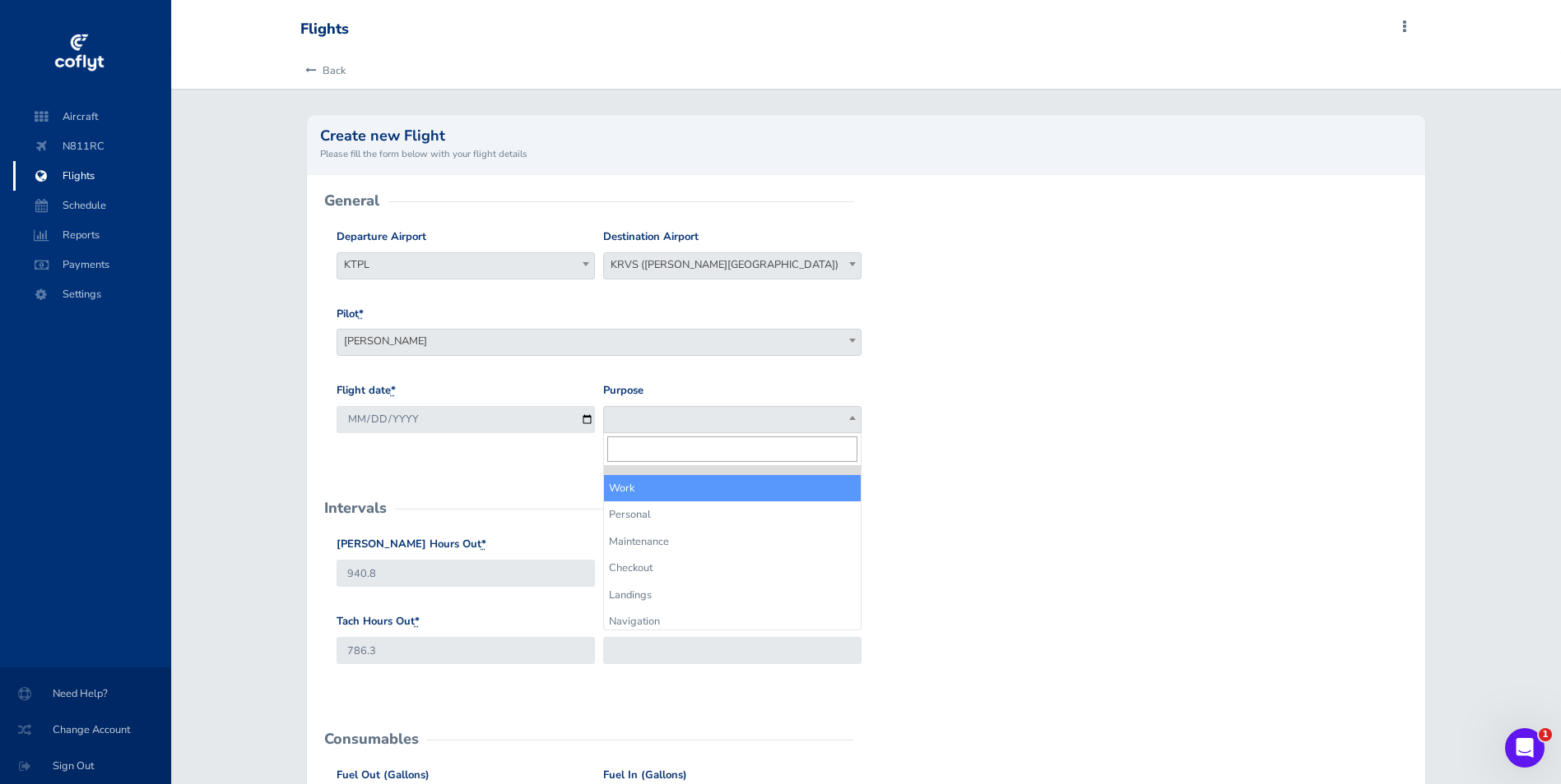
select select "Work"
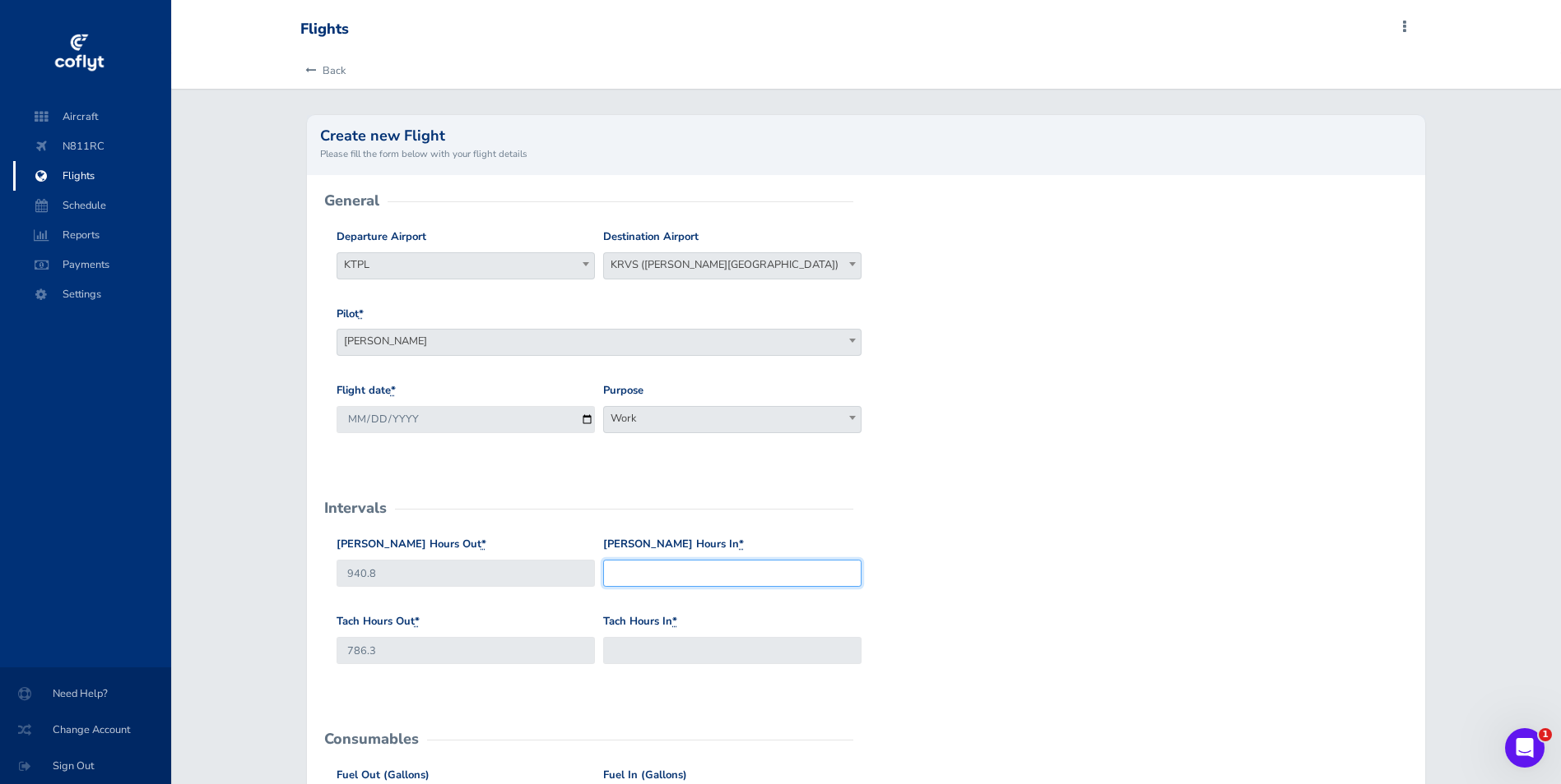
click at [663, 568] on input "[PERSON_NAME] Hours In *" at bounding box center [732, 573] width 259 height 27
type input "942.7"
click at [645, 655] on input "Tach Hours In *" at bounding box center [732, 650] width 259 height 27
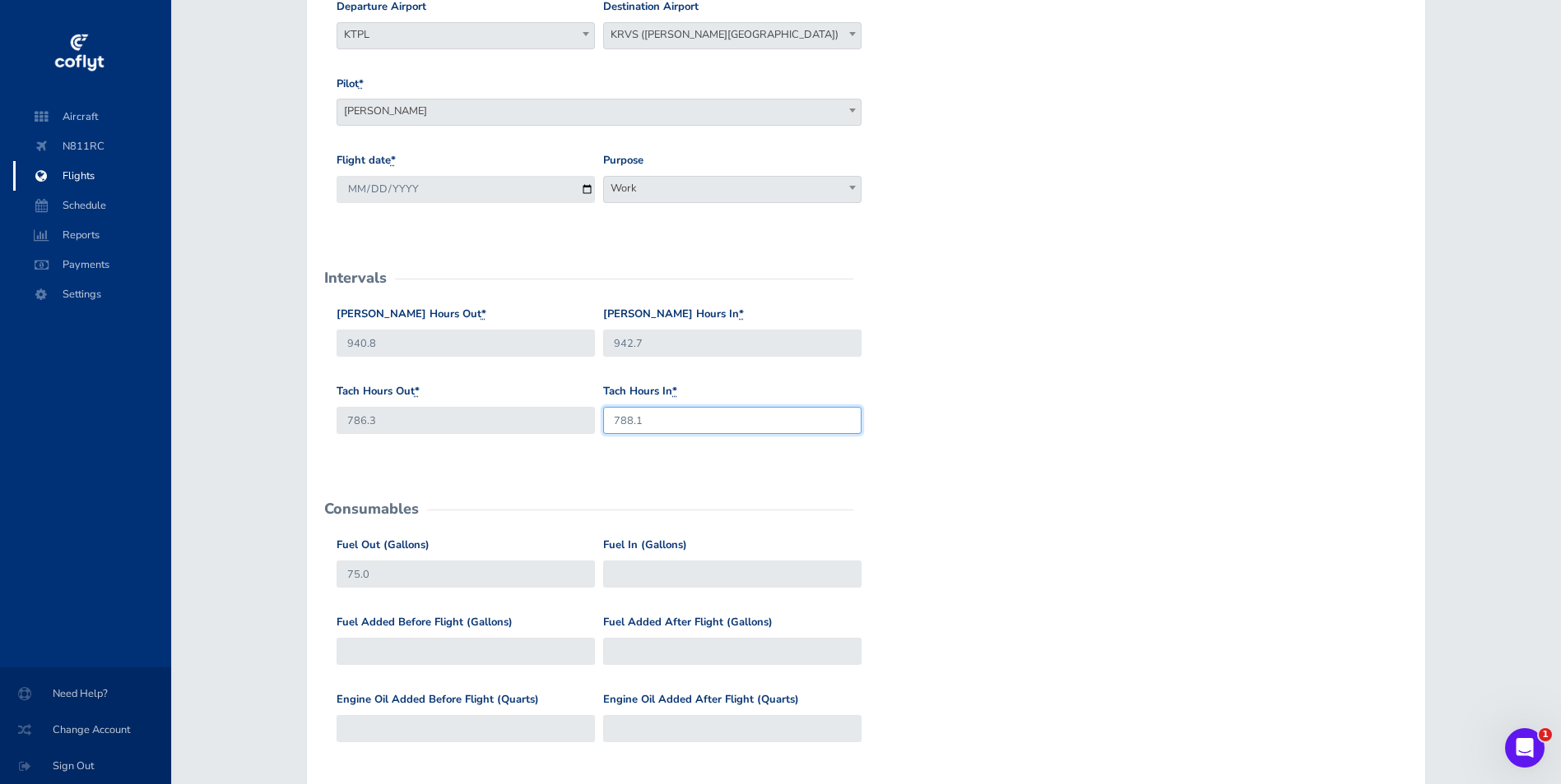
scroll to position [246, 0]
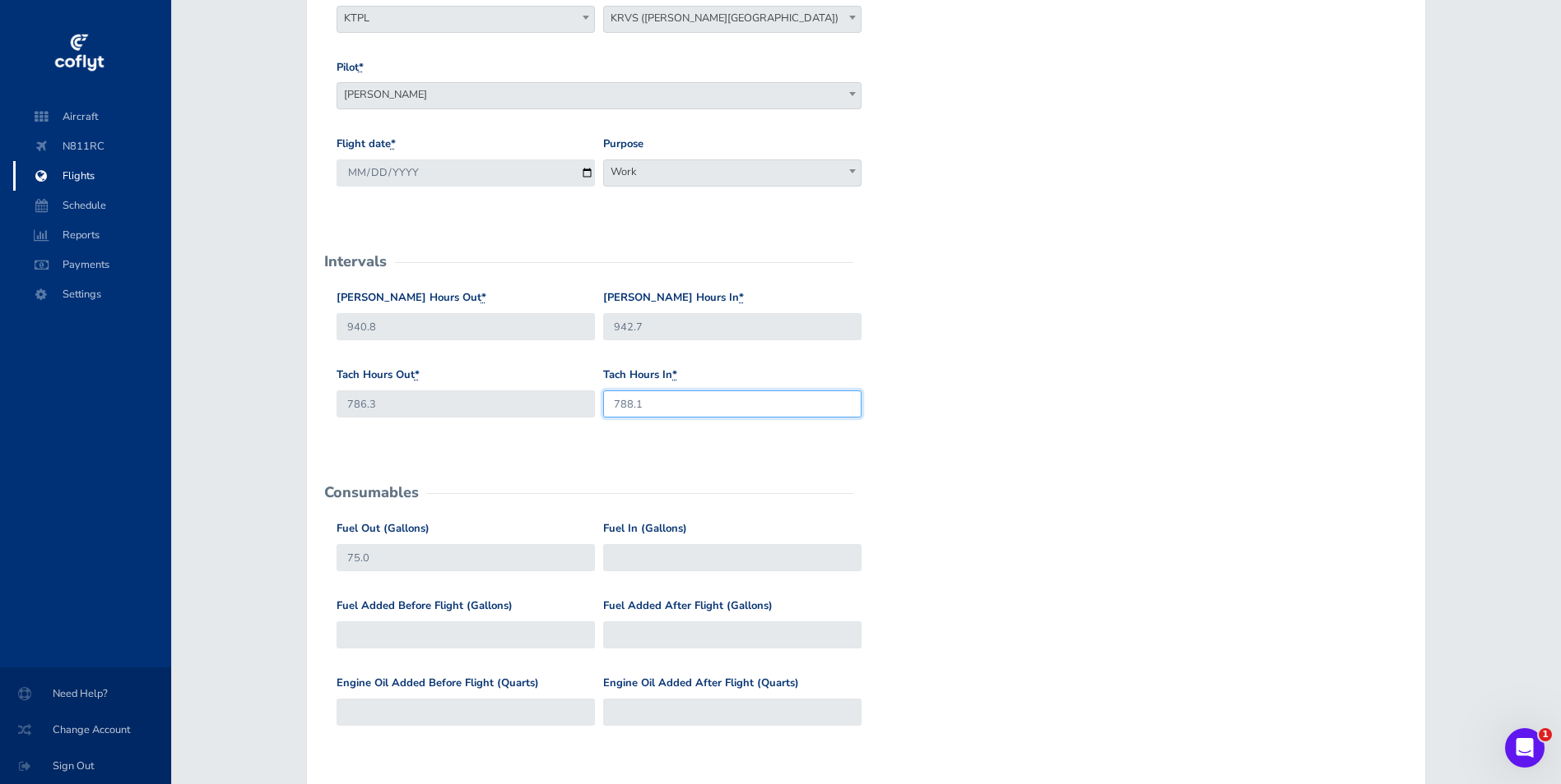
type input "788.1"
click at [661, 559] on input "Fuel In (Gallons)" at bounding box center [732, 558] width 259 height 27
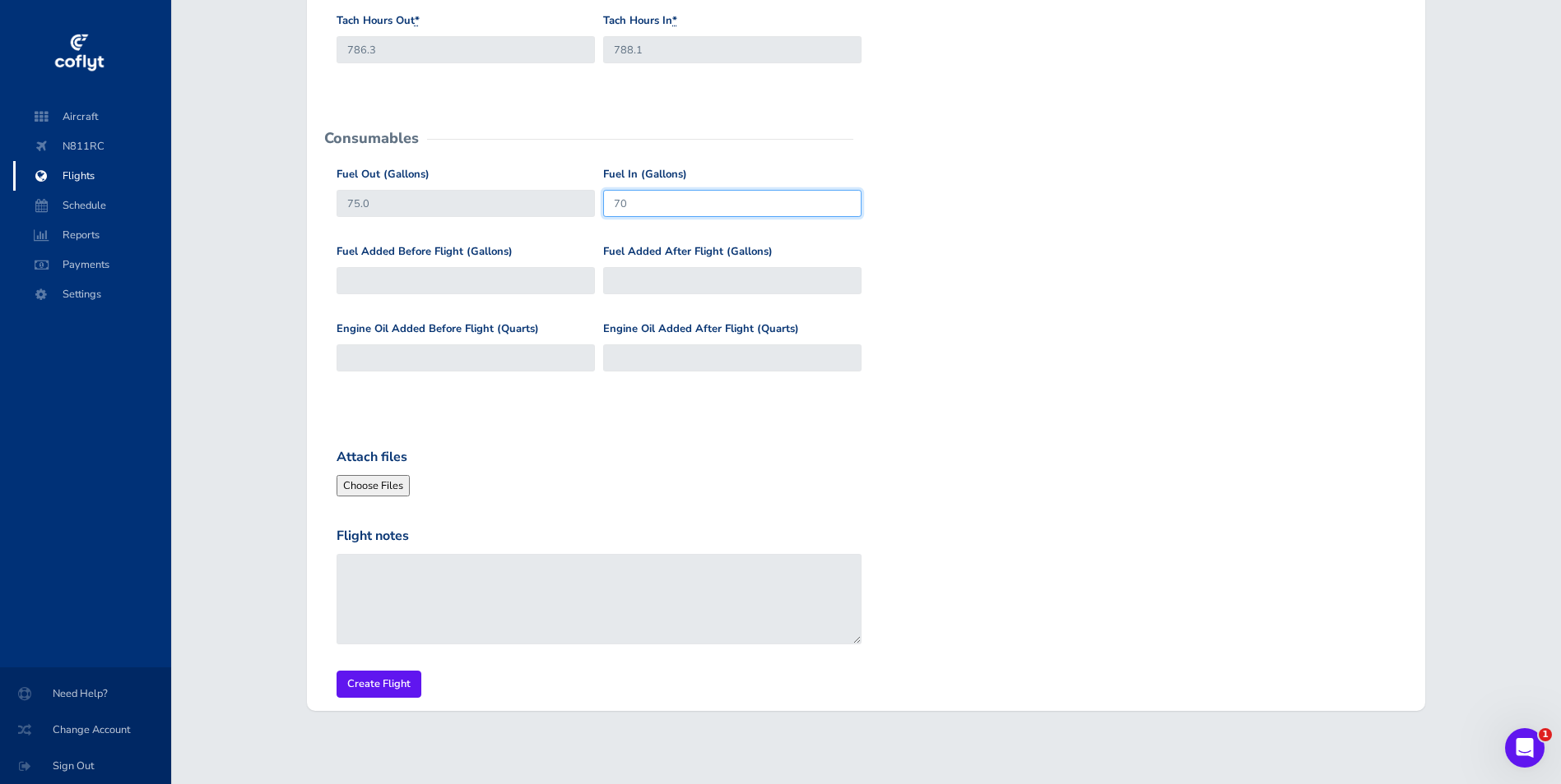
scroll to position [611, 0]
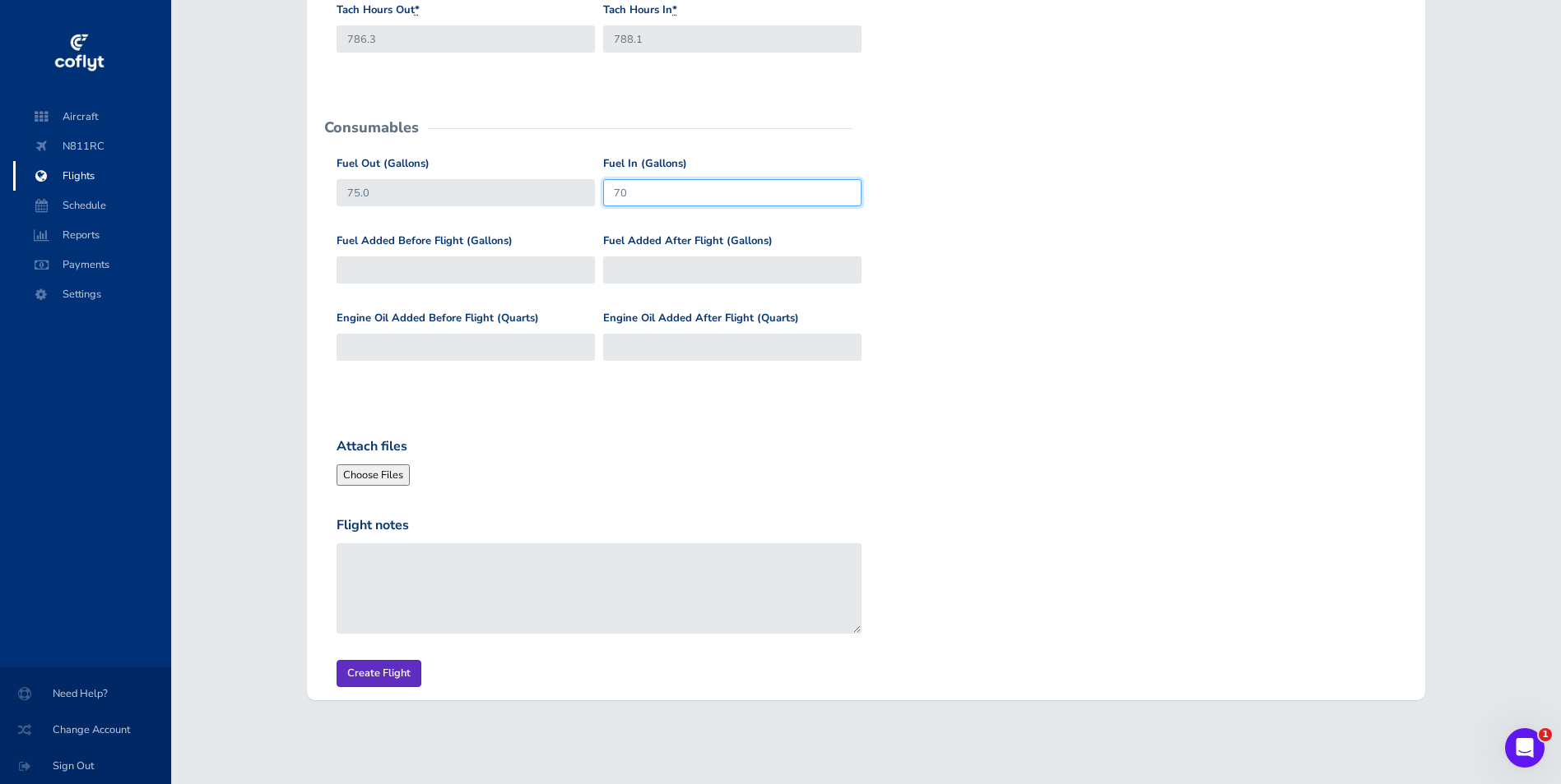
type input "70"
click at [362, 673] on input "Create Flight" at bounding box center [378, 673] width 85 height 27
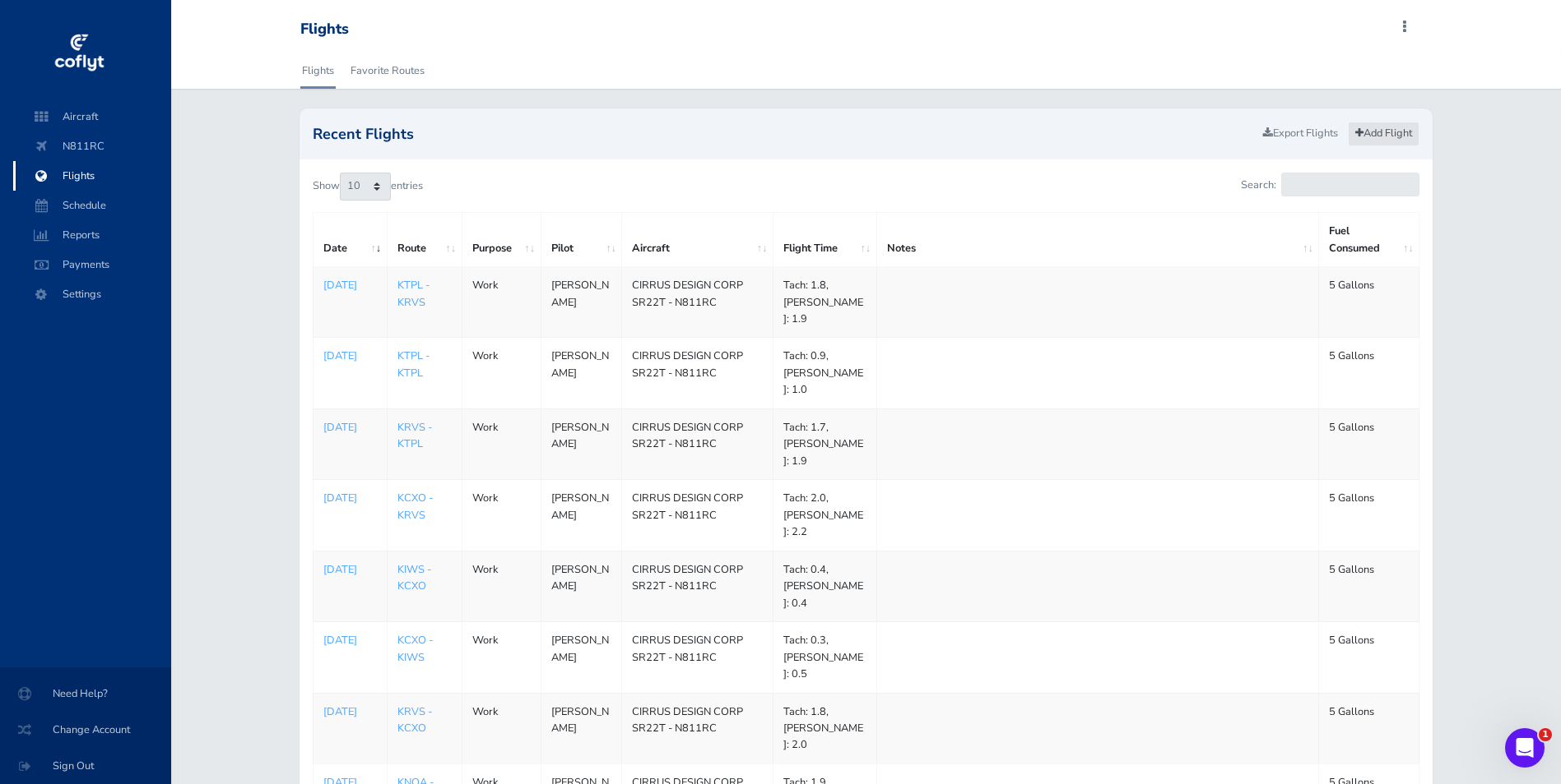
click at [1392, 134] on link "Add Flight" at bounding box center [1383, 134] width 72 height 24
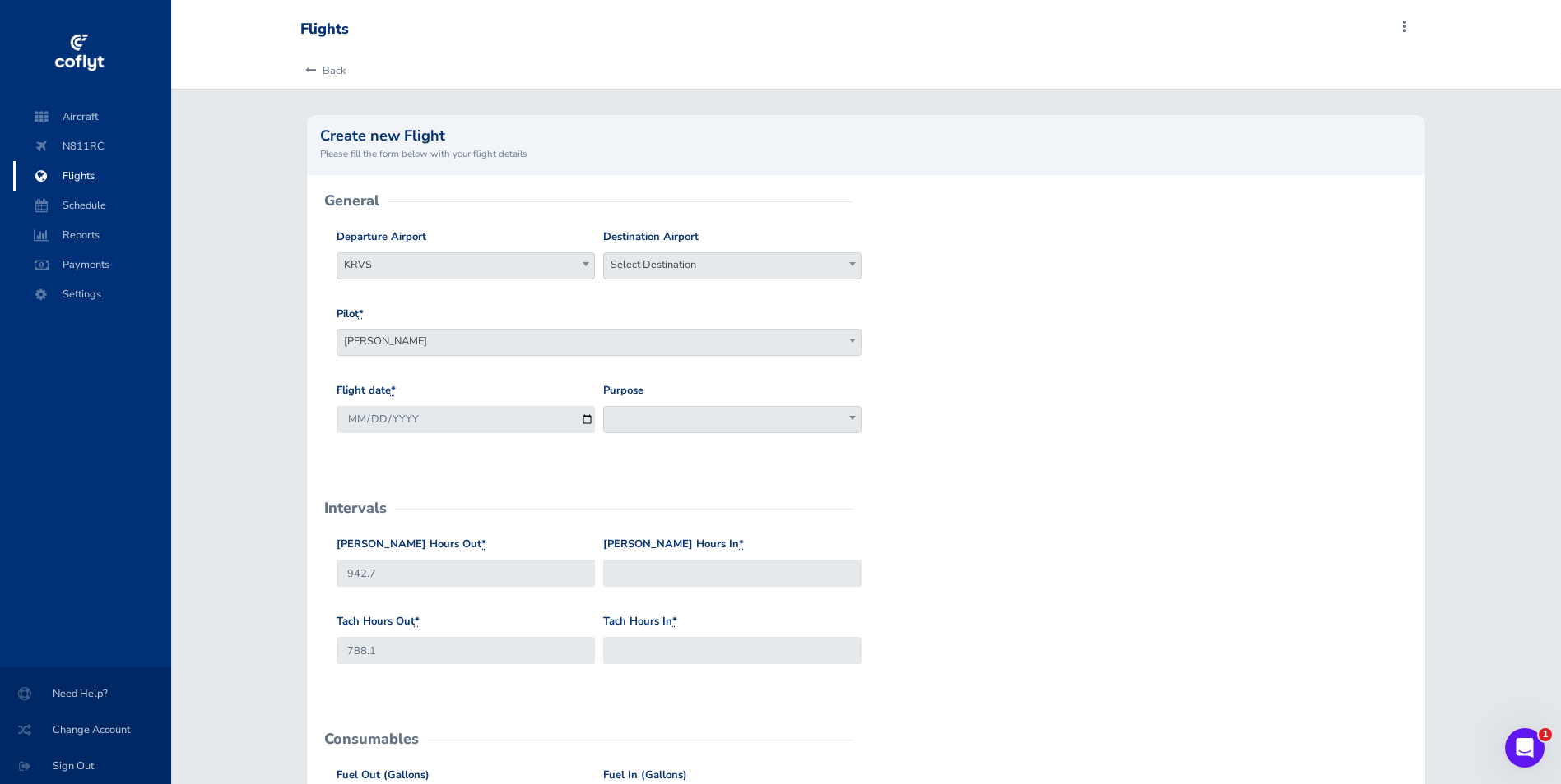
click at [718, 260] on span "Select Destination" at bounding box center [732, 264] width 257 height 23
type input "kads"
select select "KADS"
click at [585, 413] on input "[DATE]" at bounding box center [465, 419] width 259 height 27
type input "[DATE]"
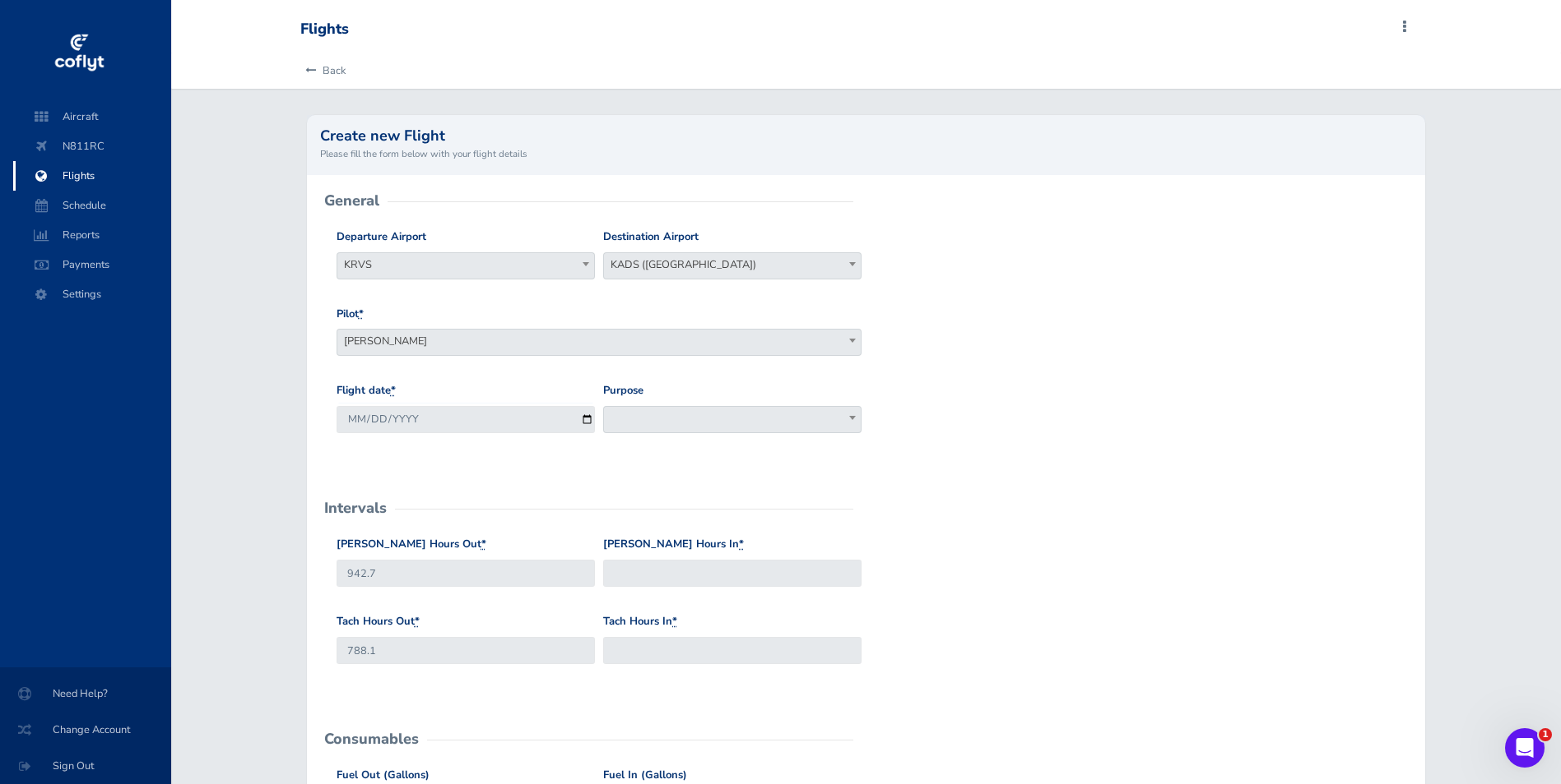
click at [659, 423] on span at bounding box center [732, 419] width 259 height 27
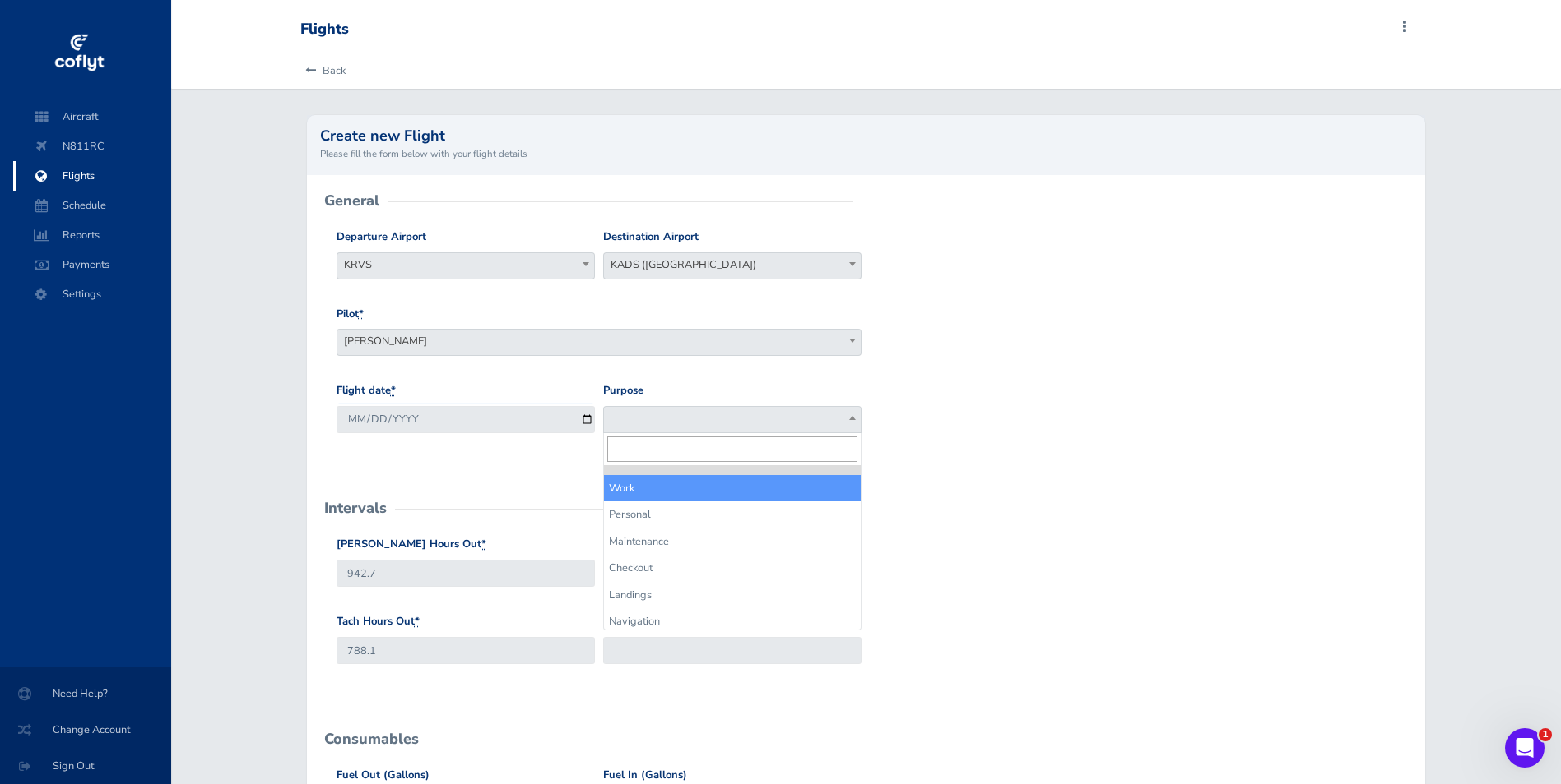
select select "Work"
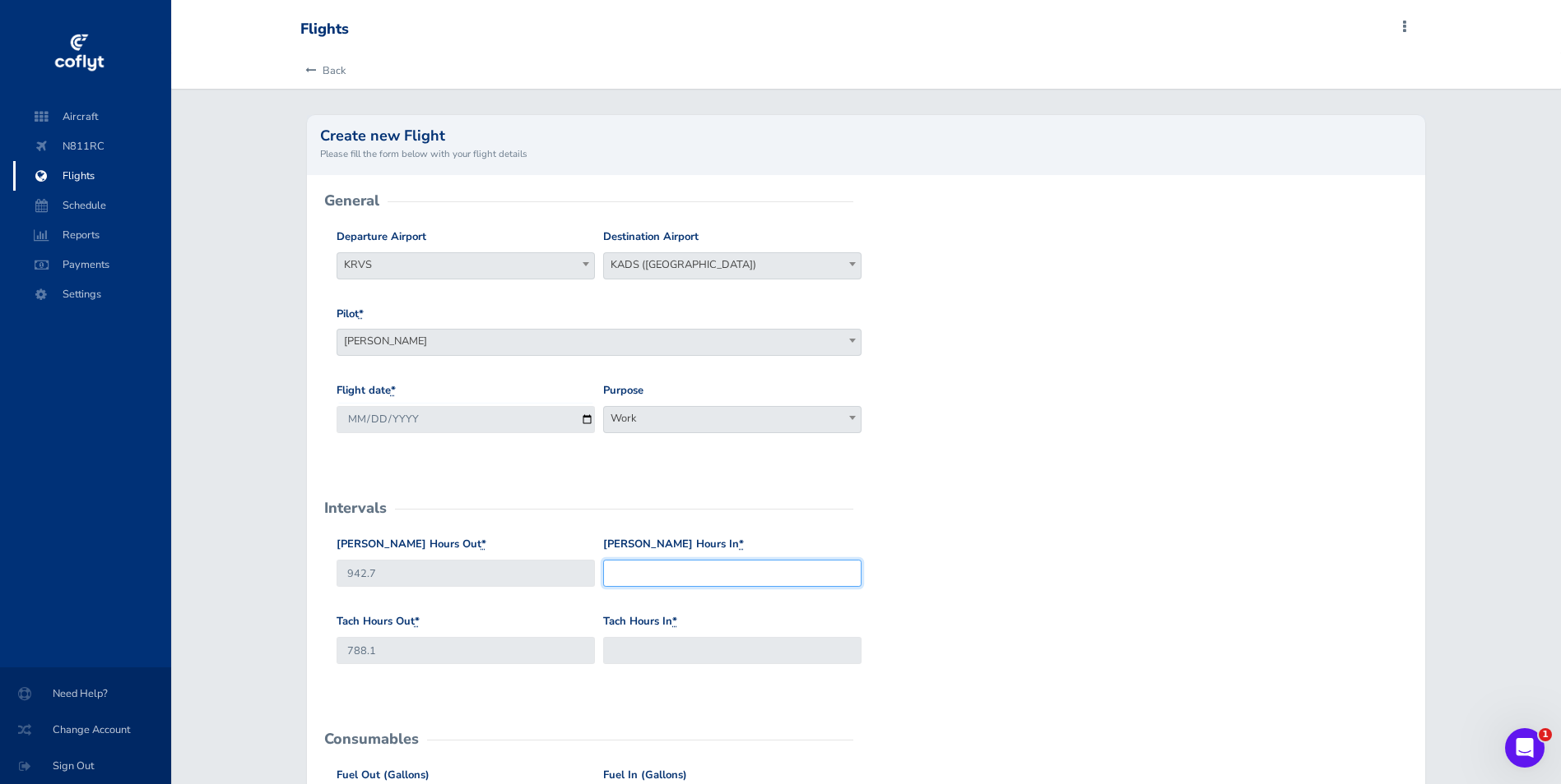
click at [639, 572] on input "[PERSON_NAME] Hours In *" at bounding box center [732, 573] width 259 height 27
type input "944.0"
click at [638, 647] on input "Tach Hours In *" at bounding box center [732, 650] width 259 height 27
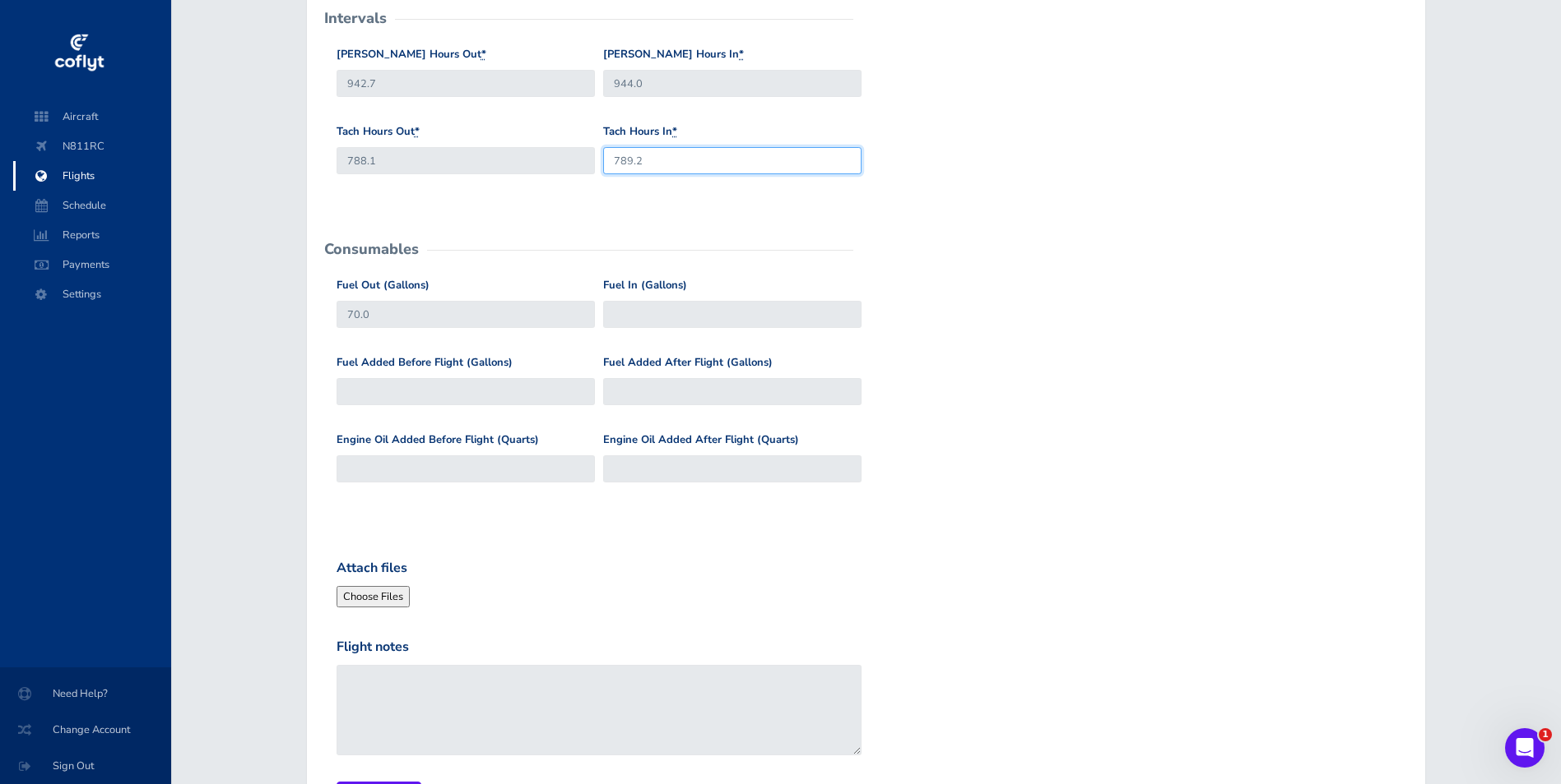
scroll to position [494, 0]
type input "789.2"
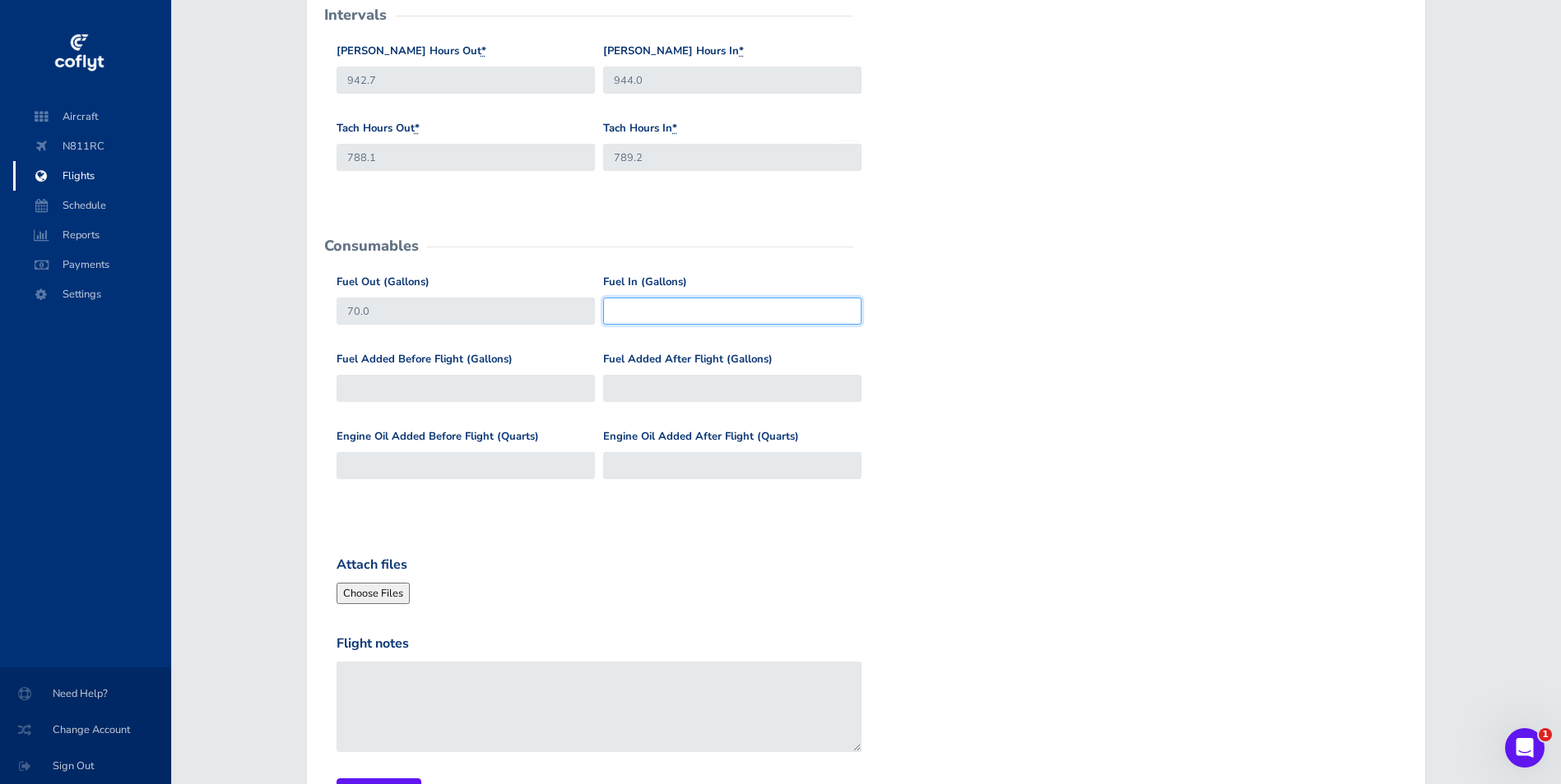
click at [641, 313] on input "Fuel In (Gallons)" at bounding box center [732, 310] width 259 height 27
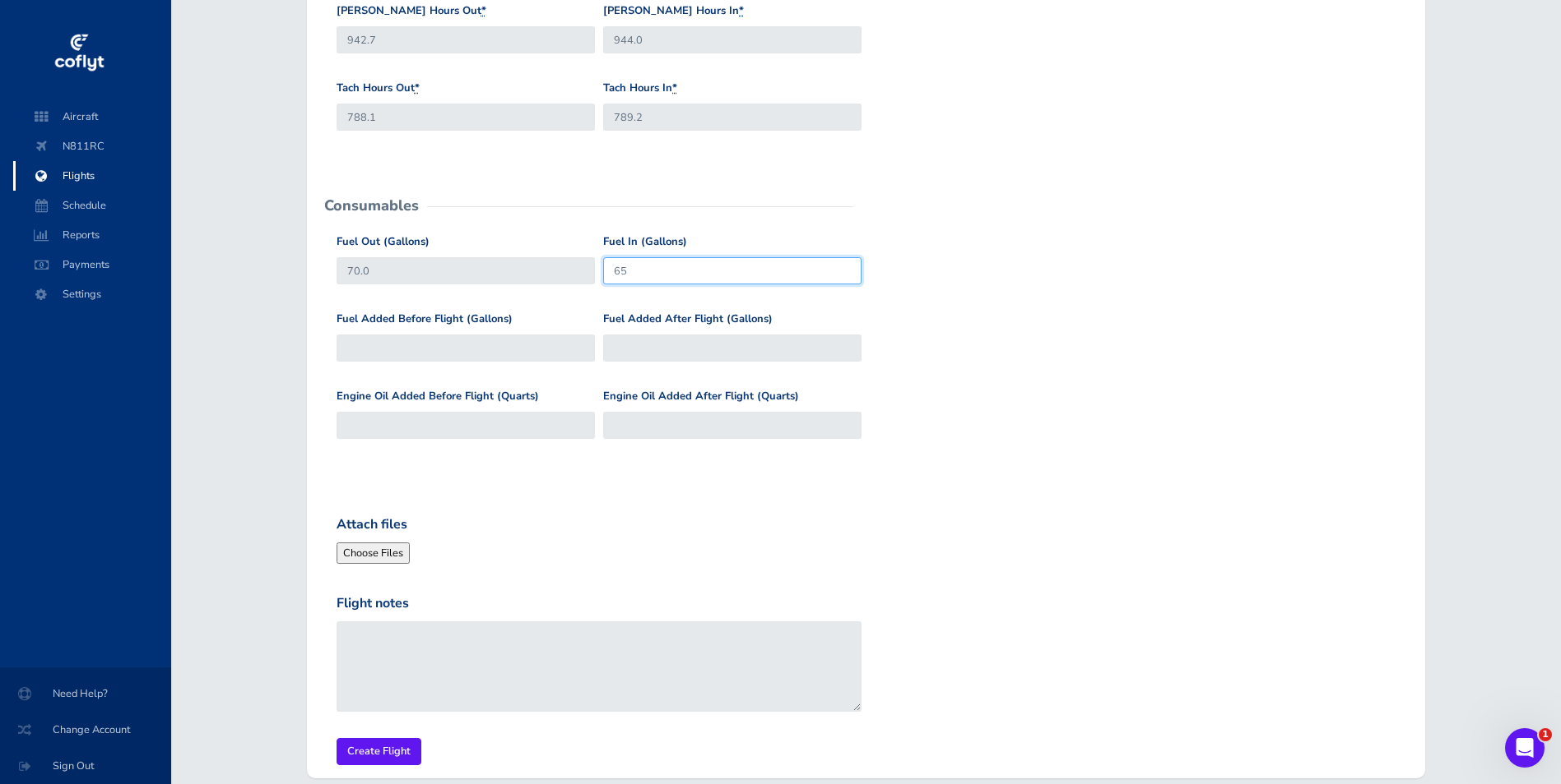
scroll to position [611, 0]
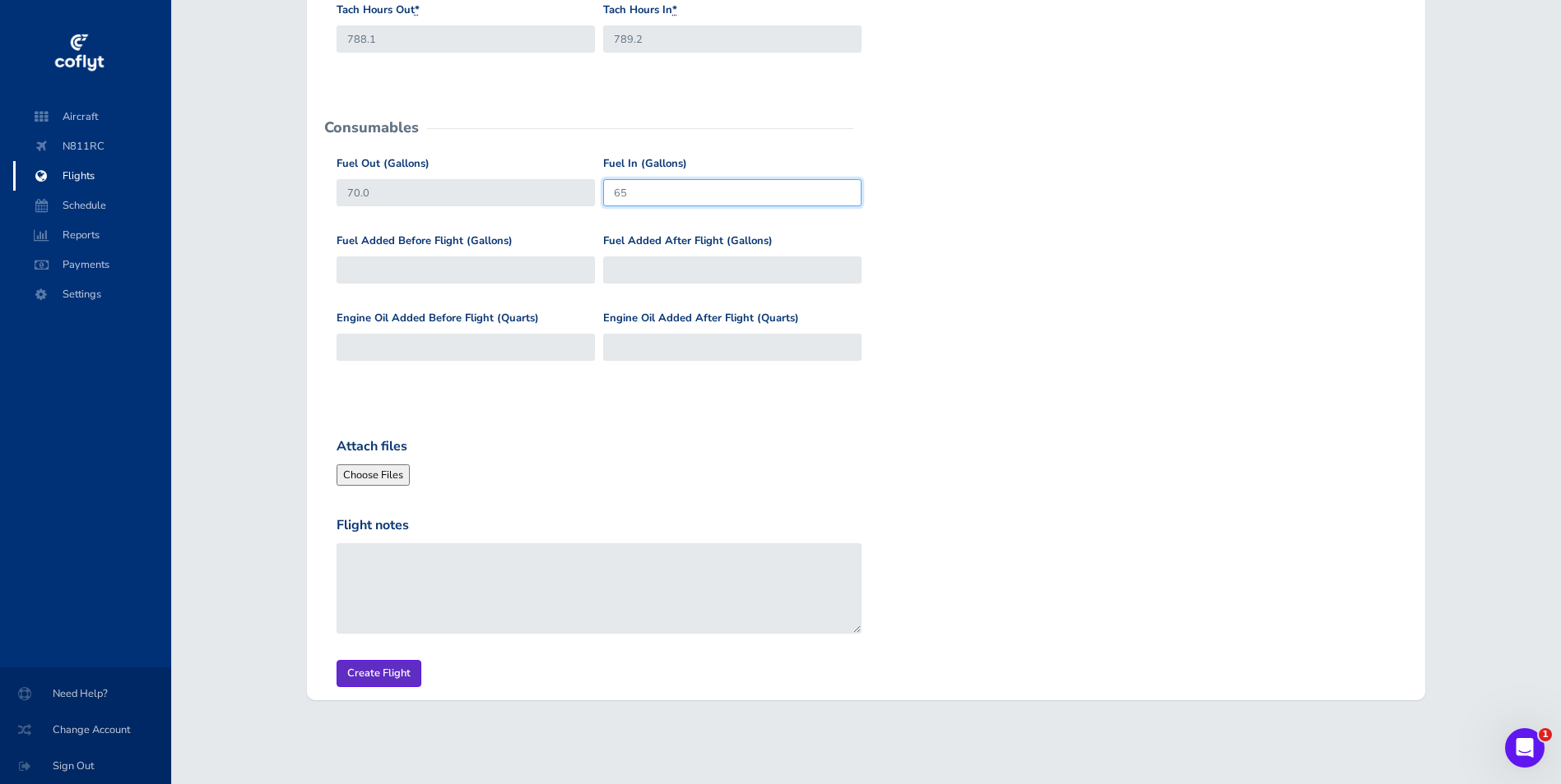
type input "65"
click at [396, 682] on input "Create Flight" at bounding box center [378, 673] width 85 height 27
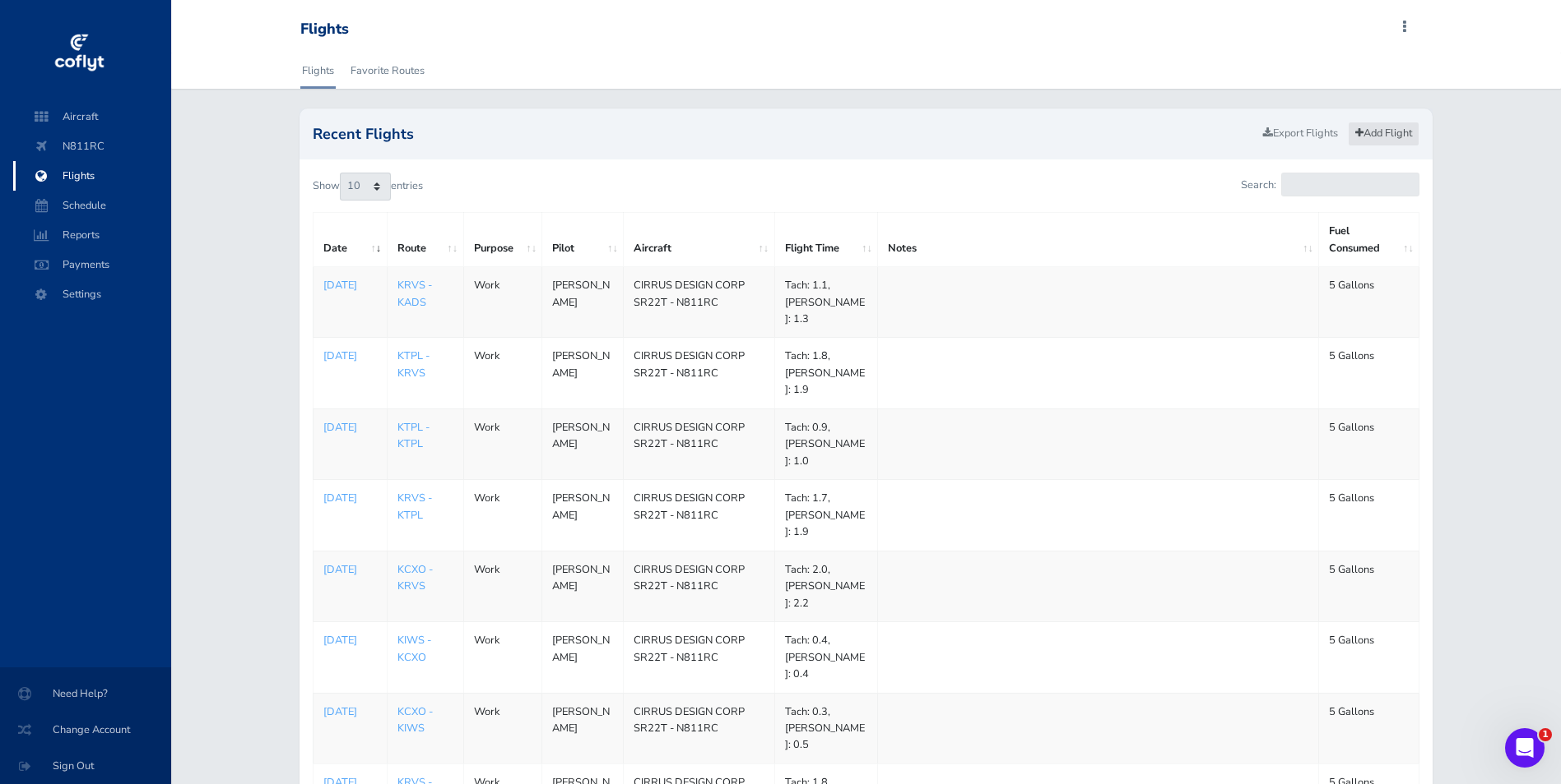
click at [1393, 129] on link "Add Flight" at bounding box center [1383, 134] width 72 height 24
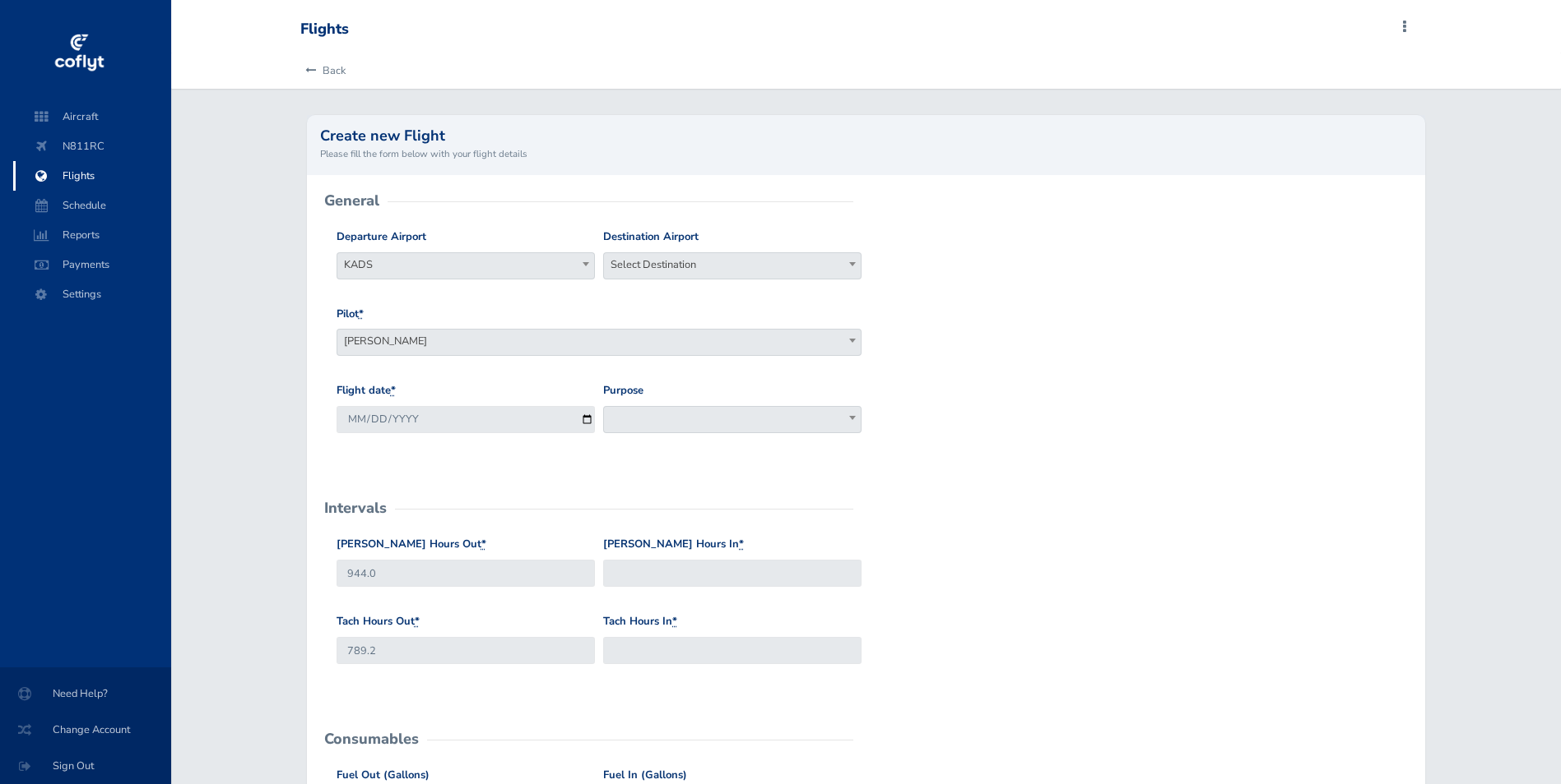
click at [747, 262] on span "Select Destination" at bounding box center [732, 264] width 257 height 23
type input "krvs"
select select "KRVS"
click at [586, 422] on input "2025-09-04" at bounding box center [465, 419] width 259 height 27
type input "2025-09-01"
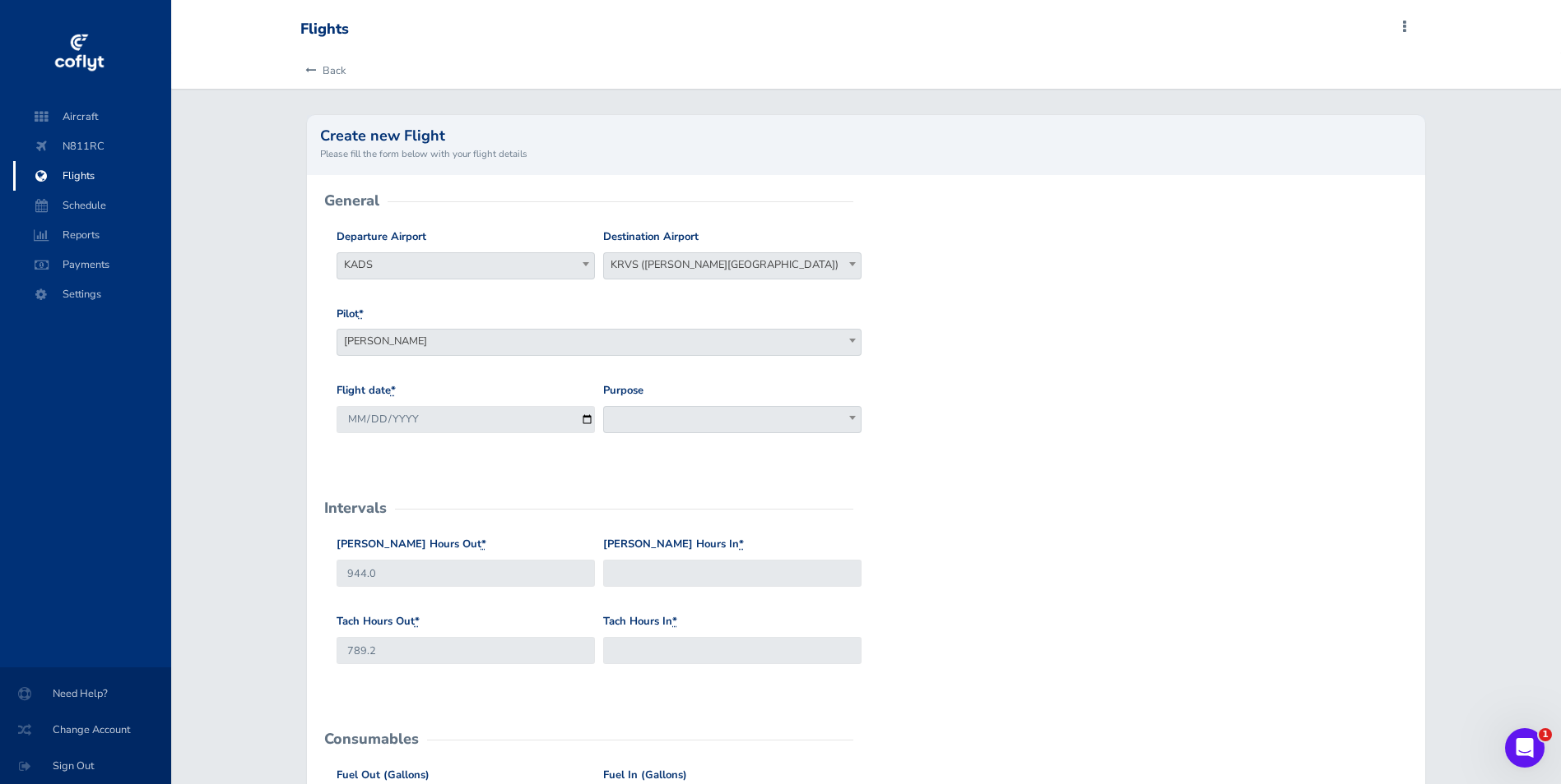
click at [691, 423] on span at bounding box center [732, 419] width 259 height 27
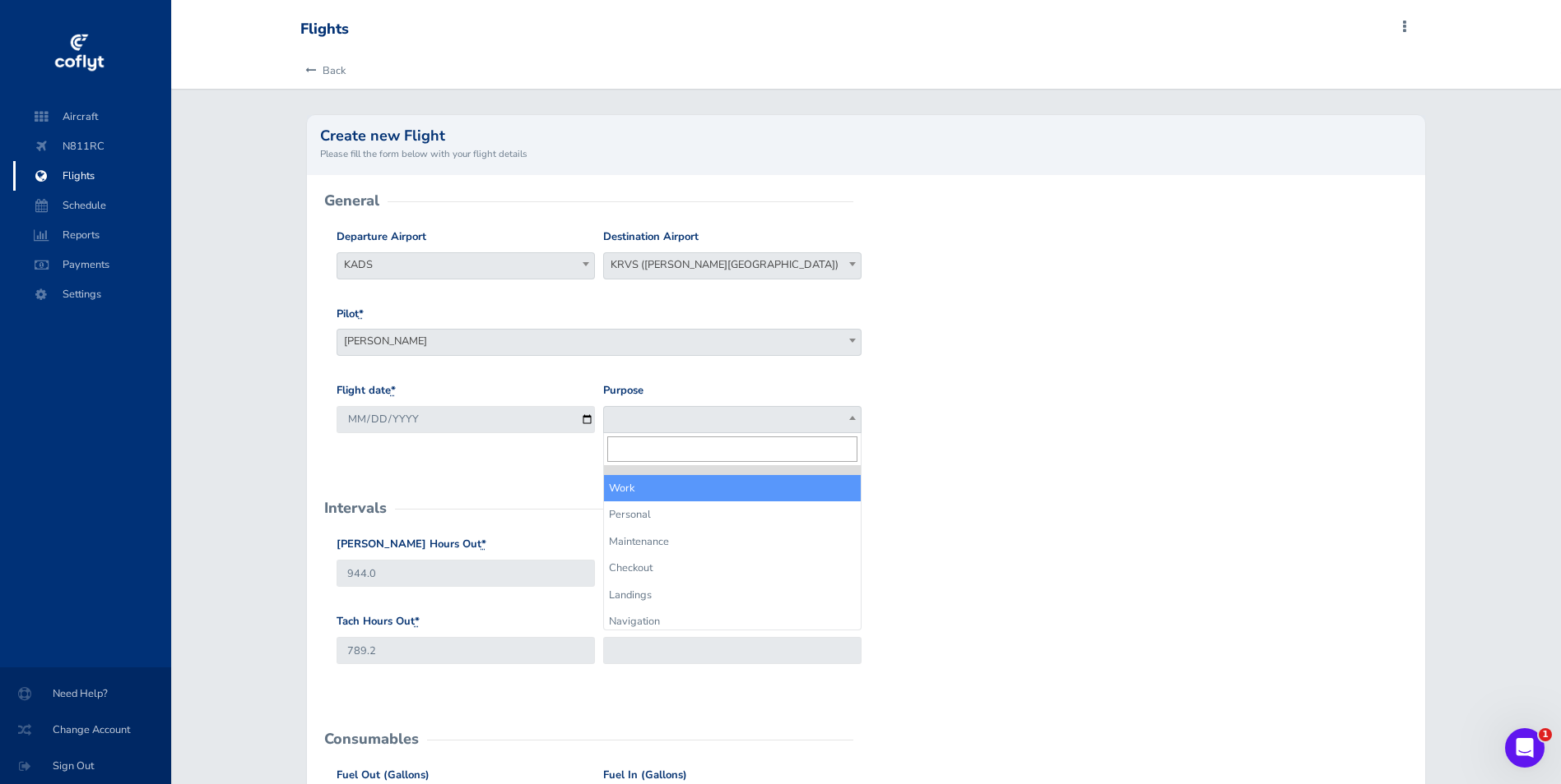
select select "Work"
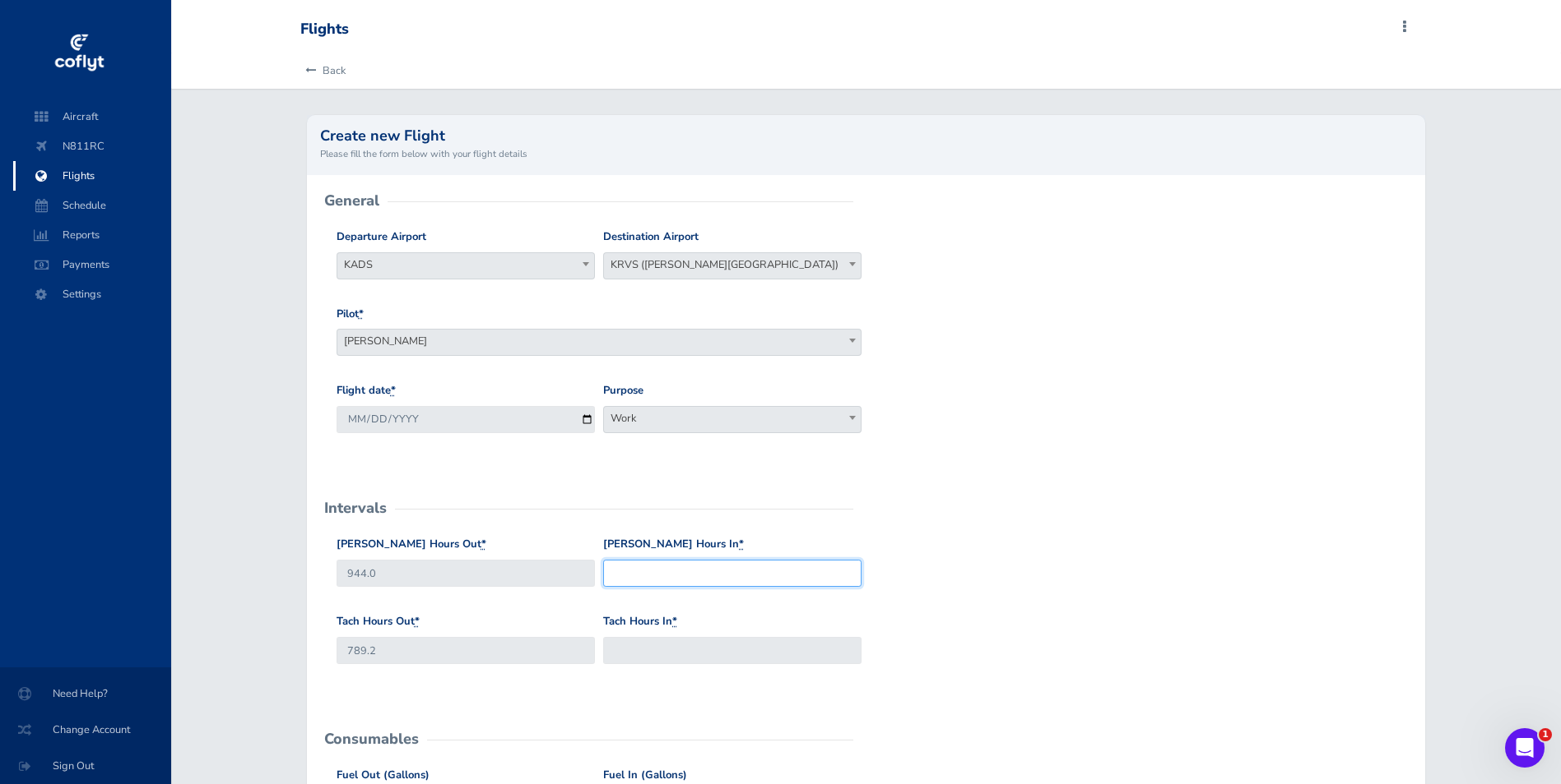
click at [654, 577] on input "[PERSON_NAME] Hours In *" at bounding box center [732, 573] width 259 height 27
type input "945.4"
click at [647, 648] on input "Tach Hours In *" at bounding box center [732, 650] width 259 height 27
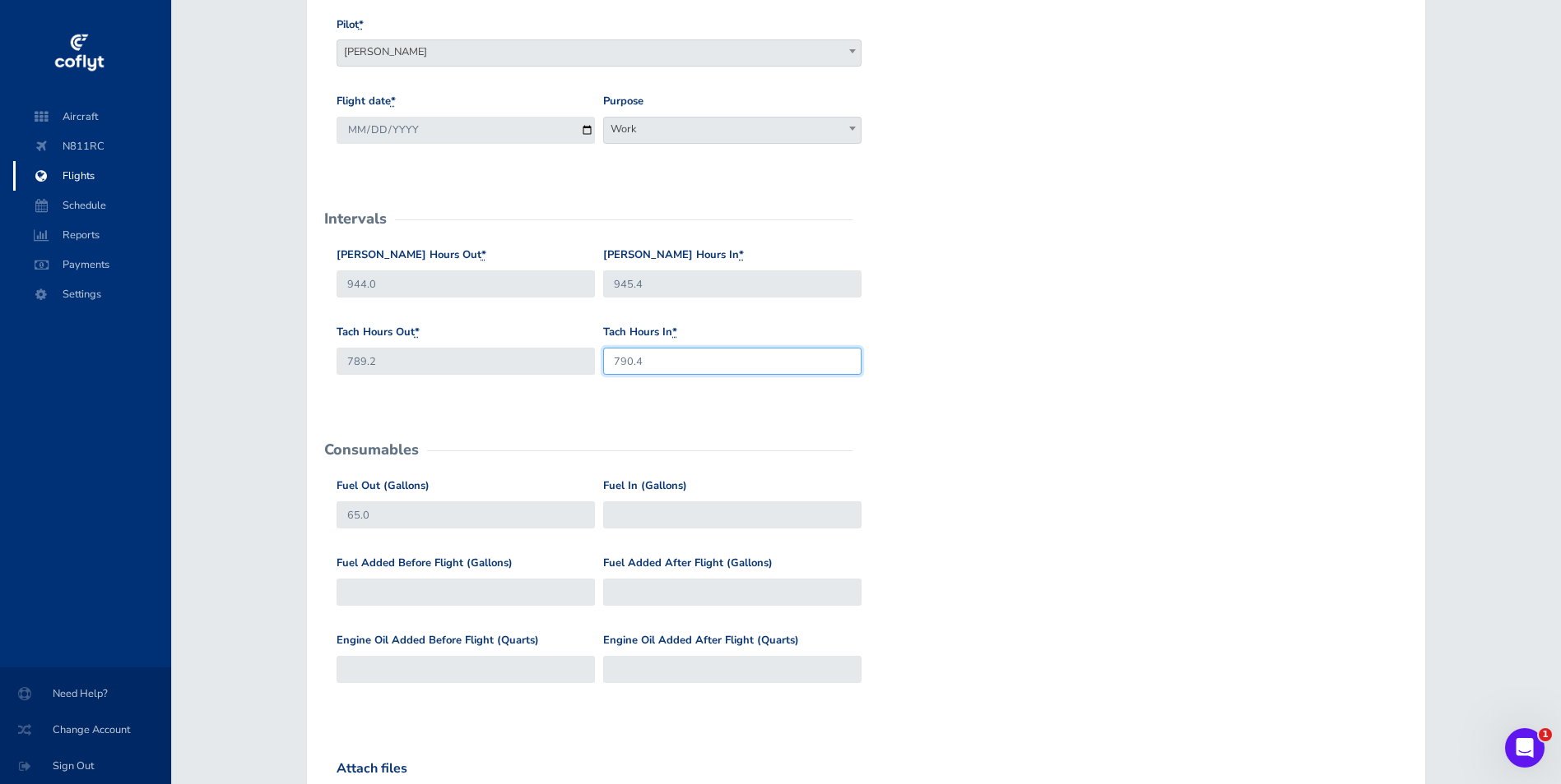
scroll to position [329, 0]
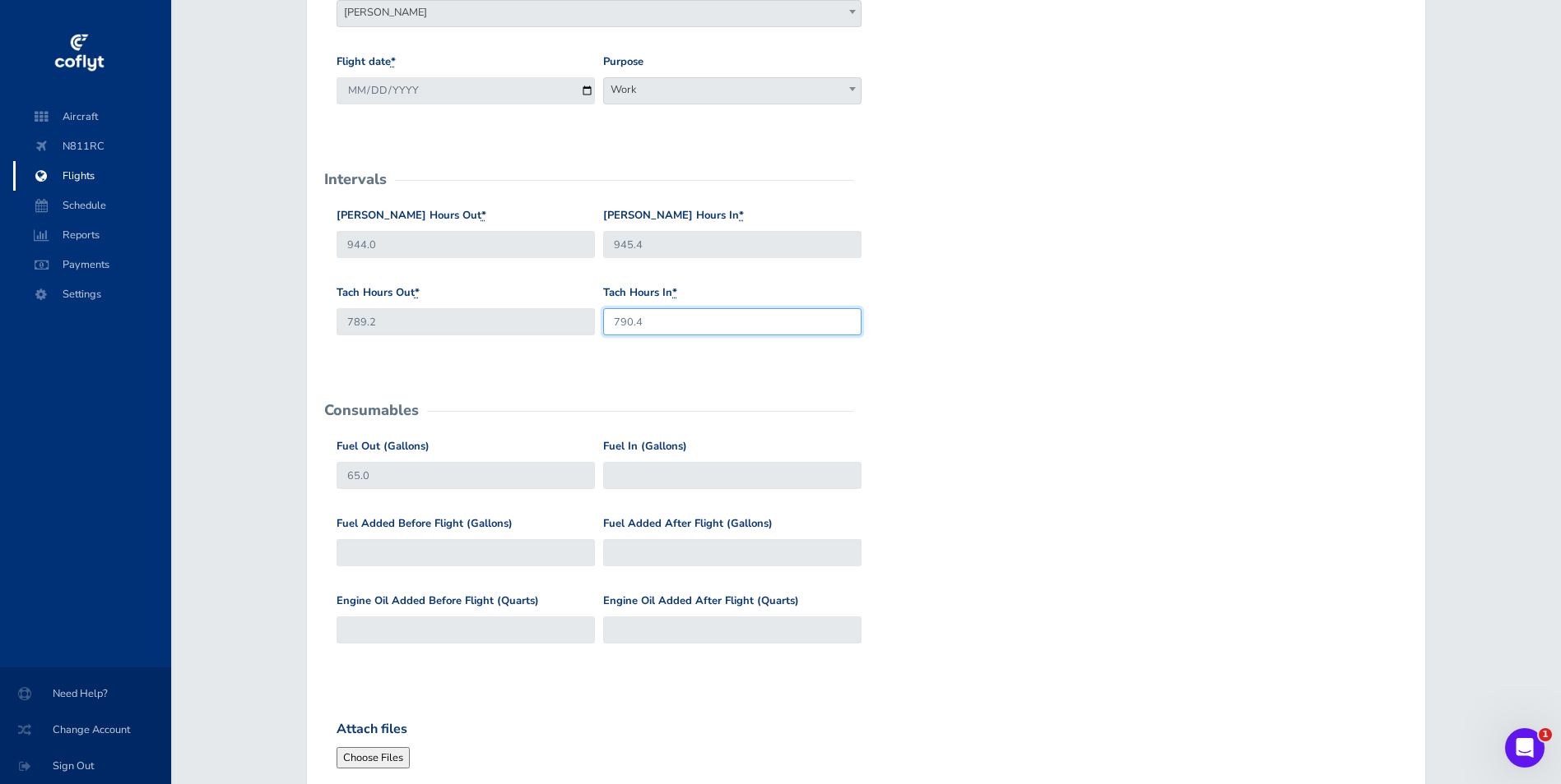
type input "790.4"
click at [674, 476] on input "Fuel In (Gallons)" at bounding box center [732, 475] width 259 height 27
type input "60"
click at [636, 550] on input "Fuel Added After Flight (Gallons)" at bounding box center [732, 553] width 259 height 27
type input "30"
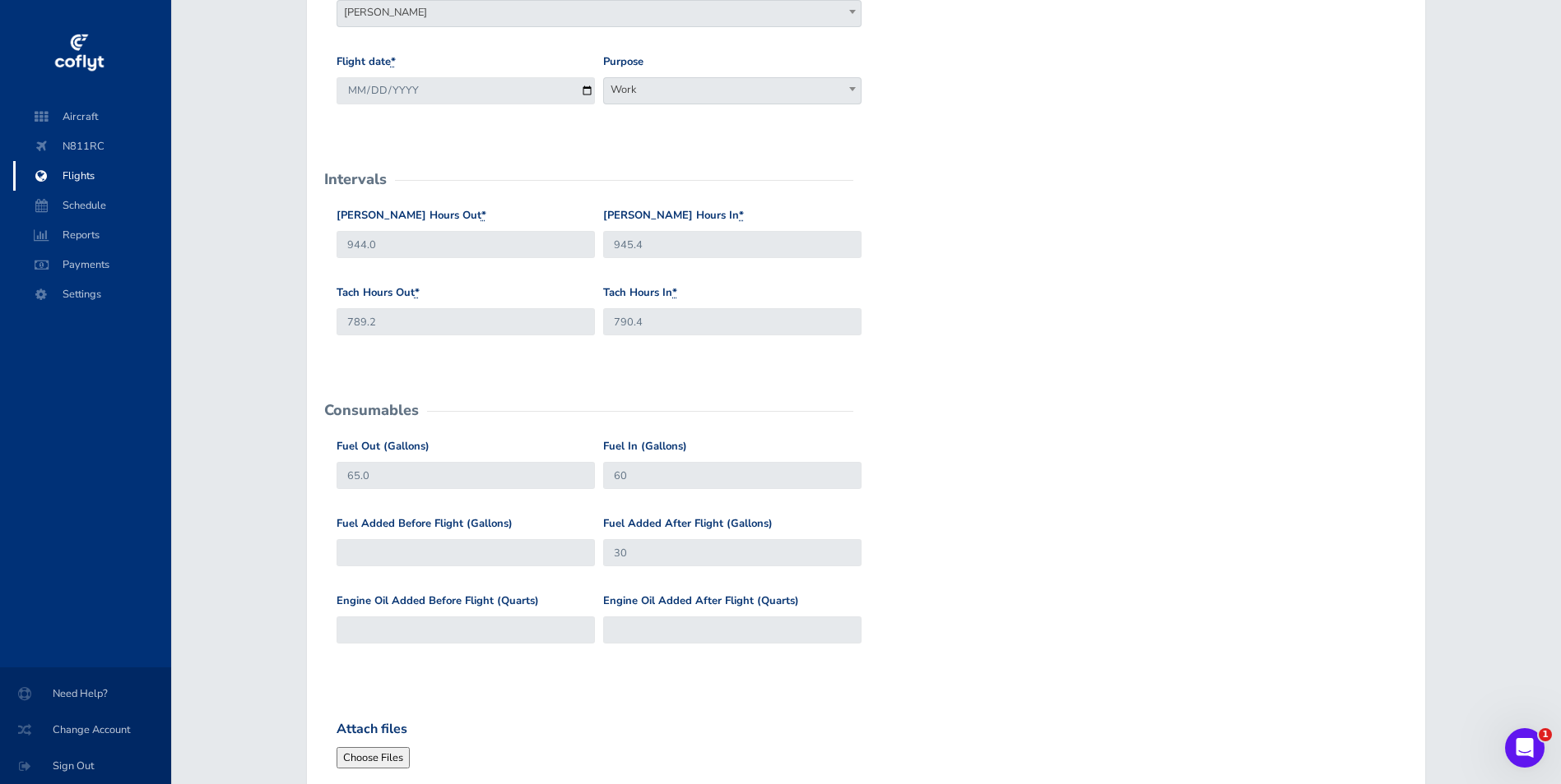
click at [931, 575] on div "Fuel Added Before Flight (Gallons) Fuel Added After Flight (Gallons) 30" at bounding box center [866, 554] width 1068 height 77
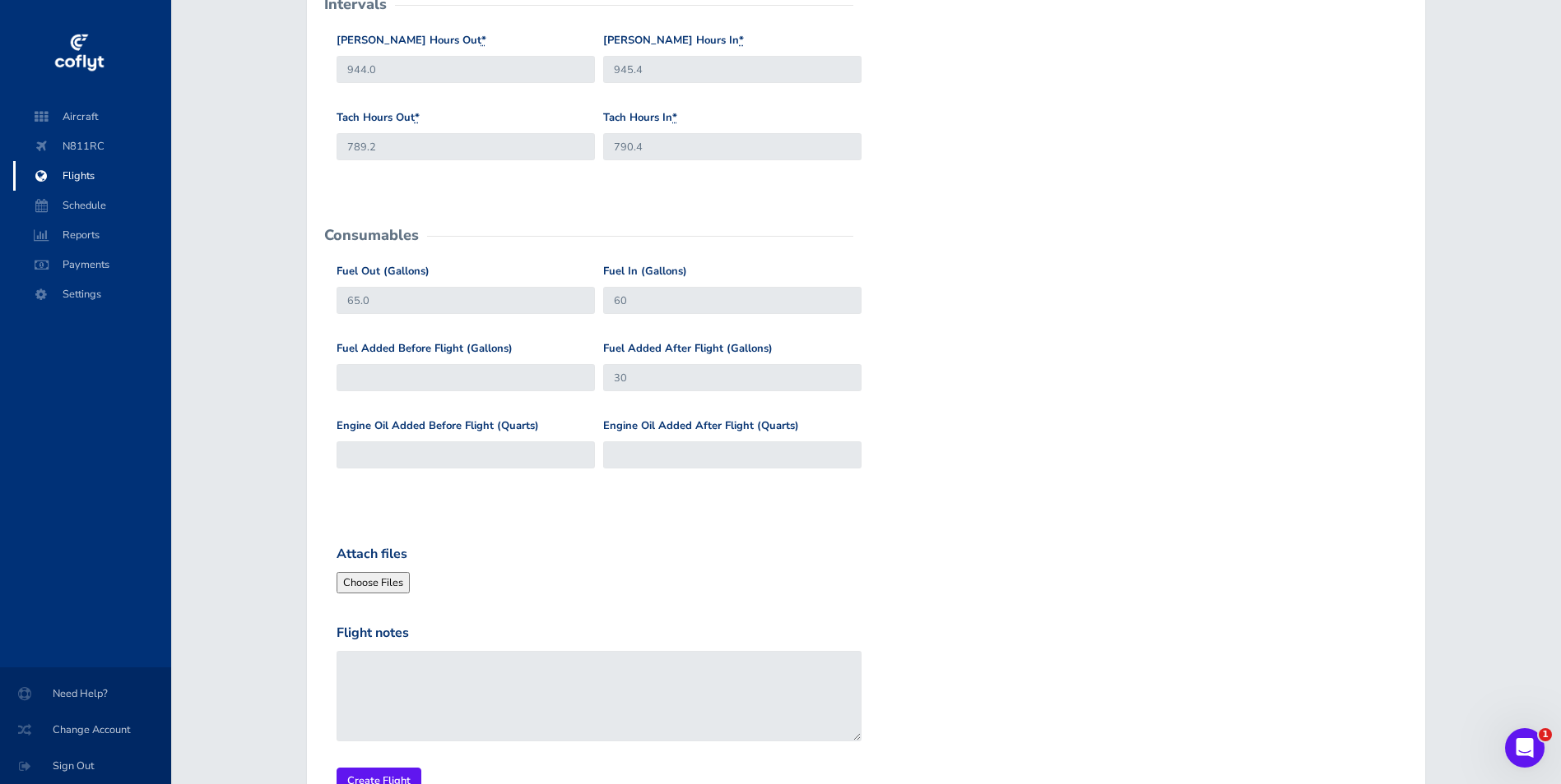
scroll to position [611, 0]
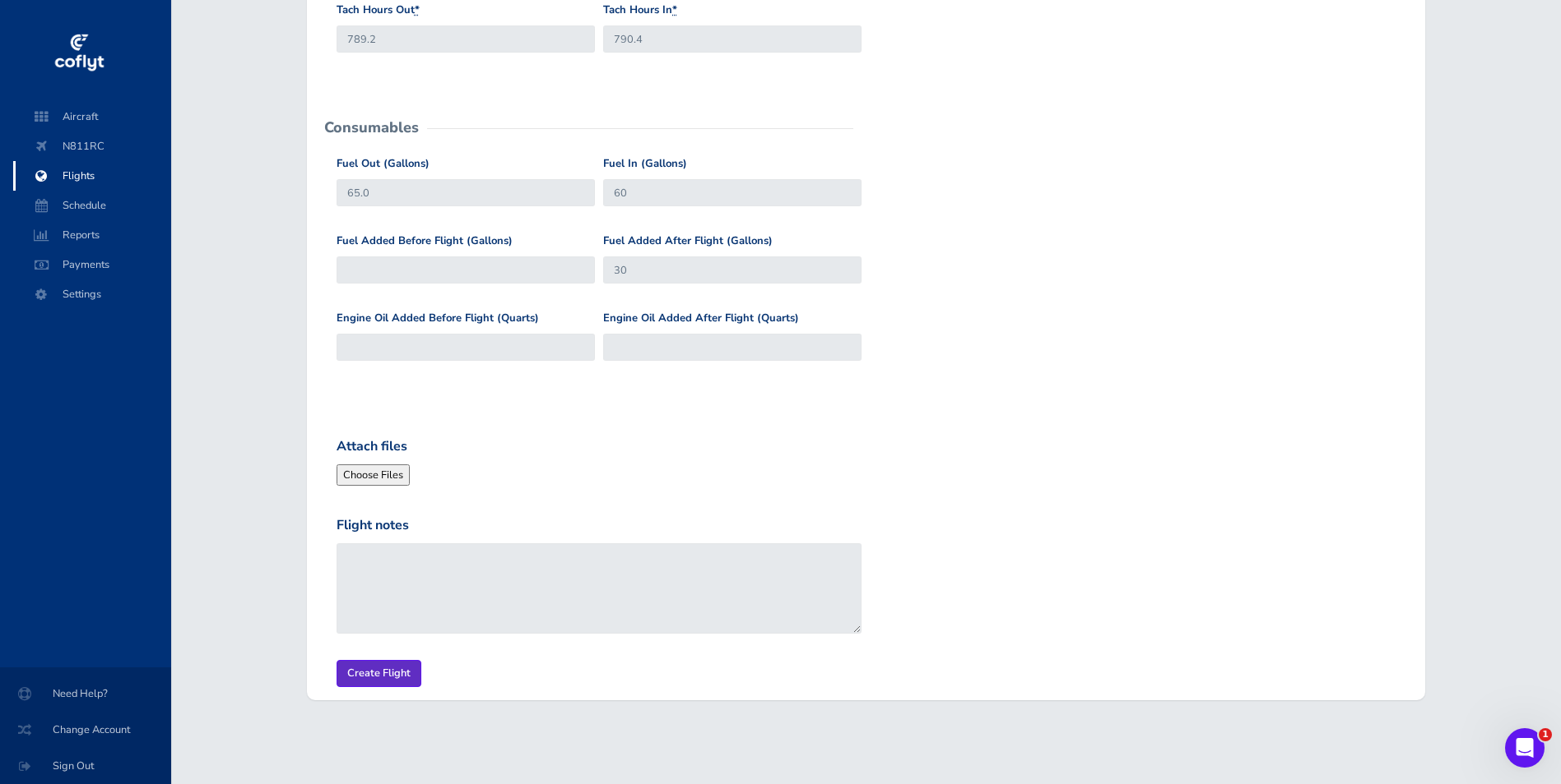
click at [398, 673] on input "Create Flight" at bounding box center [378, 673] width 85 height 27
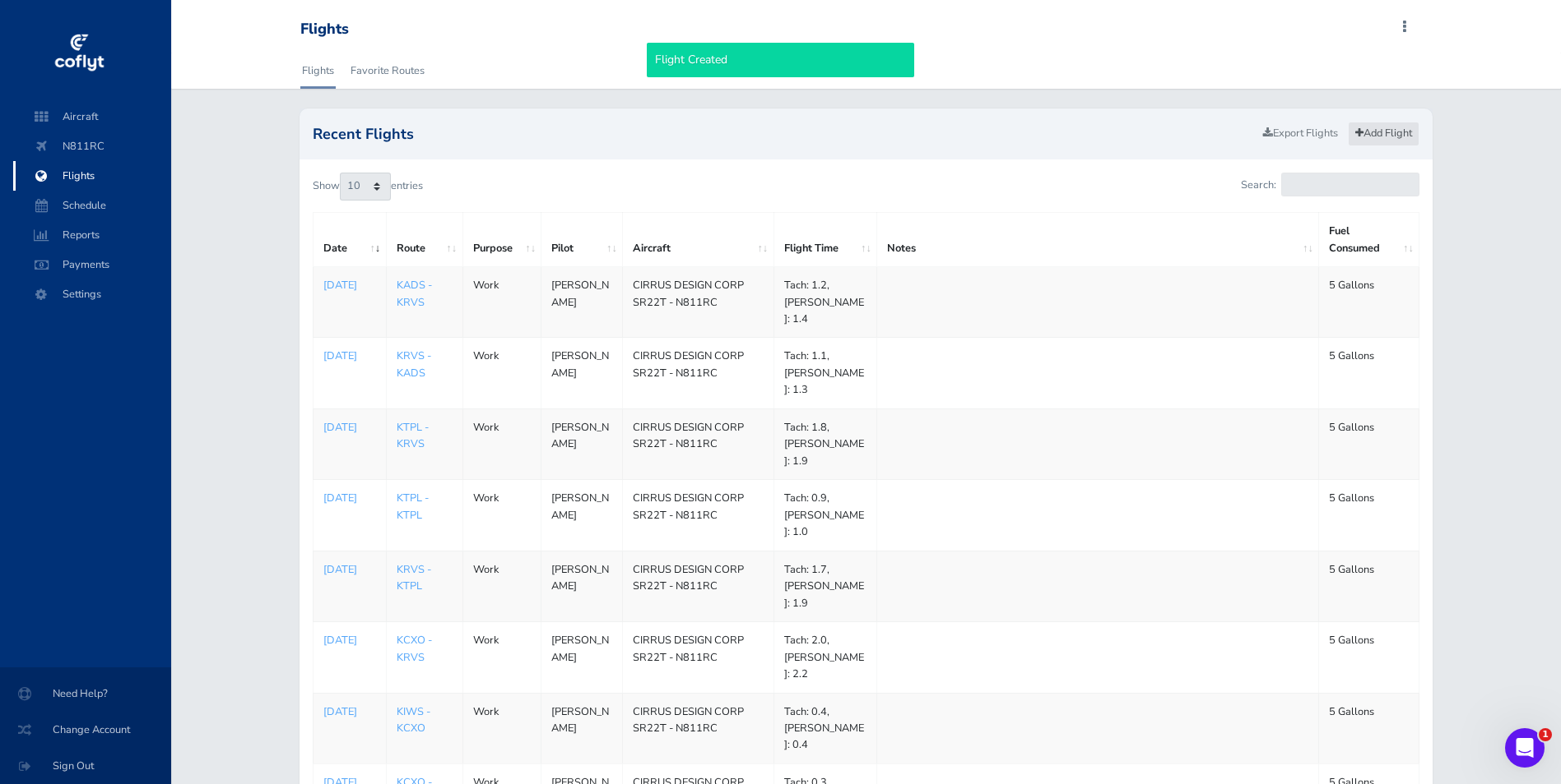
click at [1369, 138] on link "Add Flight" at bounding box center [1383, 134] width 72 height 24
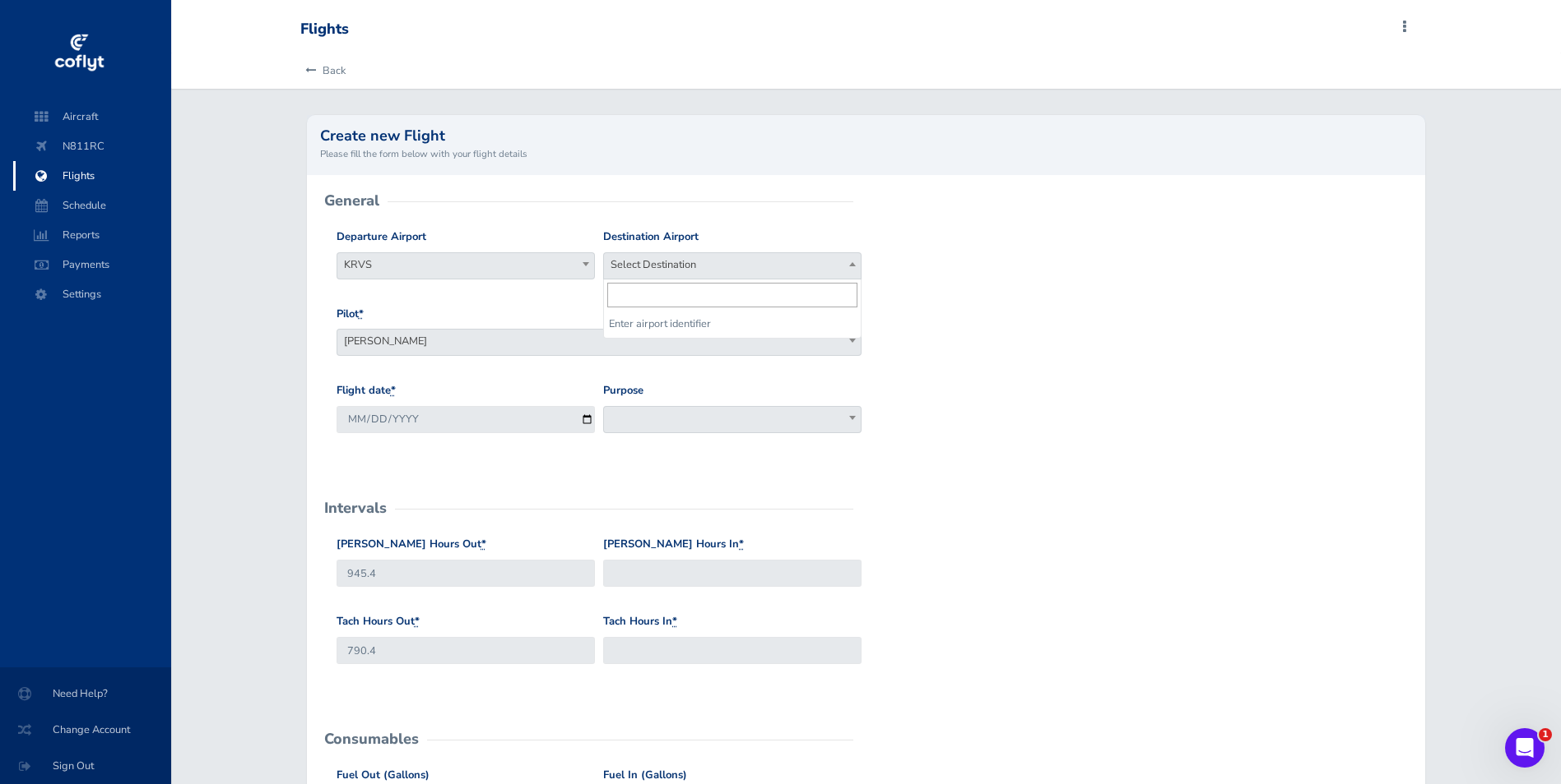
click at [728, 259] on span "Select Destination" at bounding box center [732, 264] width 257 height 23
type input "klaw"
select select "KLAW"
click at [584, 420] on input "2025-09-04" at bounding box center [465, 419] width 259 height 27
type input "2025-09-03"
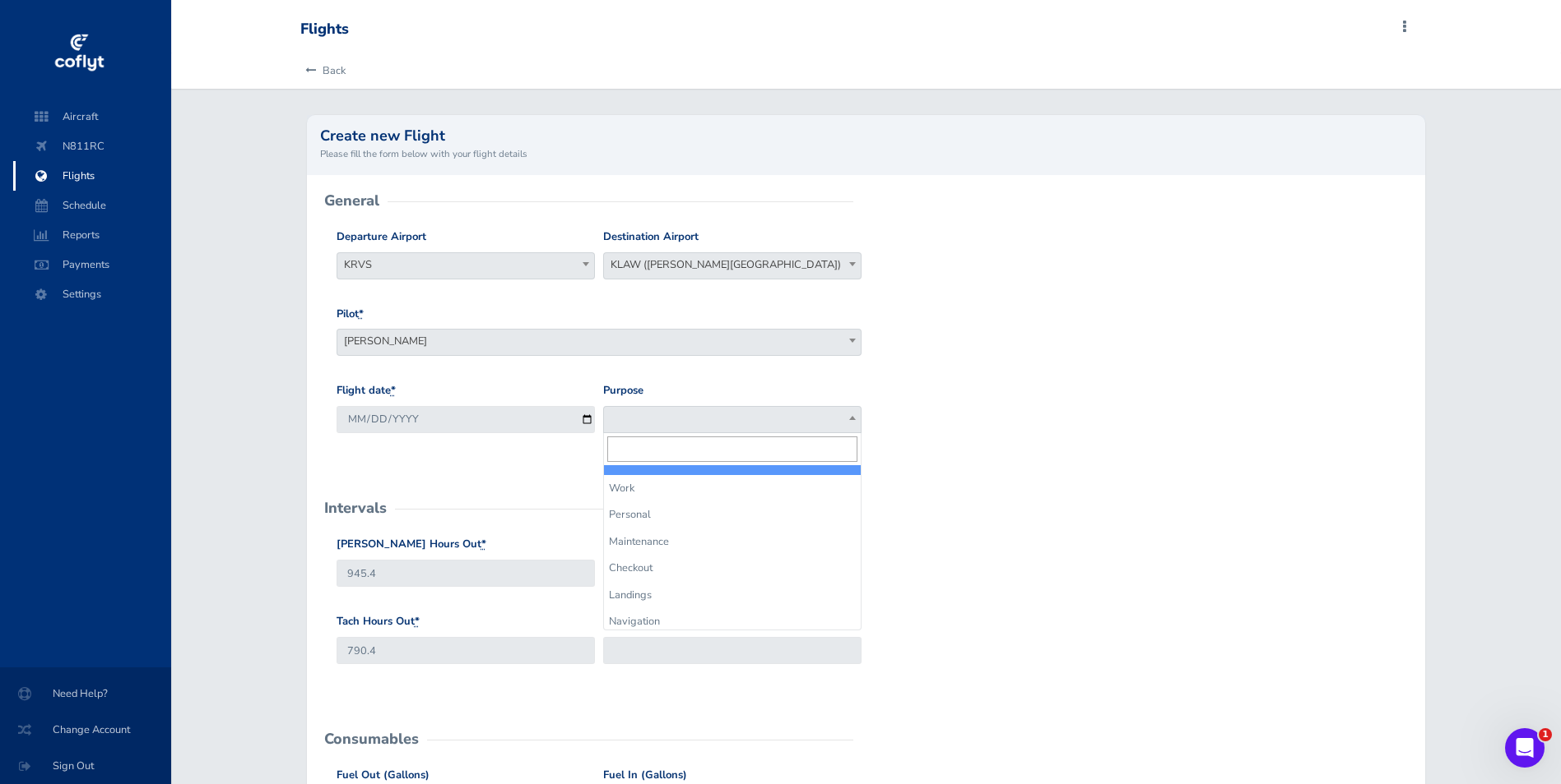
click at [661, 421] on span at bounding box center [732, 419] width 259 height 27
select select "Work"
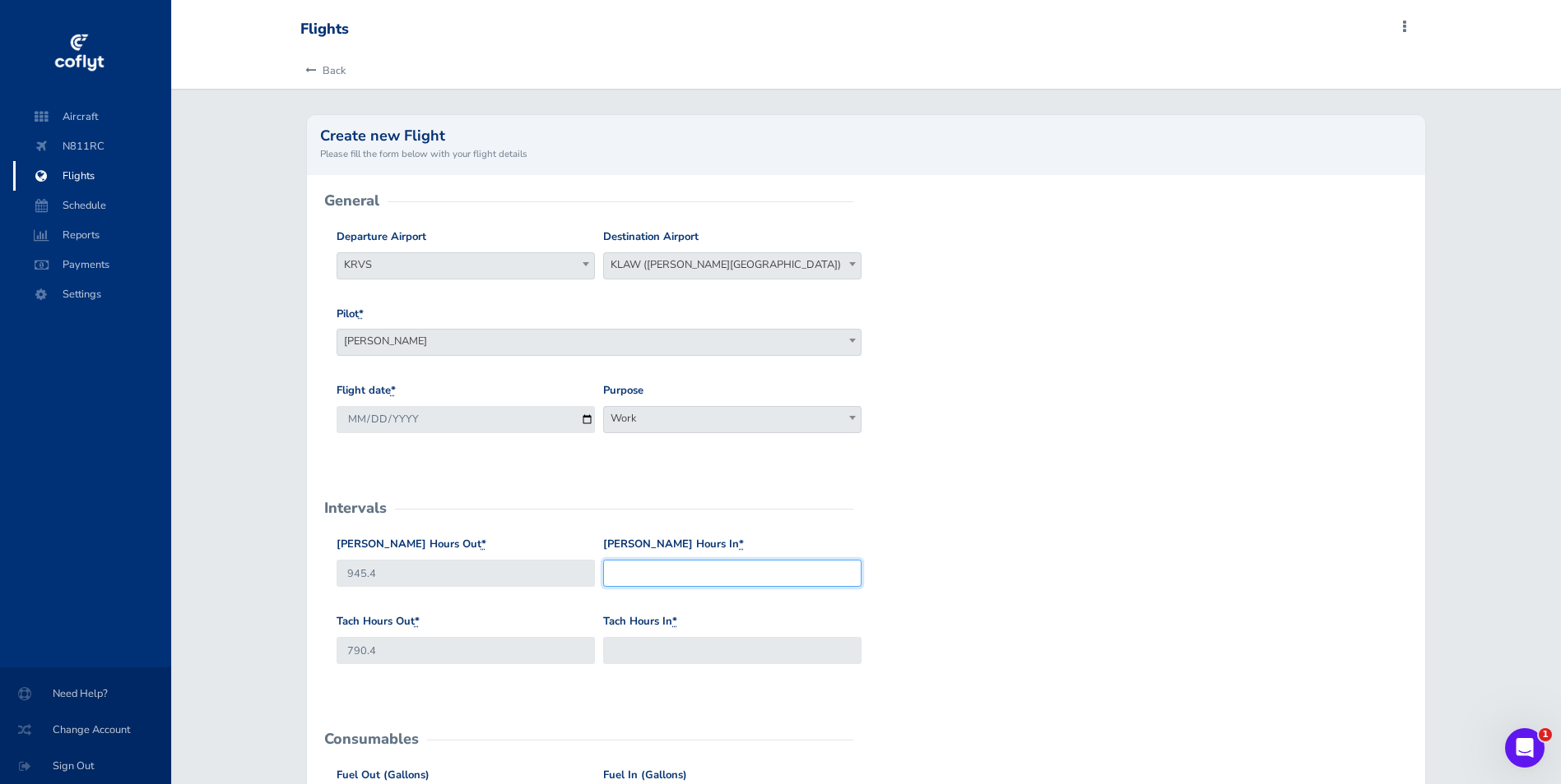
click at [630, 577] on input "Hobbs Hours In *" at bounding box center [732, 573] width 259 height 27
type input "946.4"
click at [635, 653] on input "Tach Hours In *" at bounding box center [732, 650] width 259 height 27
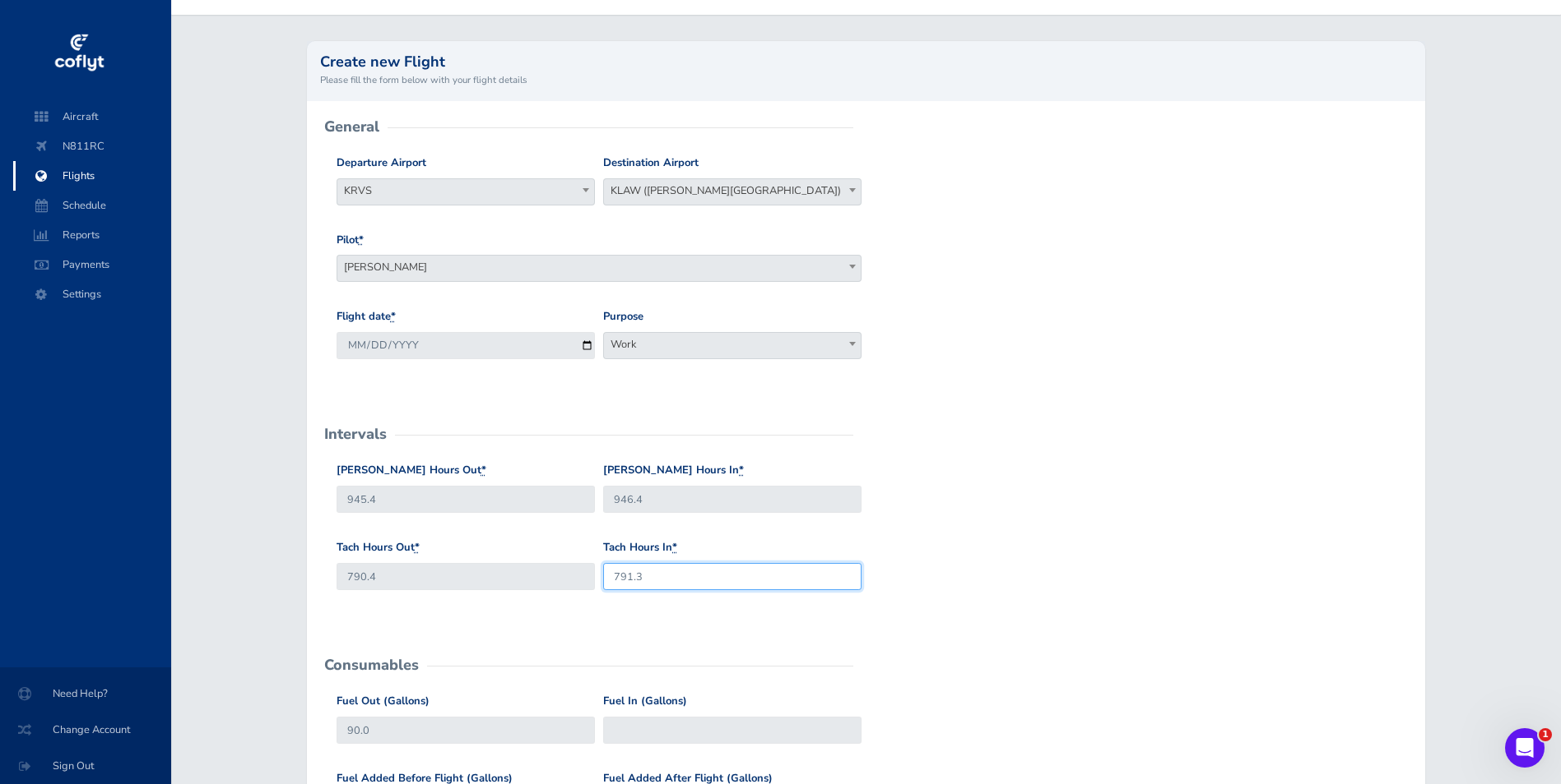
scroll to position [246, 0]
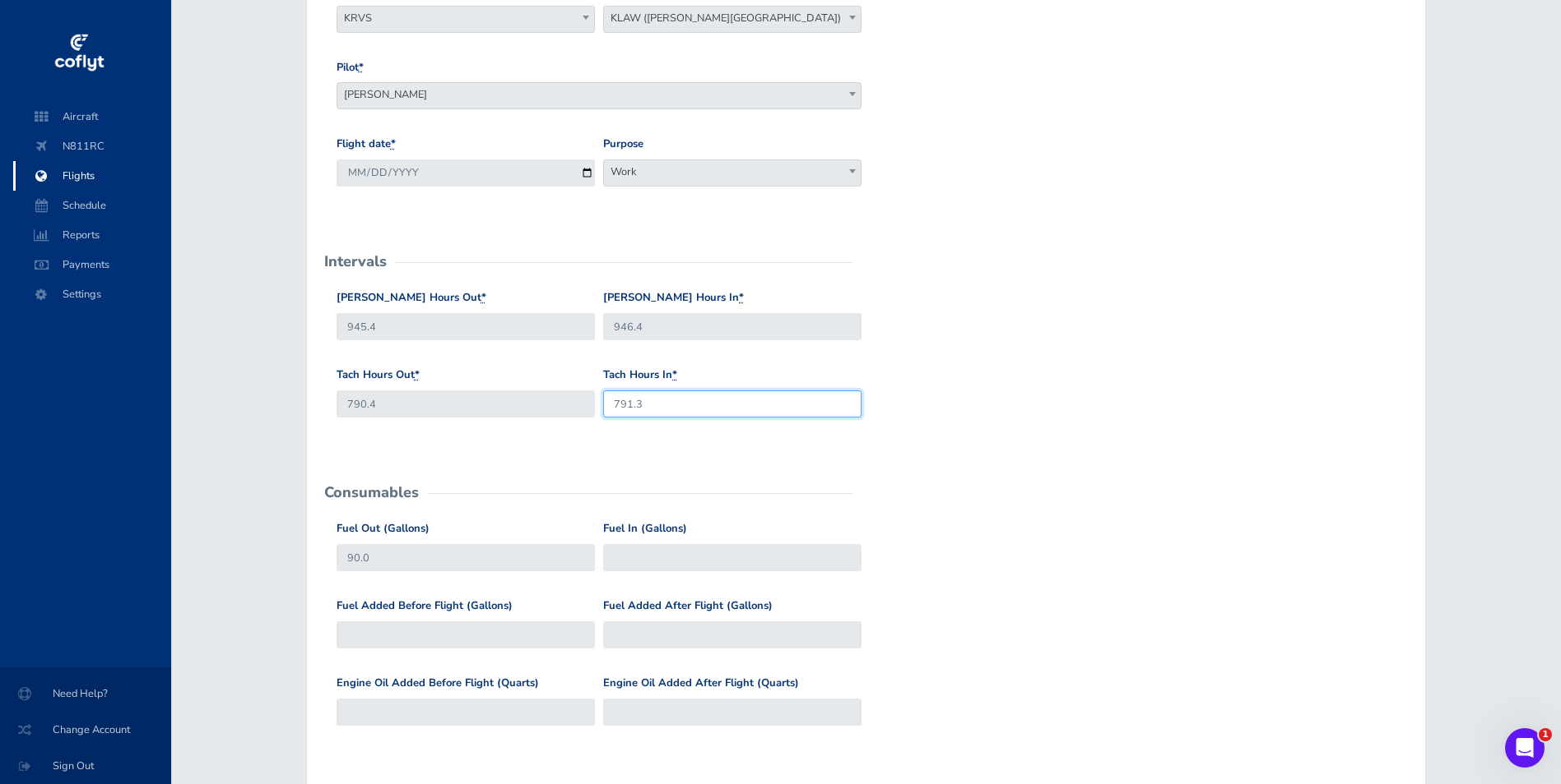
type input "791.3"
click at [653, 554] on input "Fuel In (Gallons)" at bounding box center [732, 558] width 259 height 27
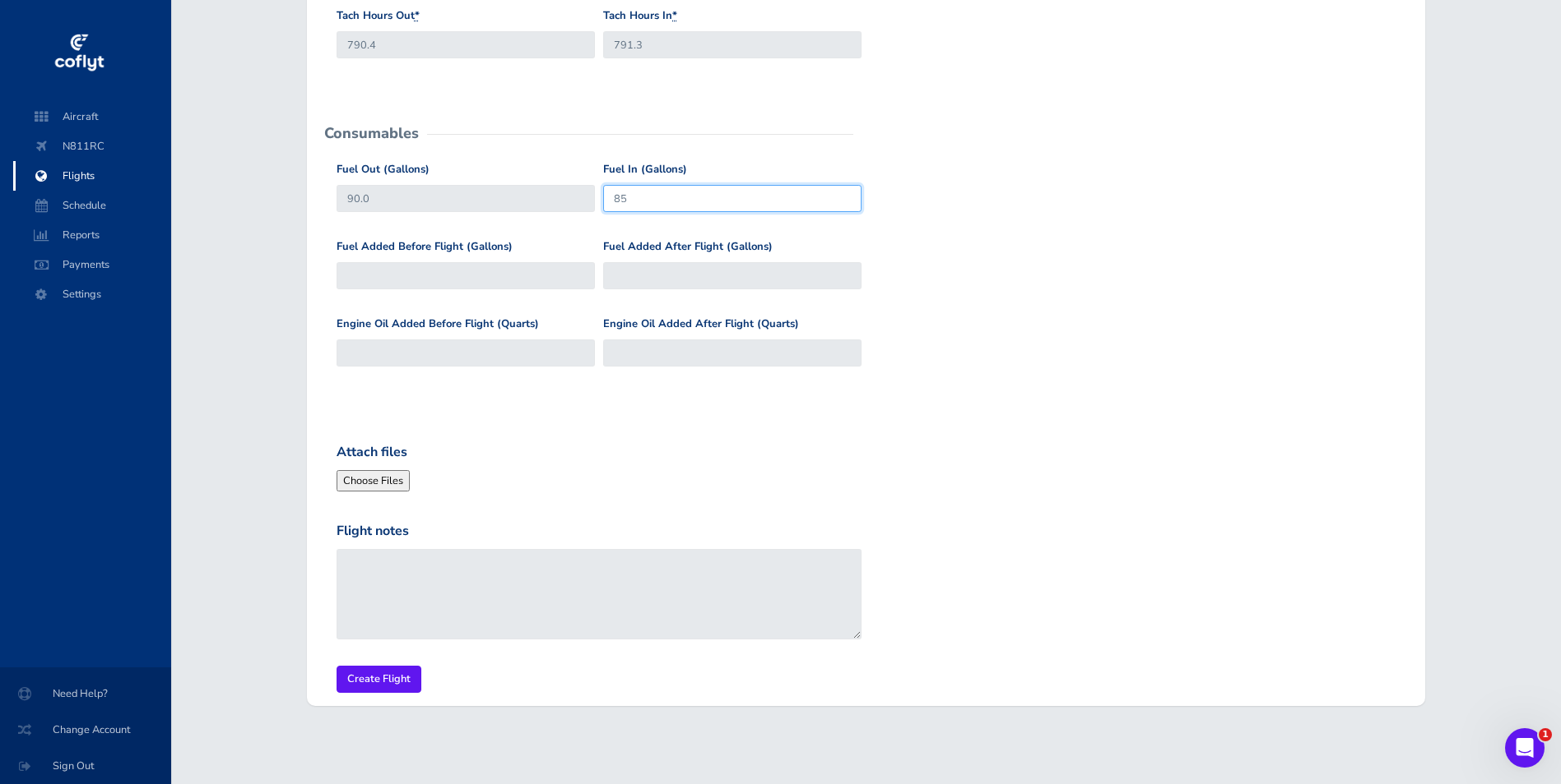
scroll to position [611, 0]
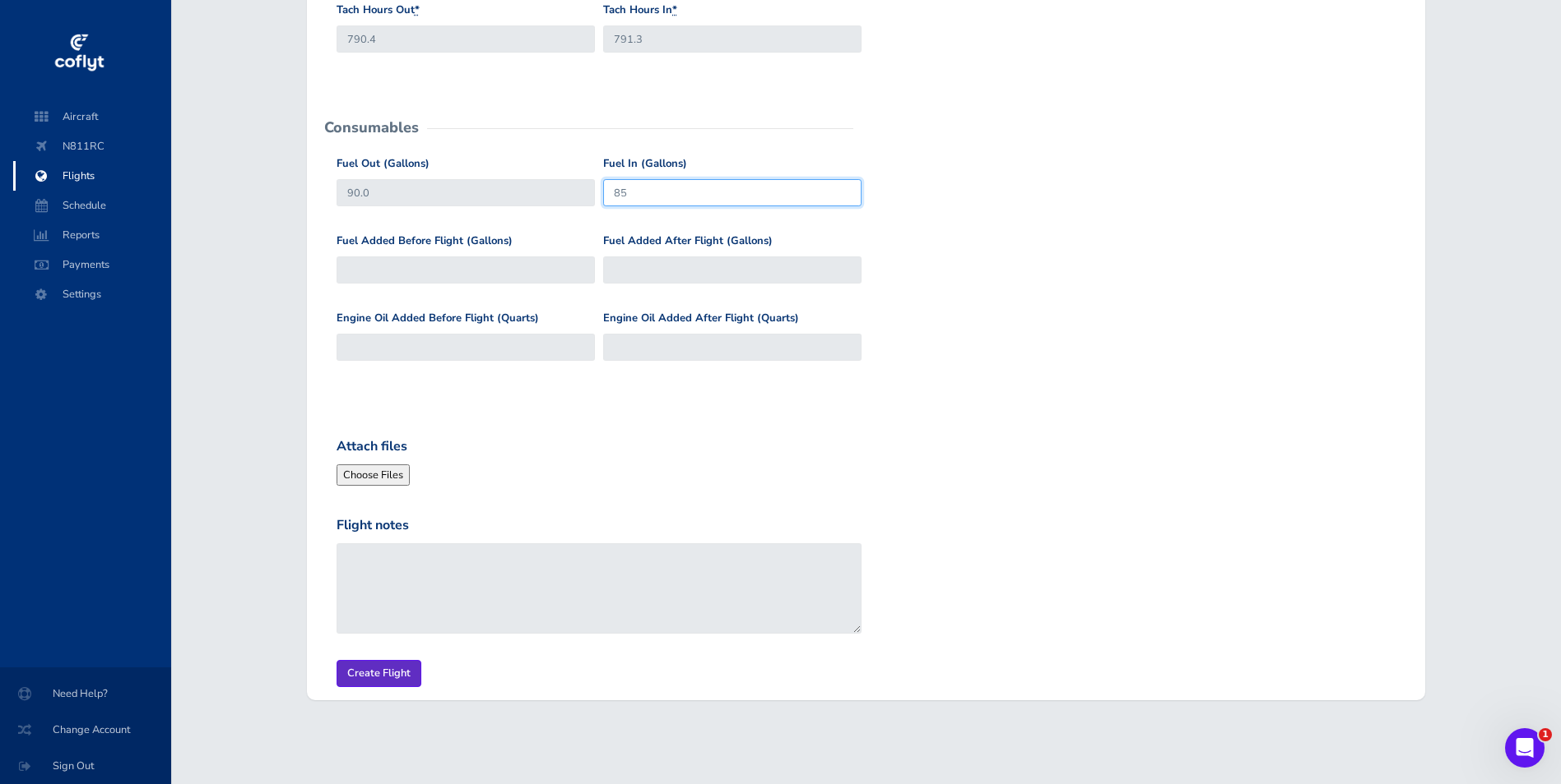
type input "85"
click at [394, 676] on input "Create Flight" at bounding box center [378, 673] width 85 height 27
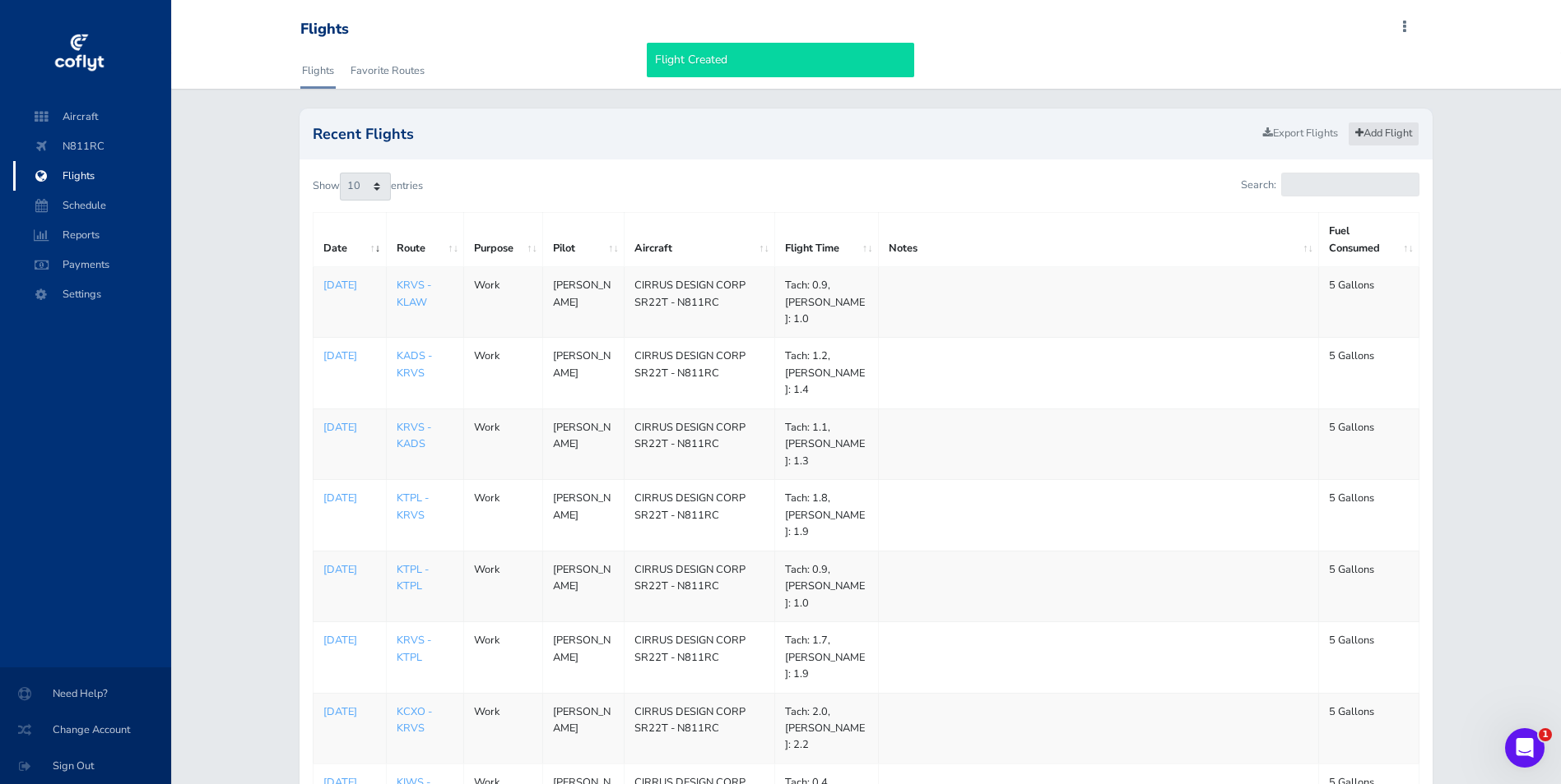
click at [1374, 133] on link "Add Flight" at bounding box center [1383, 134] width 72 height 24
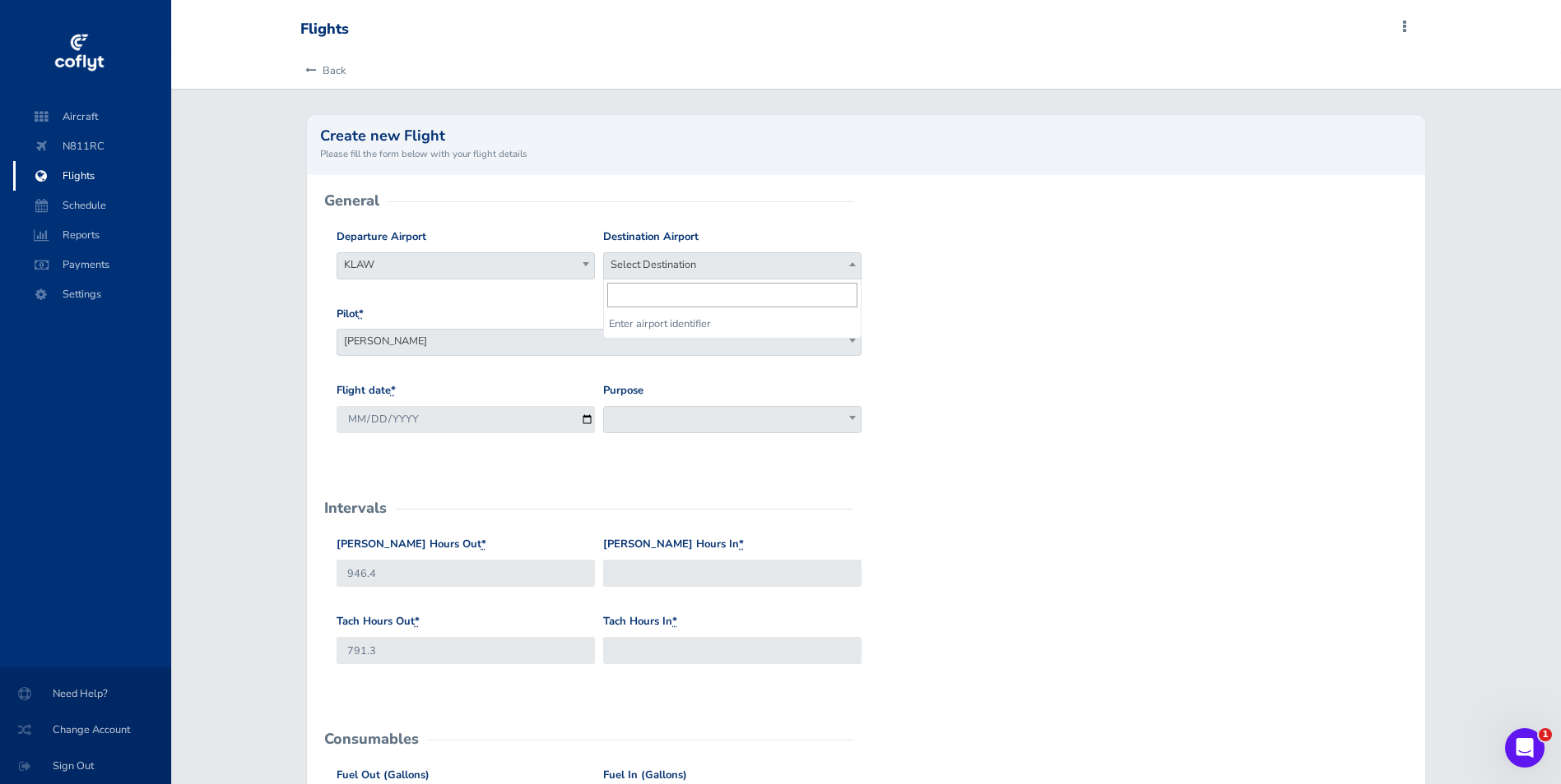
click at [666, 263] on span "Select Destination" at bounding box center [732, 264] width 257 height 23
type input "krvs"
select select "KRVS"
click at [586, 414] on input "2025-09-04" at bounding box center [465, 419] width 259 height 27
type input "2025-09-03"
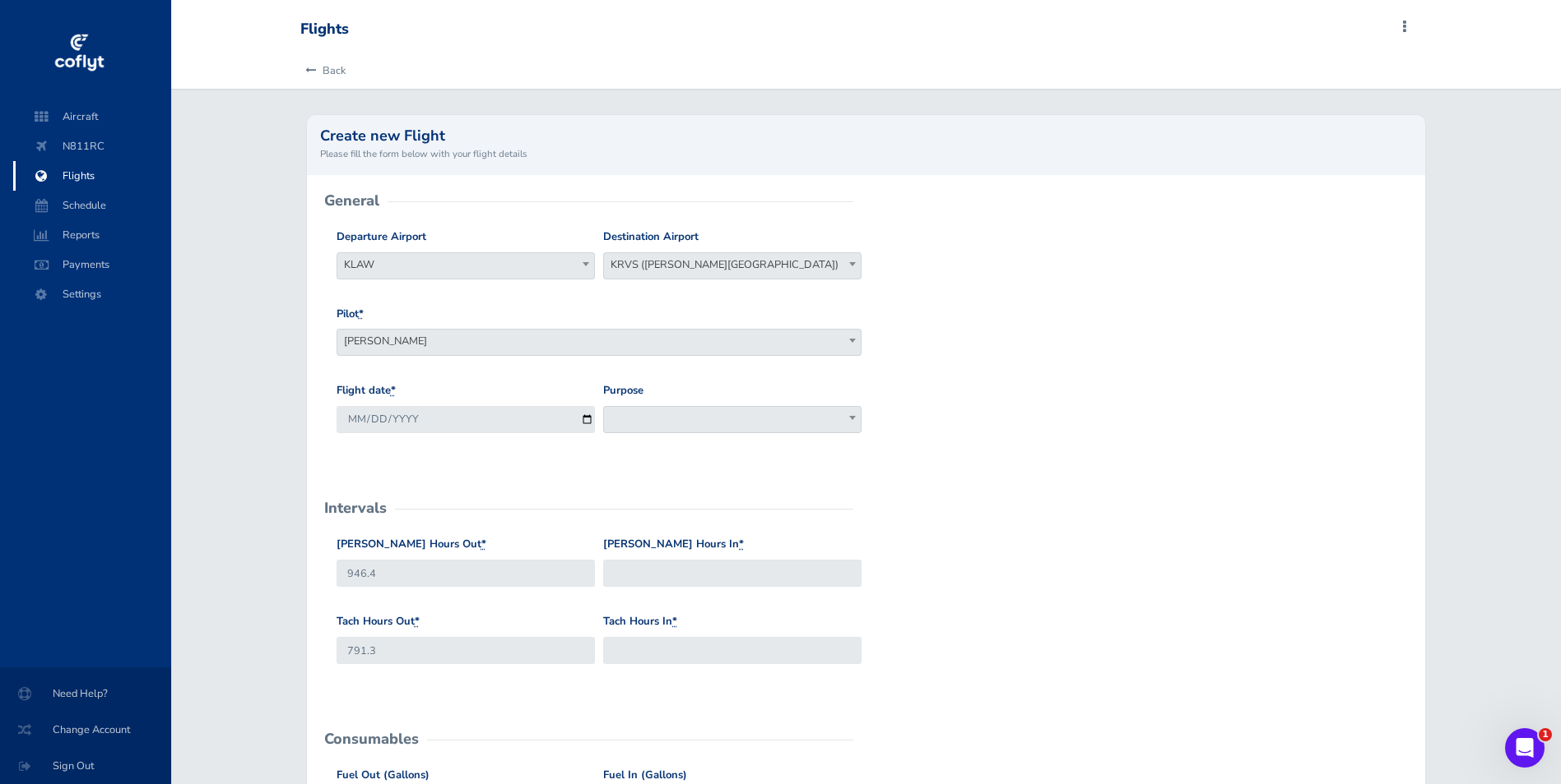
click at [639, 424] on span at bounding box center [732, 419] width 259 height 27
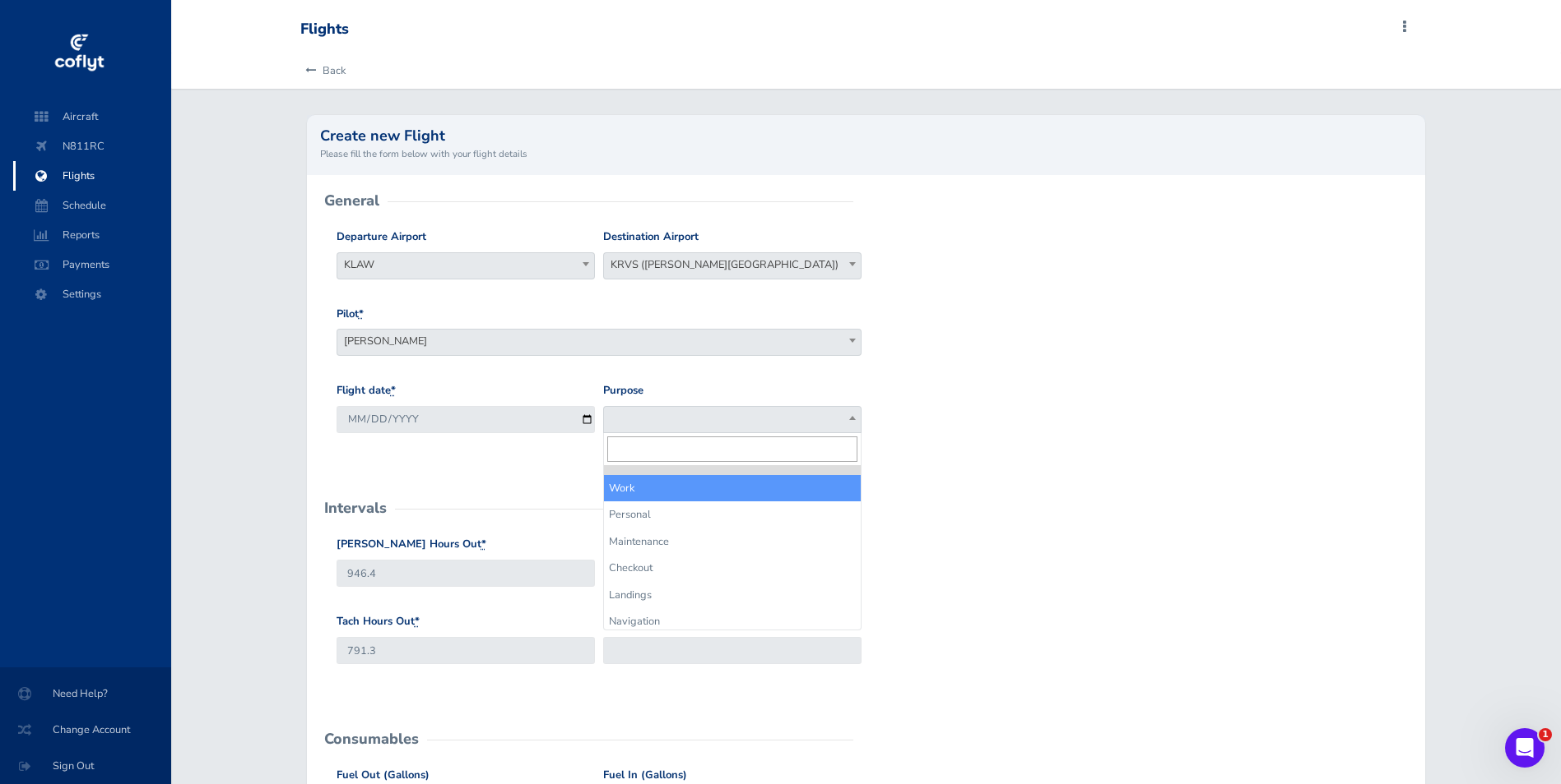
select select "Work"
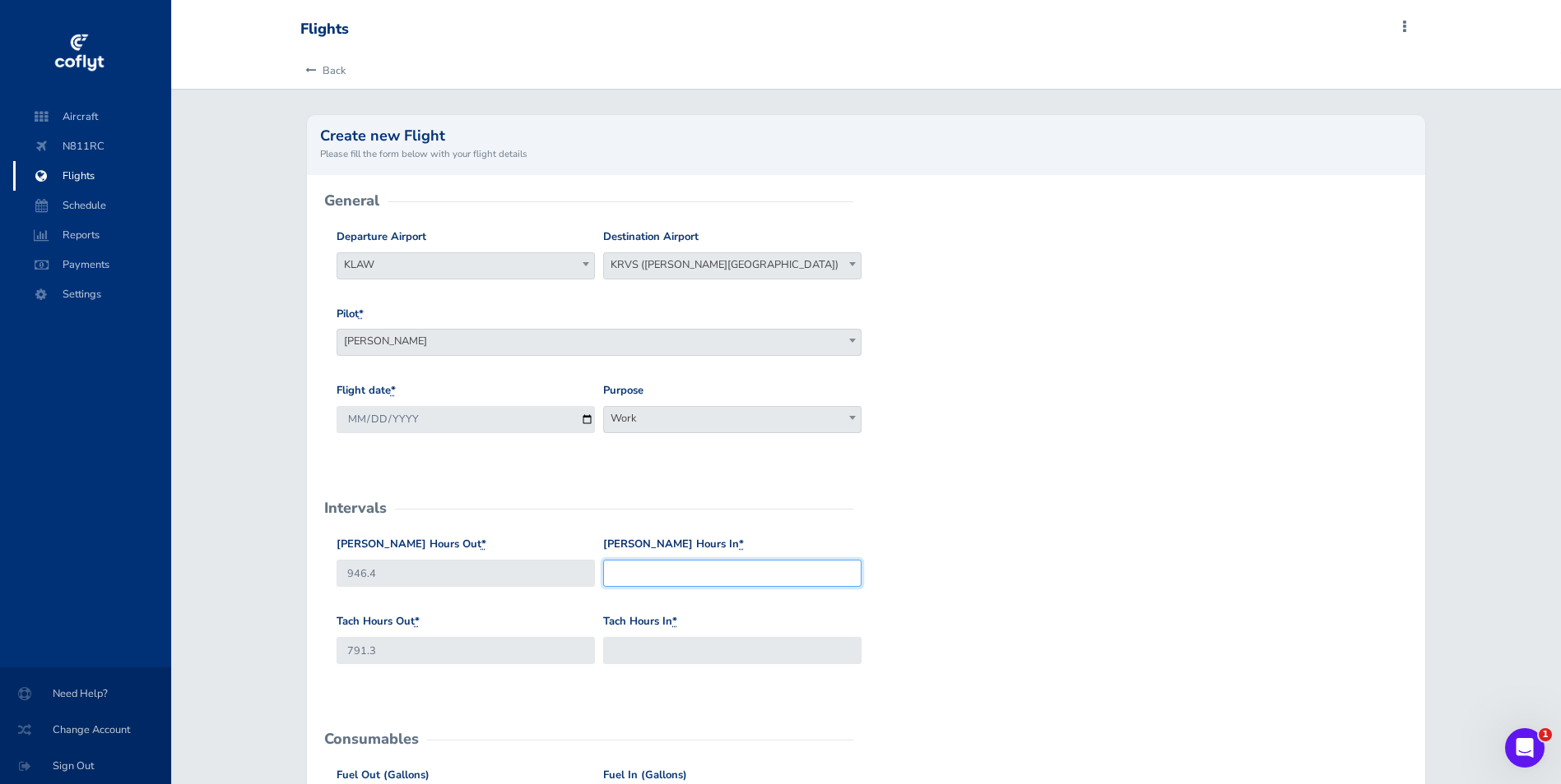
click at [662, 566] on input "Hobbs Hours In *" at bounding box center [732, 573] width 259 height 27
type input "947.5"
click at [623, 651] on input "Tach Hours In *" at bounding box center [732, 650] width 259 height 27
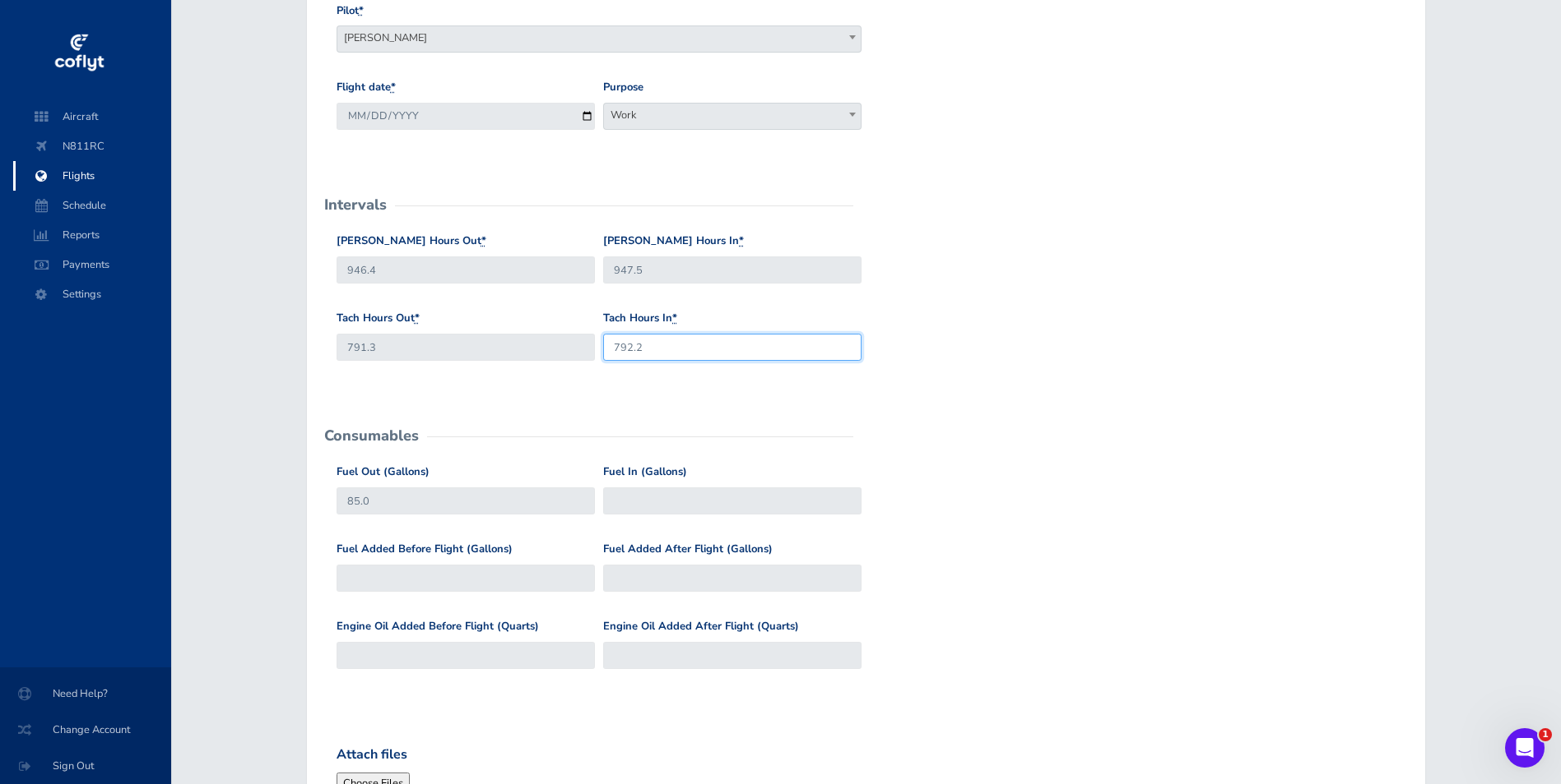
scroll to position [329, 0]
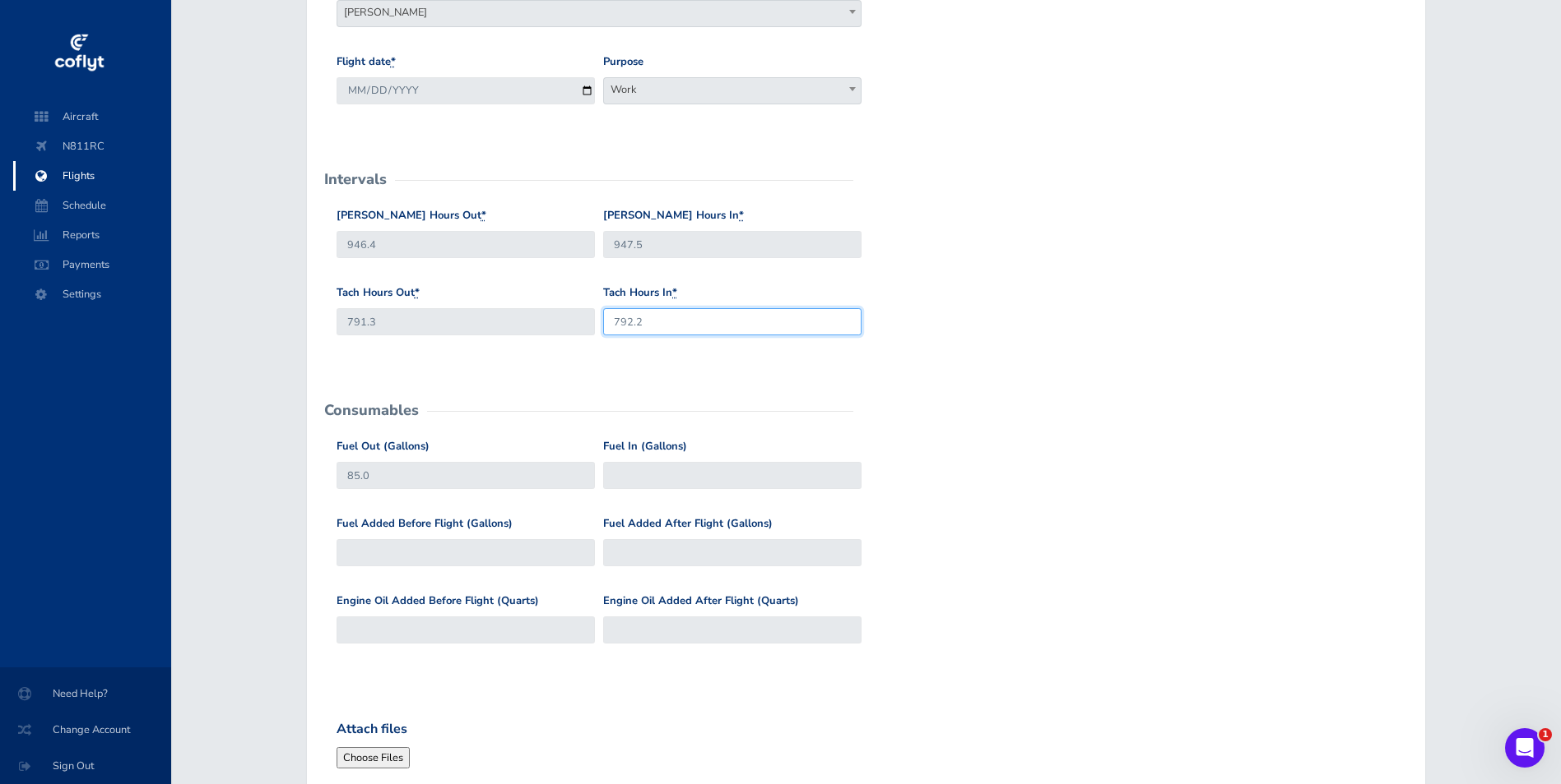
type input "792.2"
click at [645, 477] on input "Fuel In (Gallons)" at bounding box center [732, 475] width 259 height 27
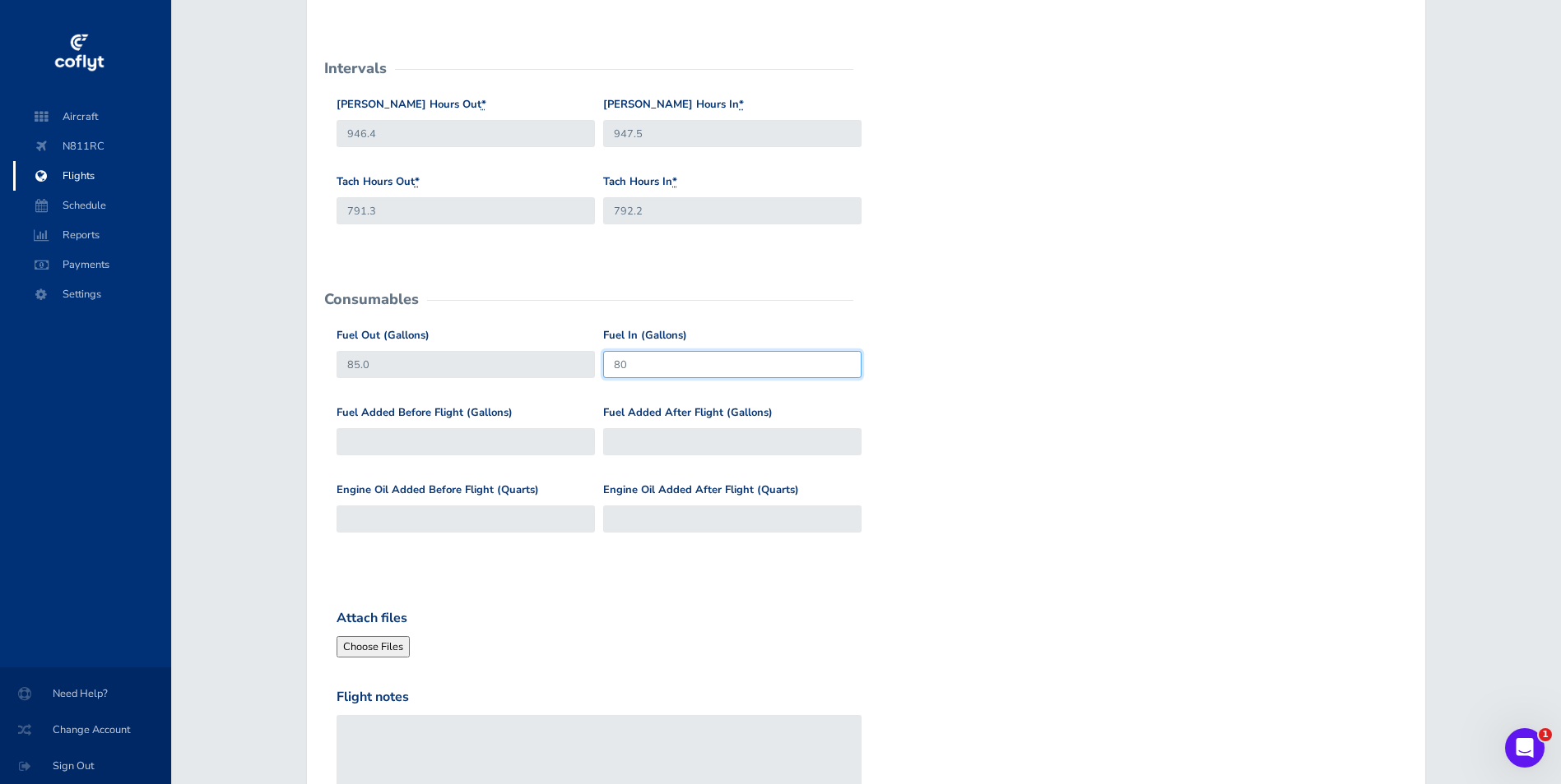
scroll to position [611, 0]
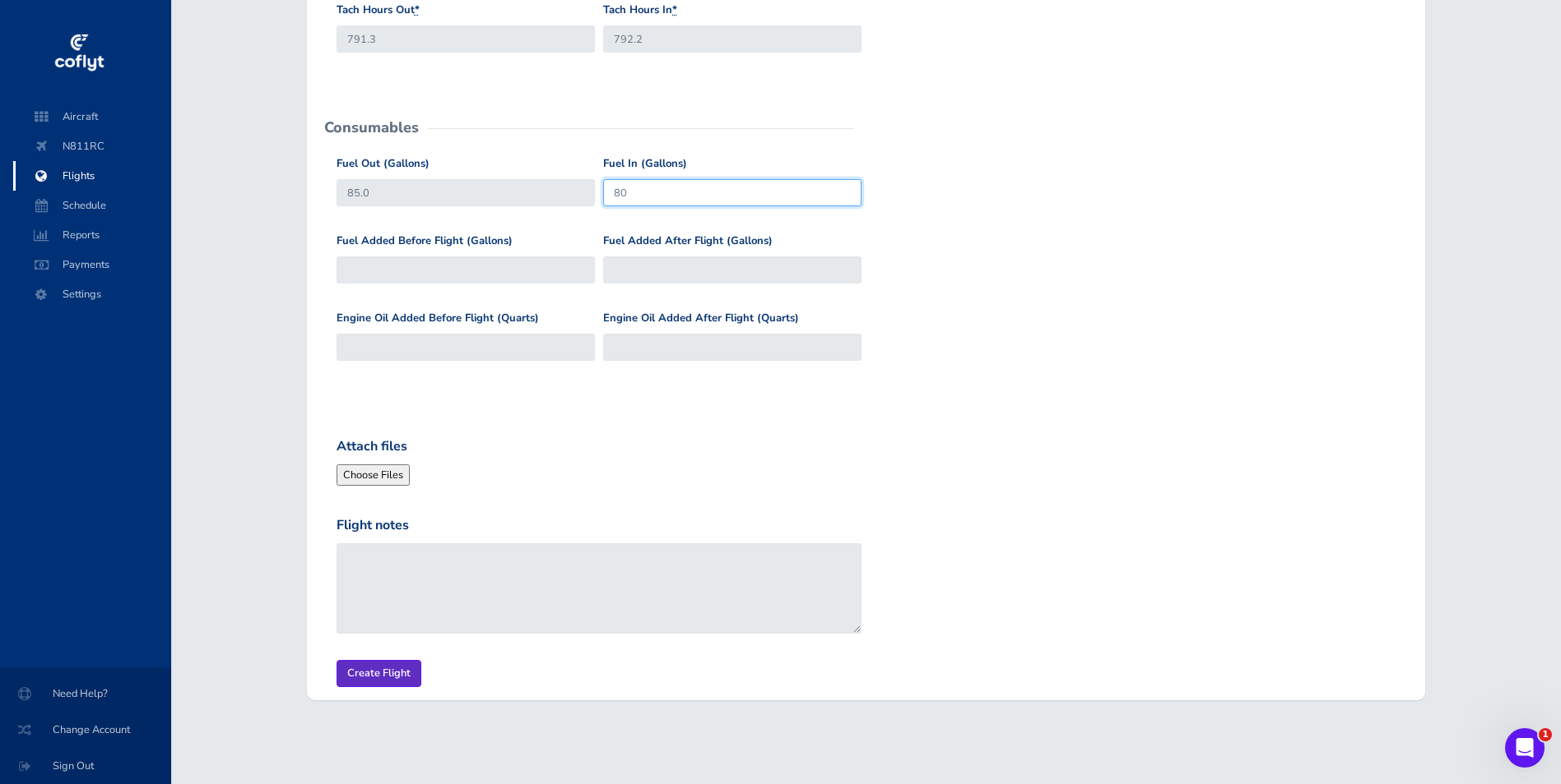
type input "80"
click at [382, 676] on input "Create Flight" at bounding box center [378, 673] width 85 height 27
